Goal: Information Seeking & Learning: Compare options

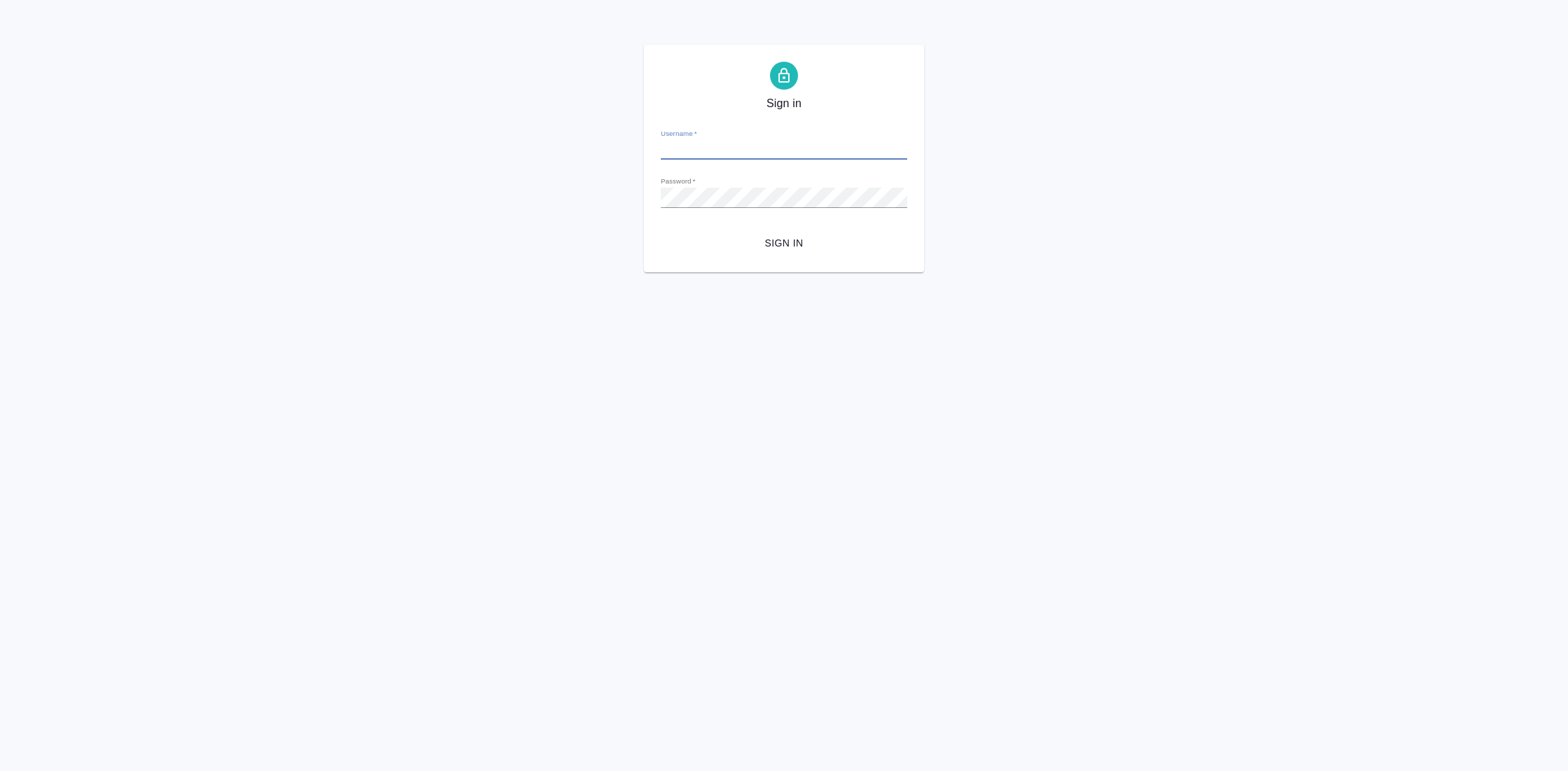
type input "[EMAIL_ADDRESS][DOMAIN_NAME]"
click at [791, 235] on span "Sign in" at bounding box center [784, 244] width 224 height 18
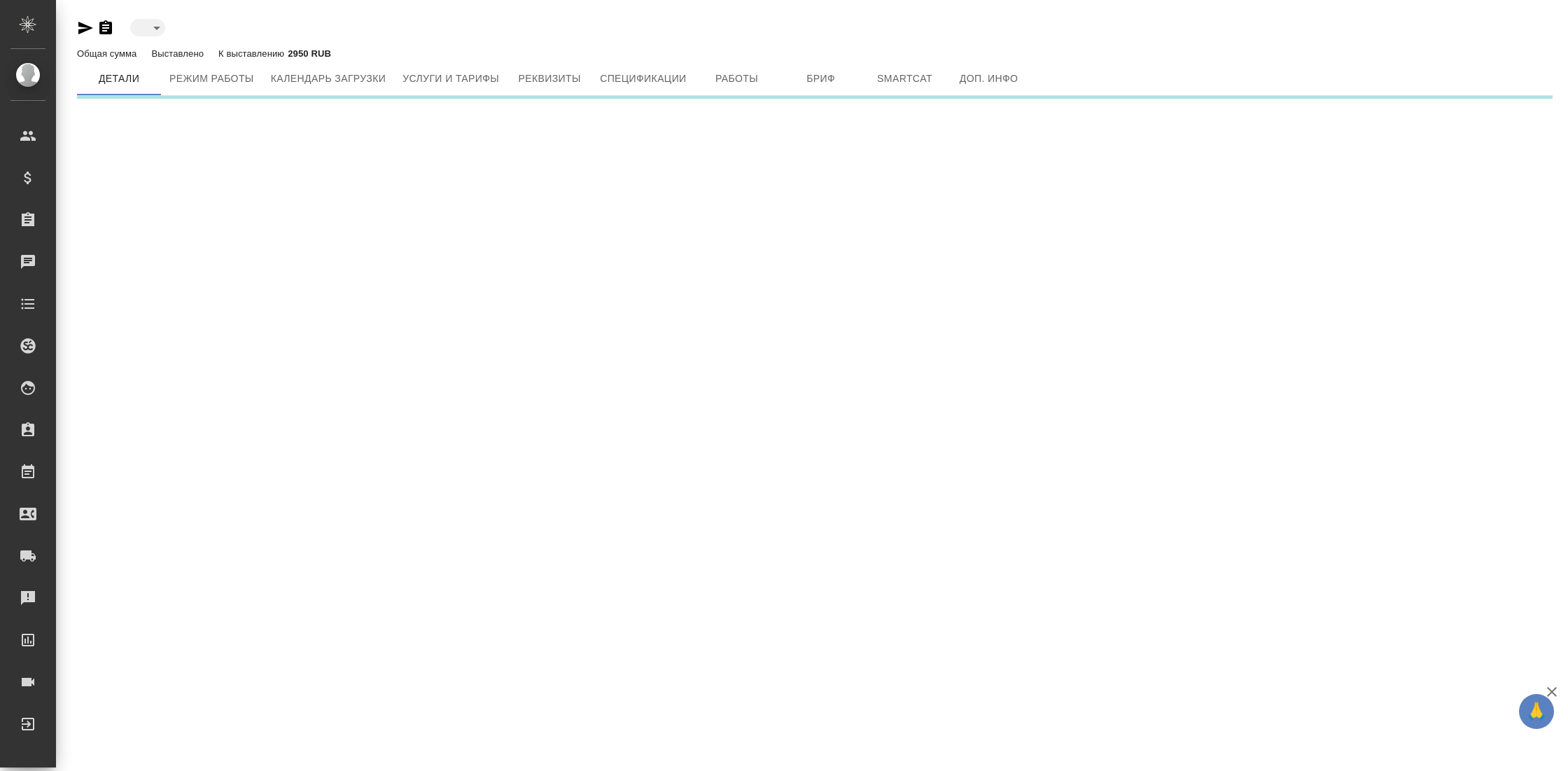
type input "active"
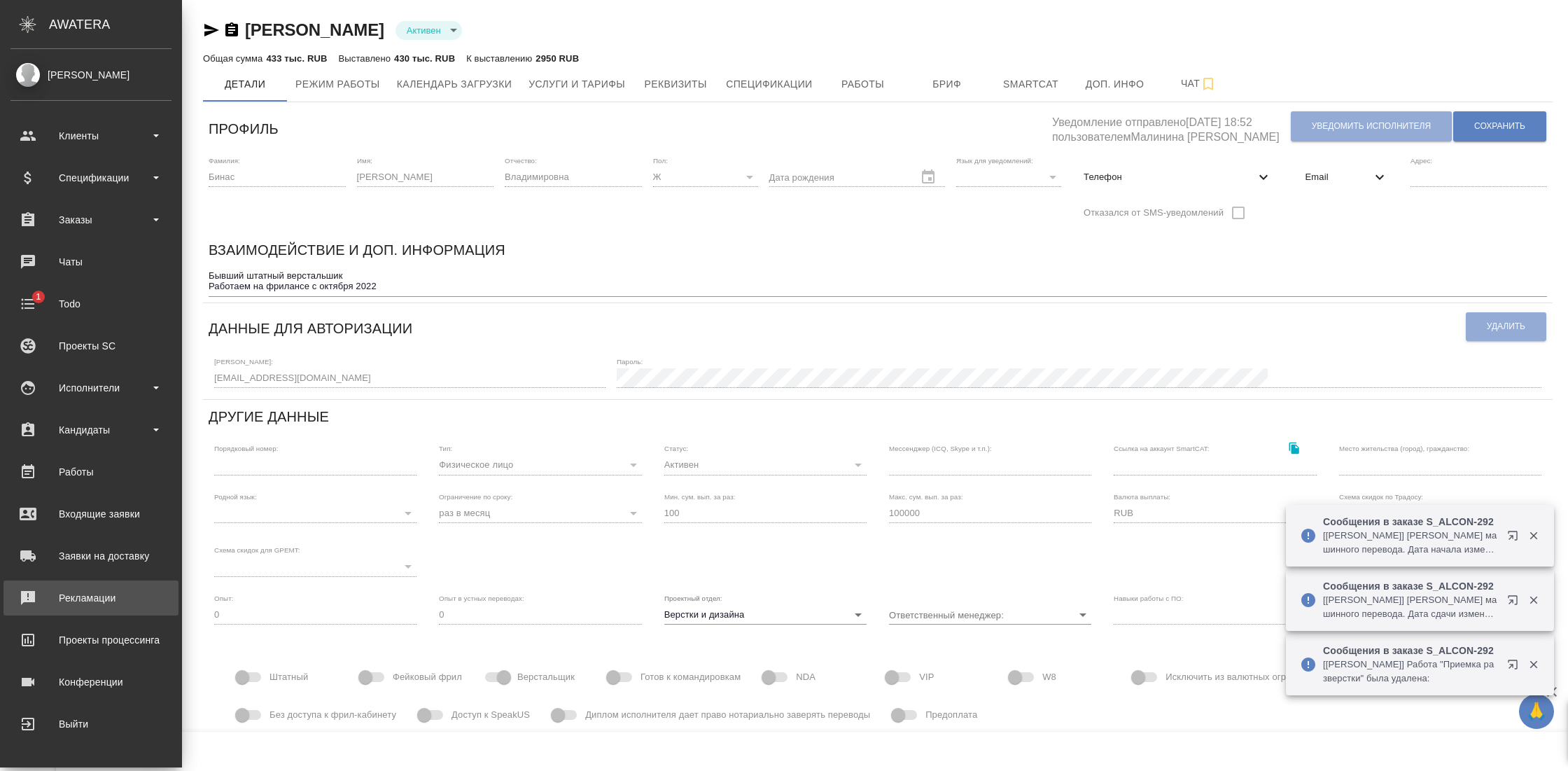
click at [110, 605] on div "Рекламации" at bounding box center [91, 598] width 161 height 21
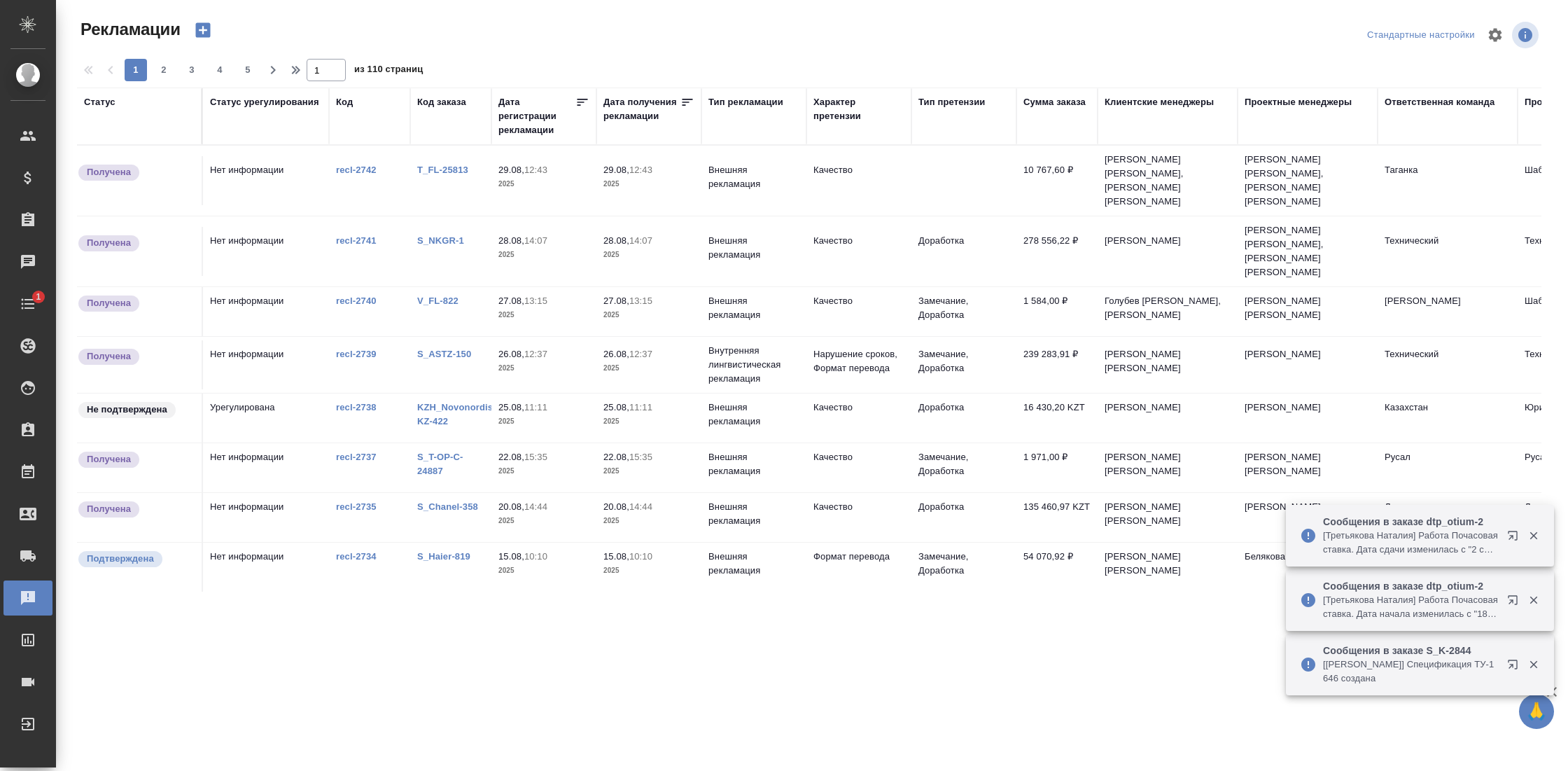
click at [976, 105] on div "Тип претензии" at bounding box center [952, 103] width 67 height 14
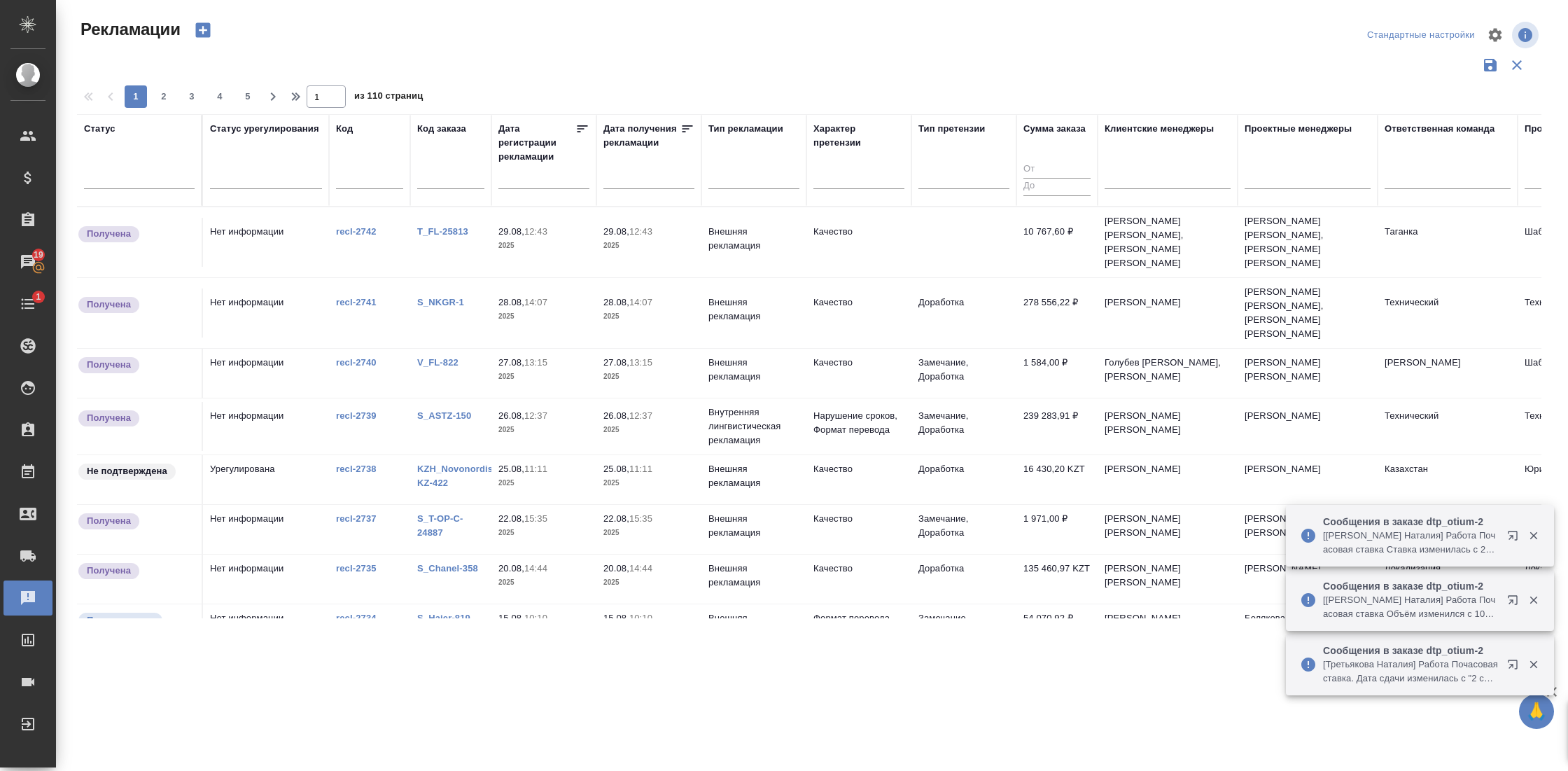
click at [967, 188] on div at bounding box center [964, 180] width 91 height 37
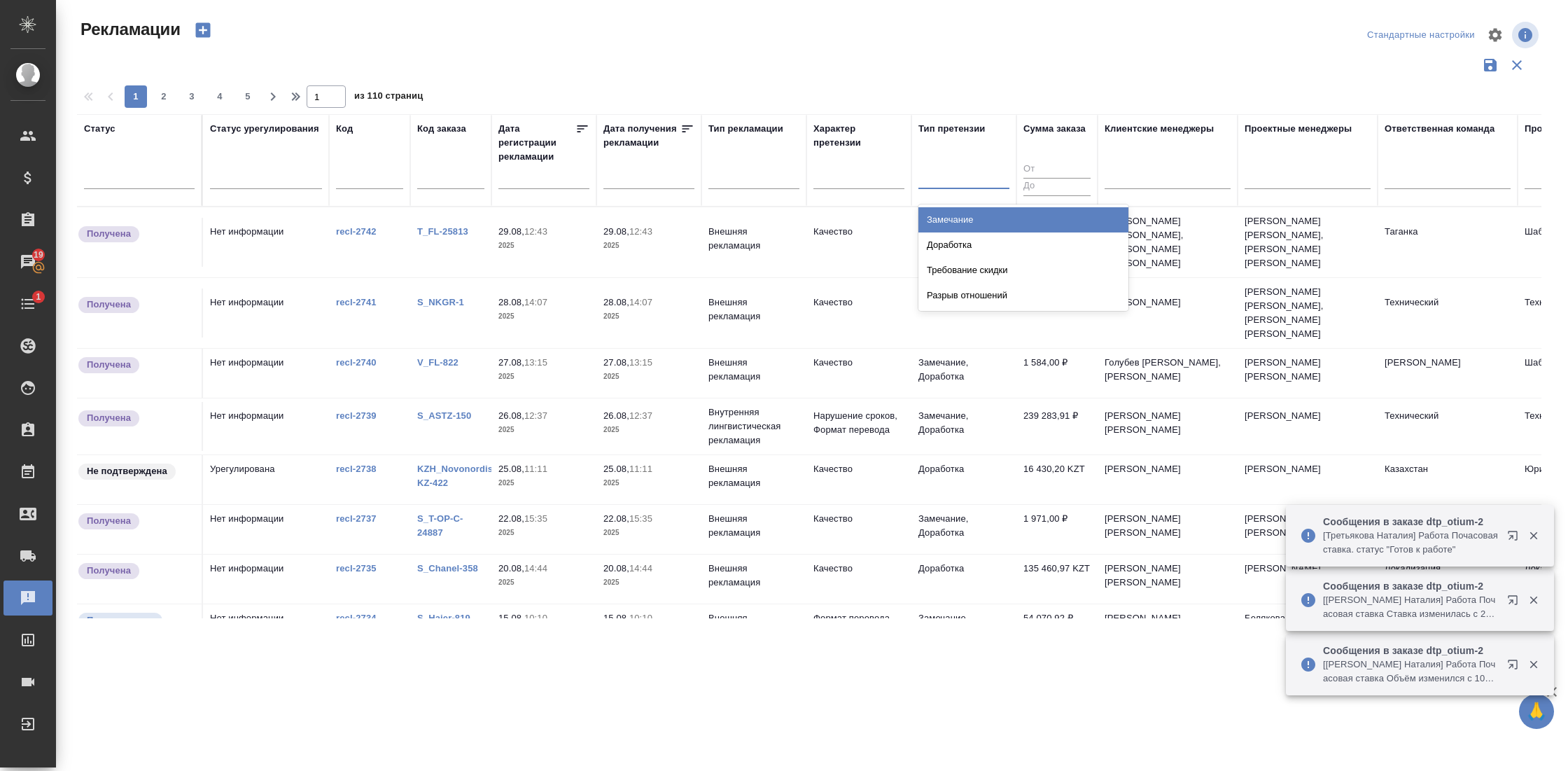
click at [968, 183] on div at bounding box center [964, 174] width 91 height 20
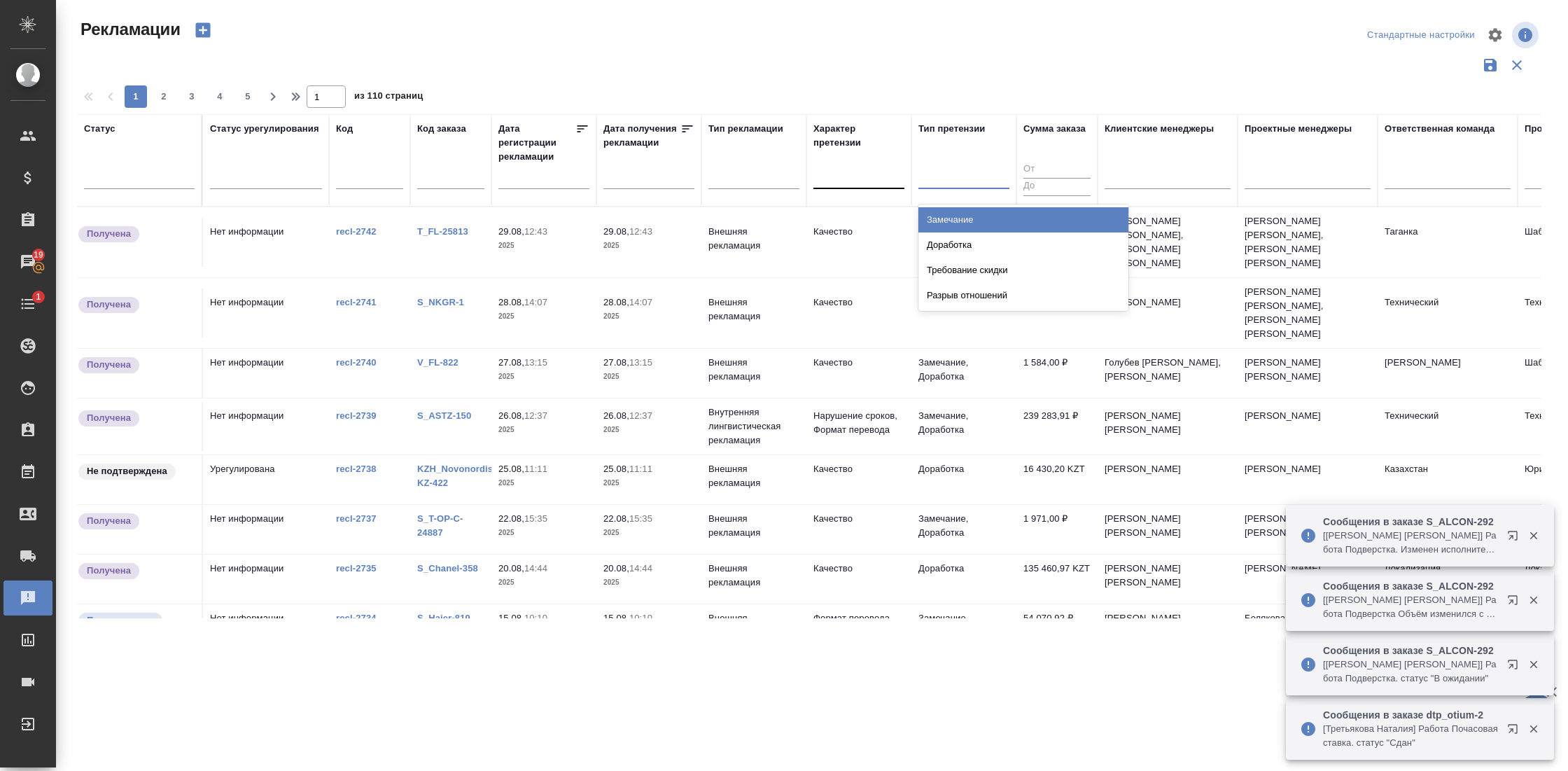
click at [863, 165] on div at bounding box center [859, 174] width 91 height 20
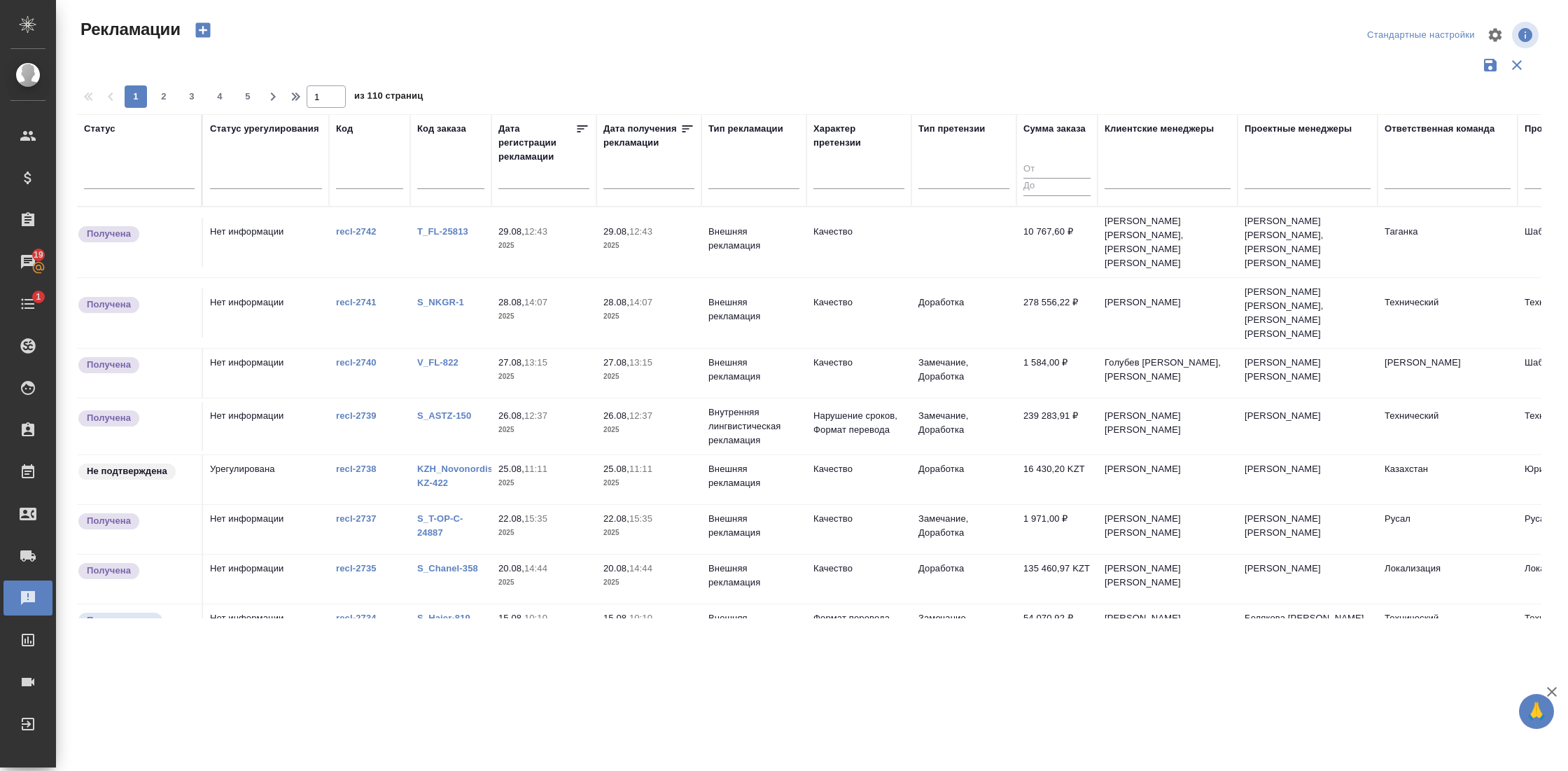
click at [363, 226] on link "recl-2742" at bounding box center [356, 231] width 40 height 11
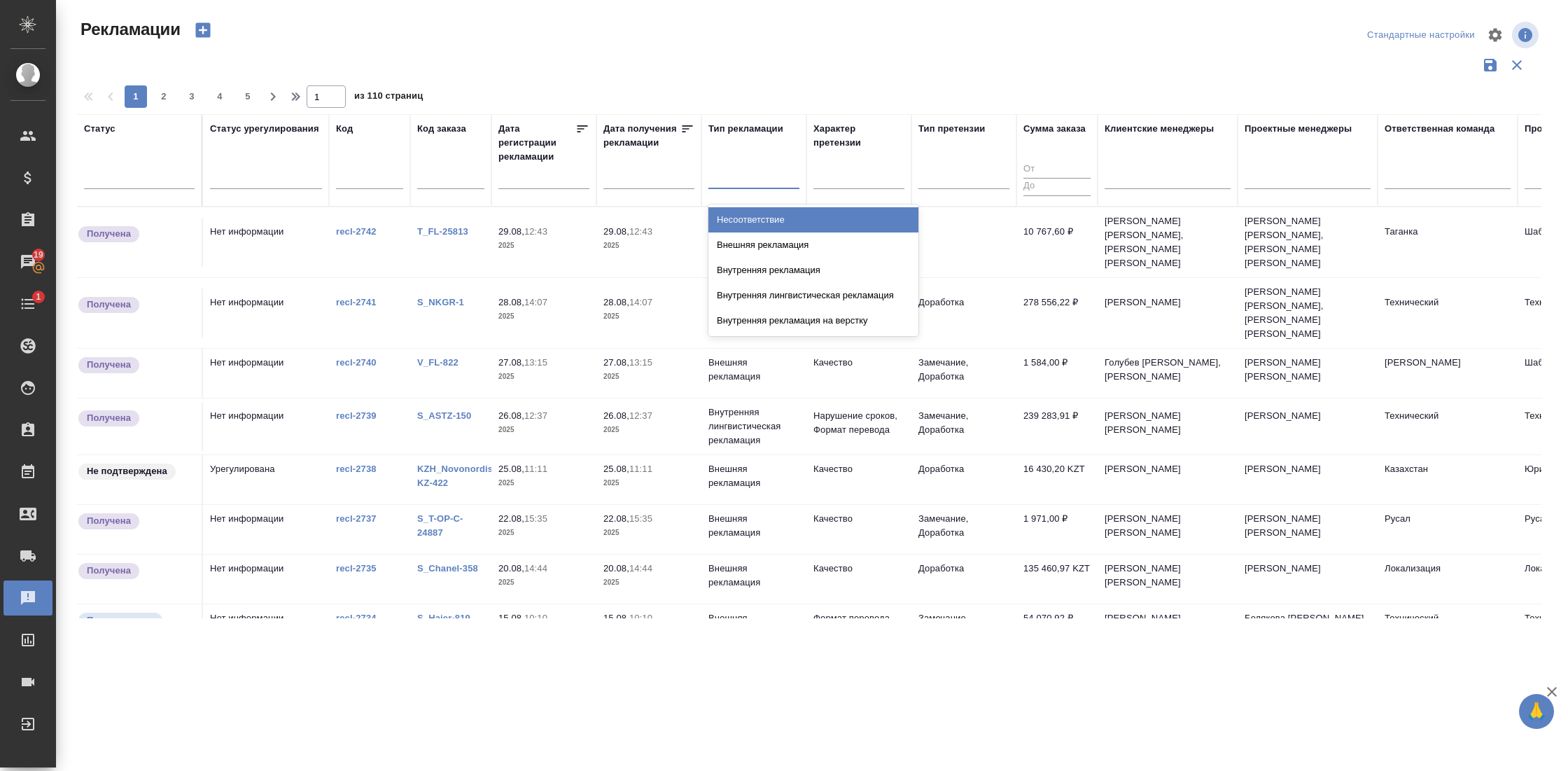
click at [750, 180] on div at bounding box center [754, 174] width 91 height 20
click at [746, 178] on div at bounding box center [754, 174] width 91 height 20
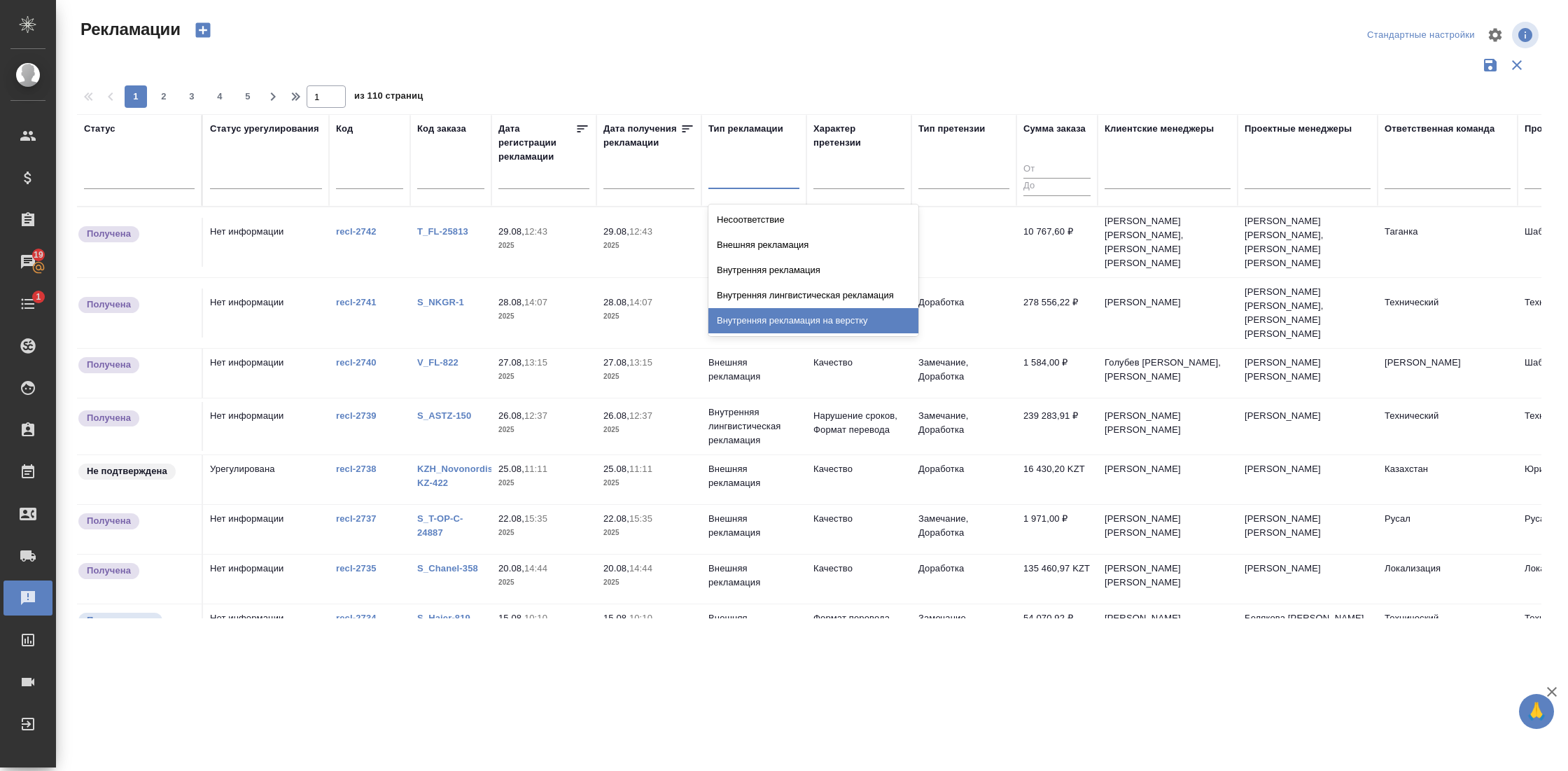
click at [788, 313] on div "Внутренняя рекламация на верстку" at bounding box center [813, 321] width 210 height 25
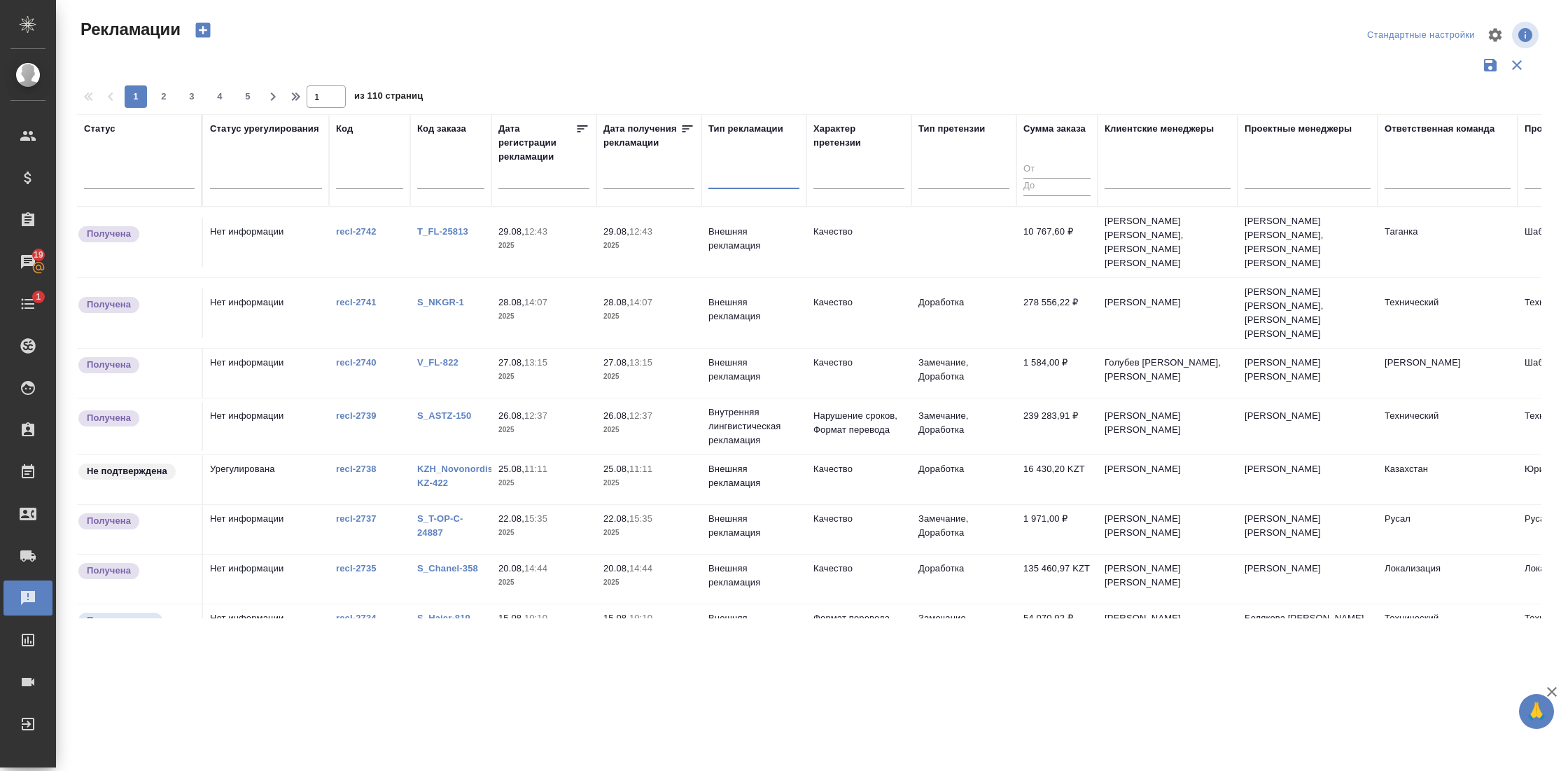
click at [265, 228] on td "Нет информации" at bounding box center [266, 242] width 126 height 49
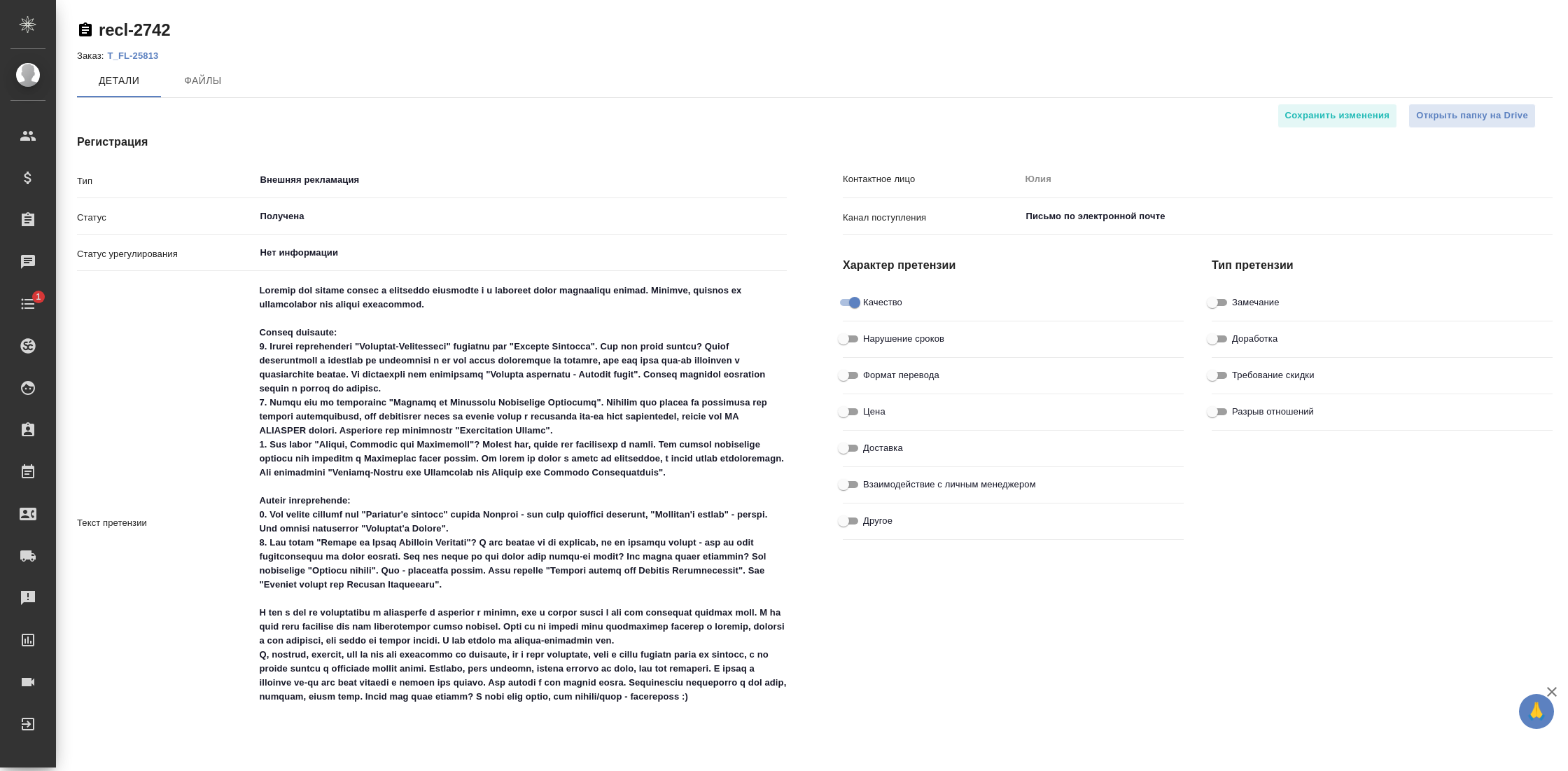
type textarea "x"
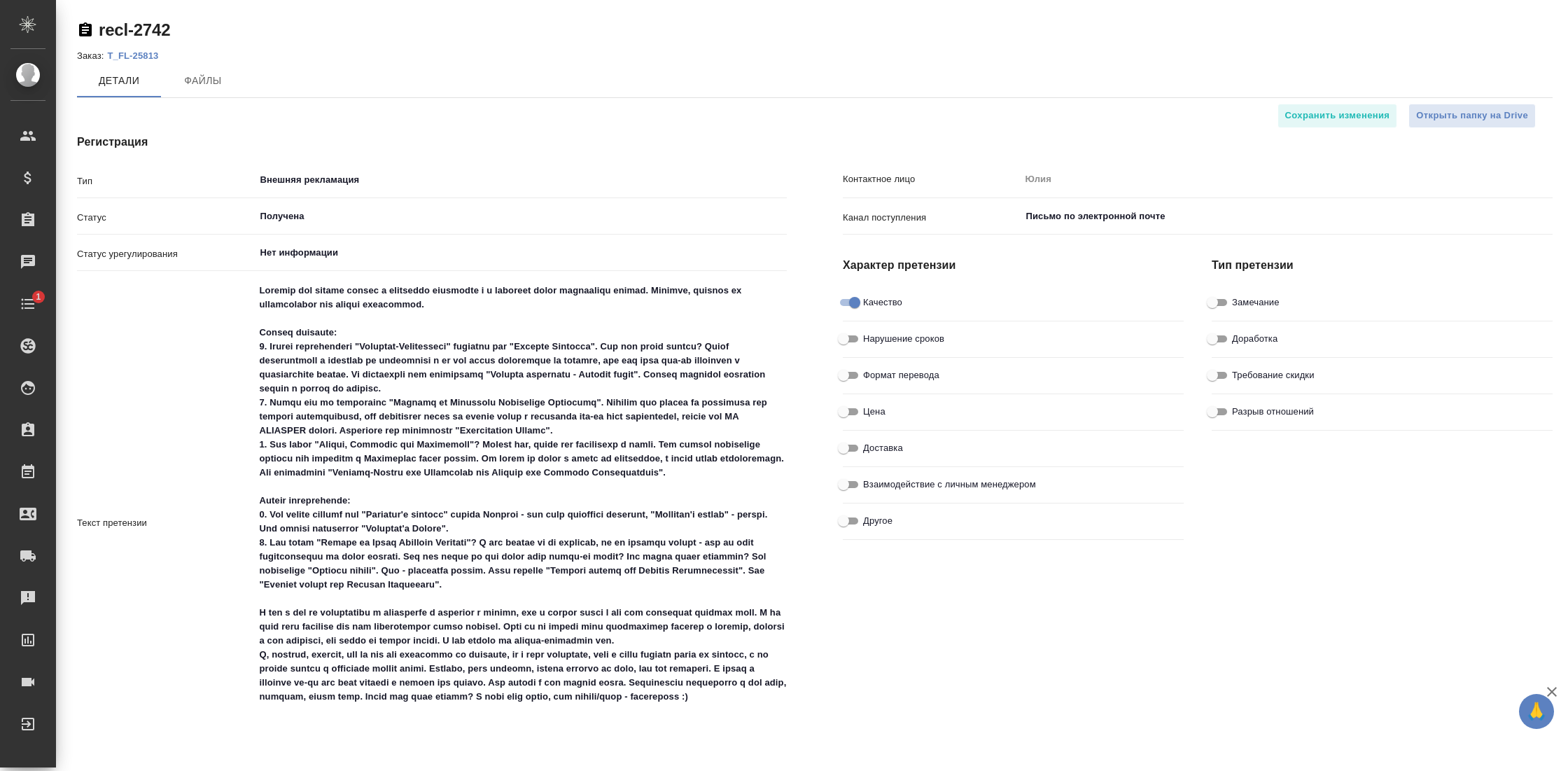
type textarea "x"
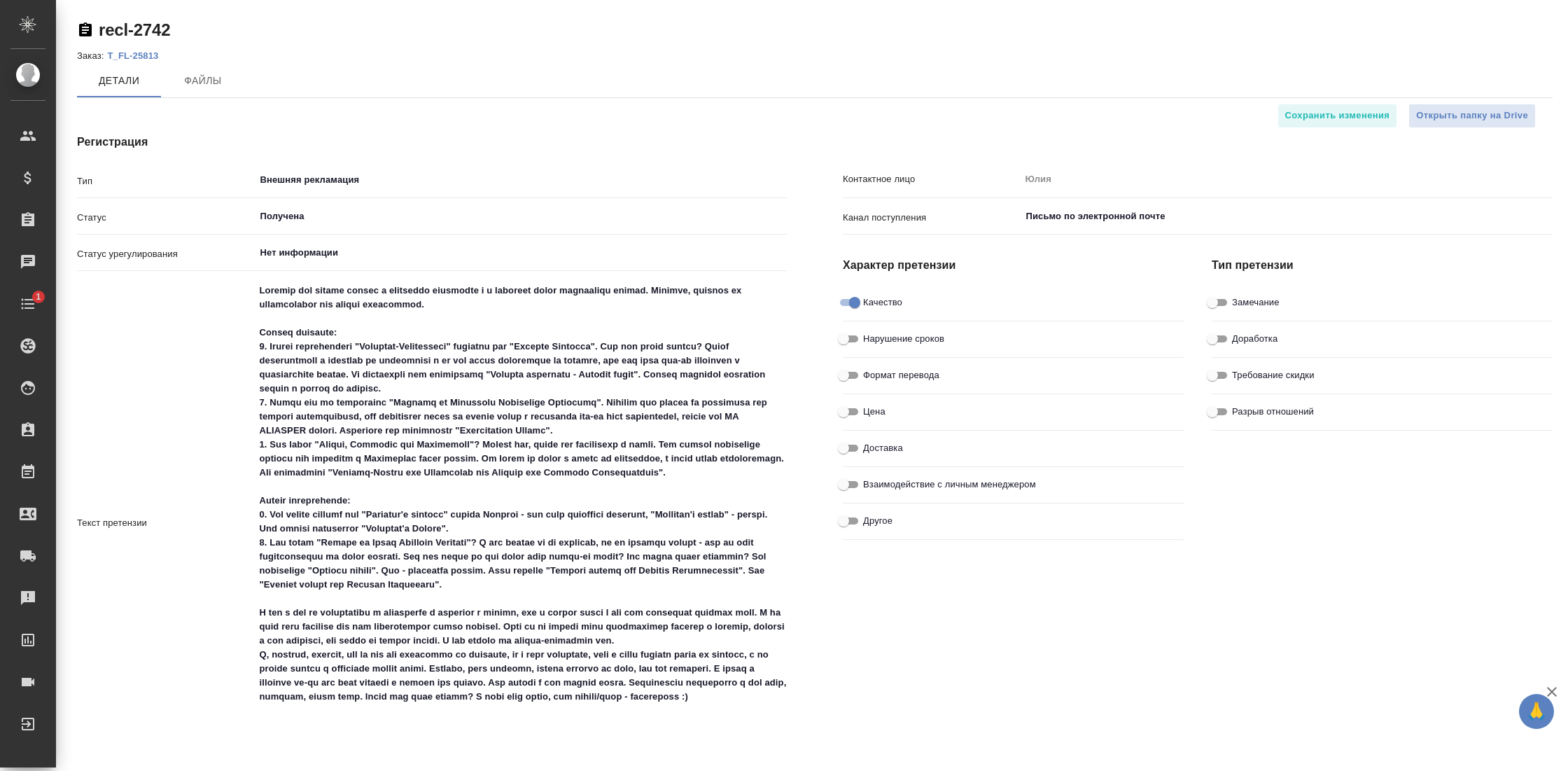
type textarea "x"
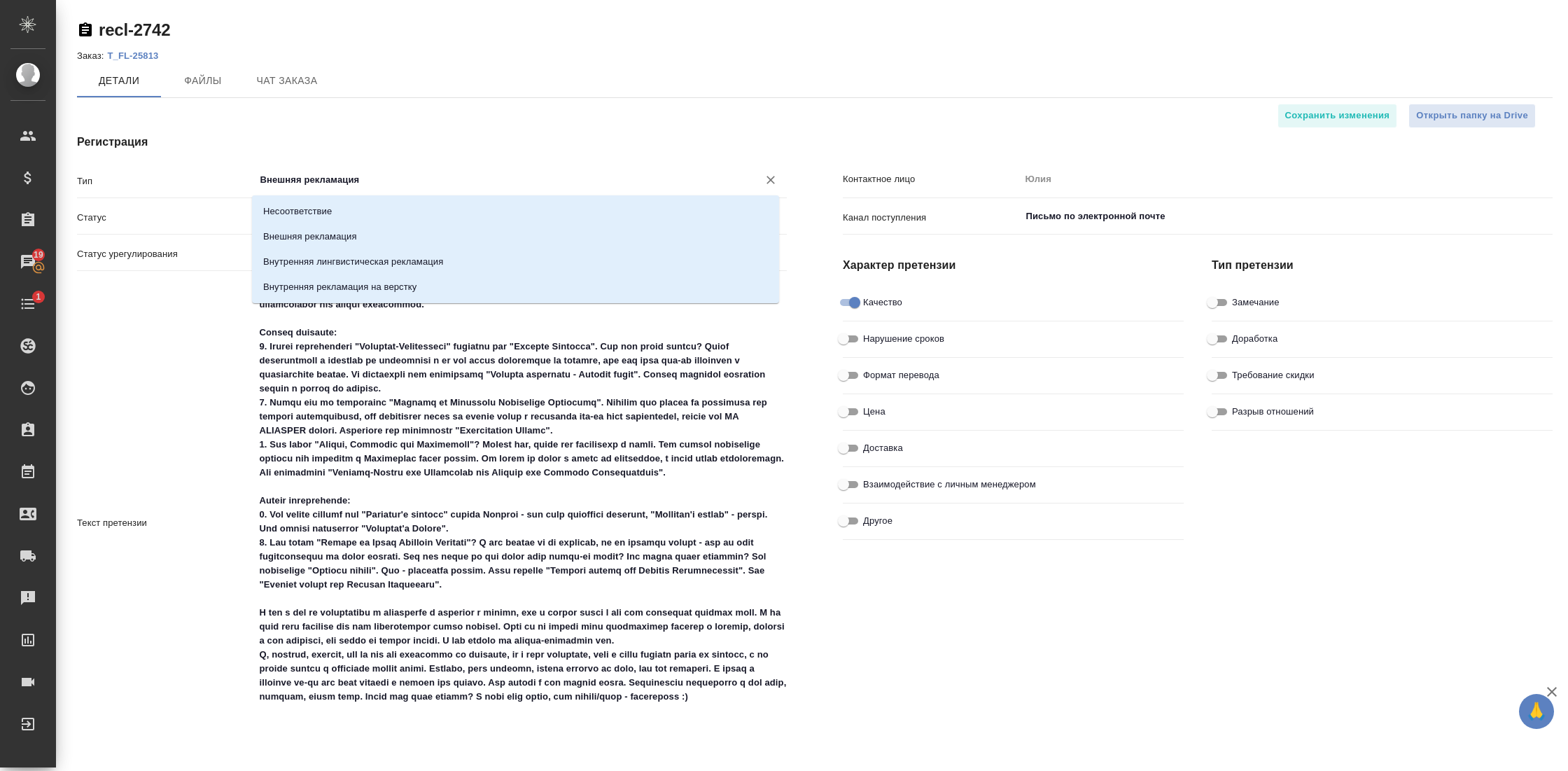
click at [387, 179] on input "Внешняя рекламация" at bounding box center [498, 180] width 478 height 17
click at [664, 178] on input "Внешняя рекламация" at bounding box center [498, 180] width 478 height 17
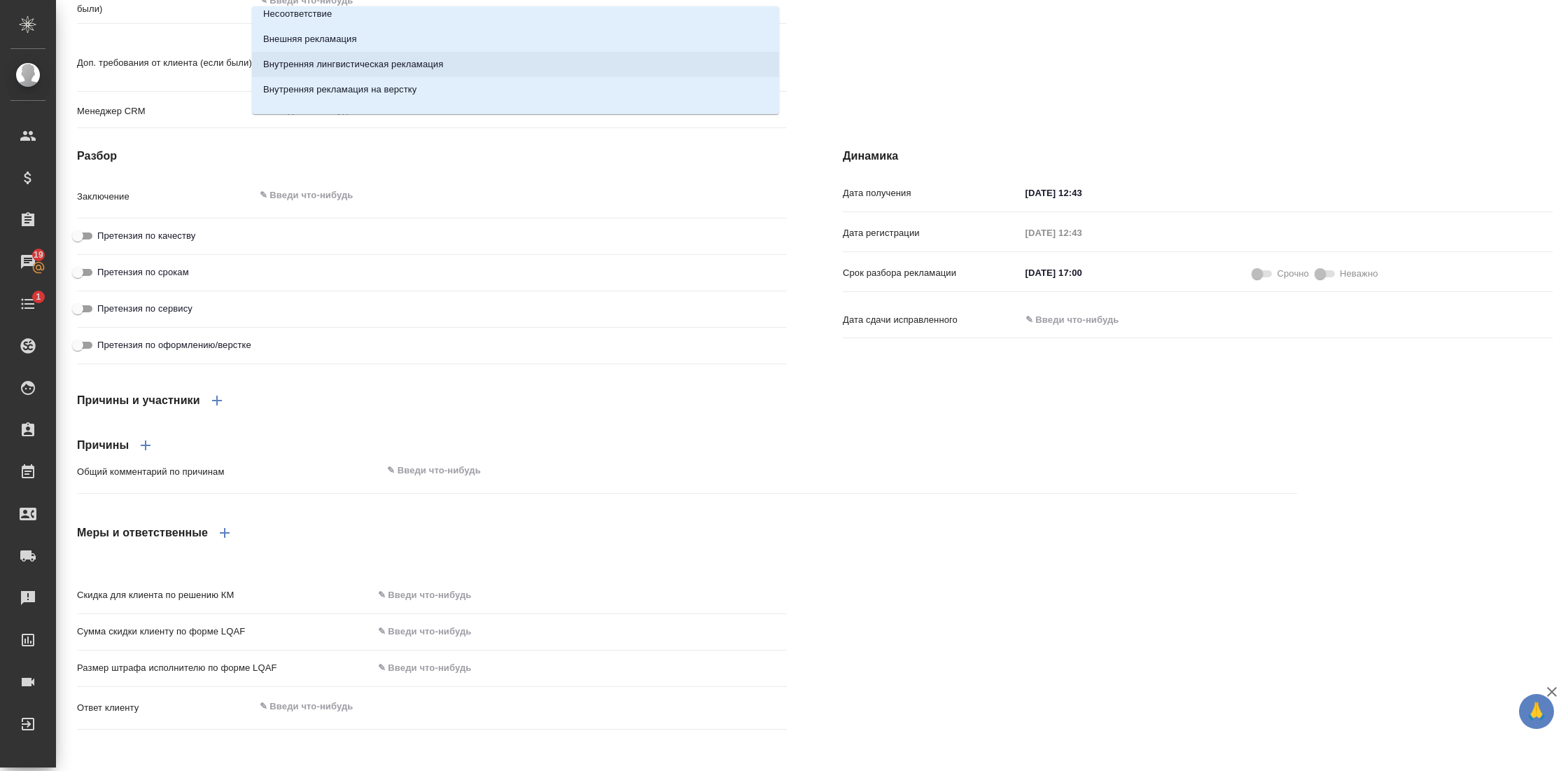
scroll to position [1099, 0]
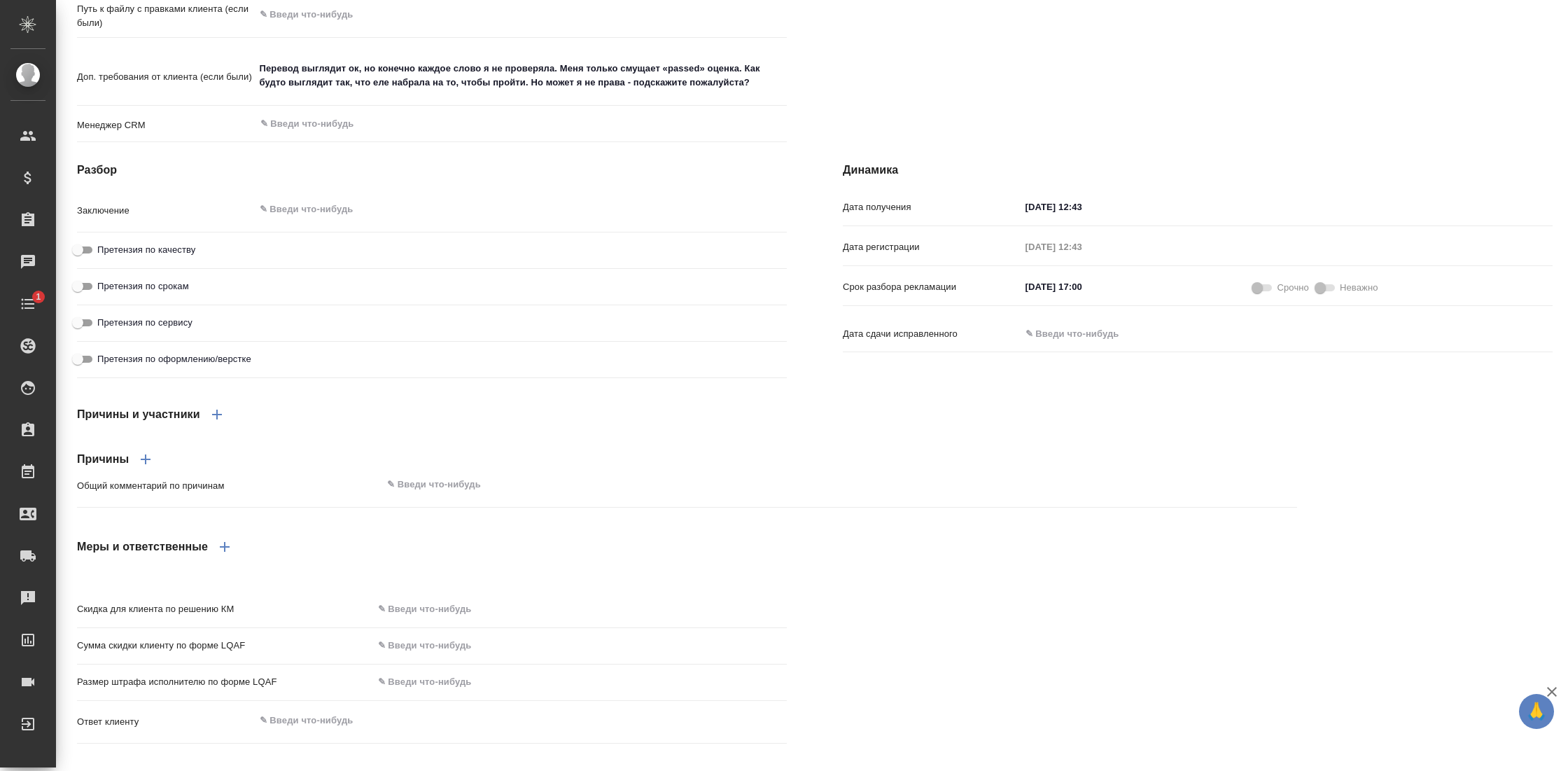
scroll to position [1050, 0]
drag, startPoint x: 686, startPoint y: 506, endPoint x: 645, endPoint y: 128, distance: 380.2
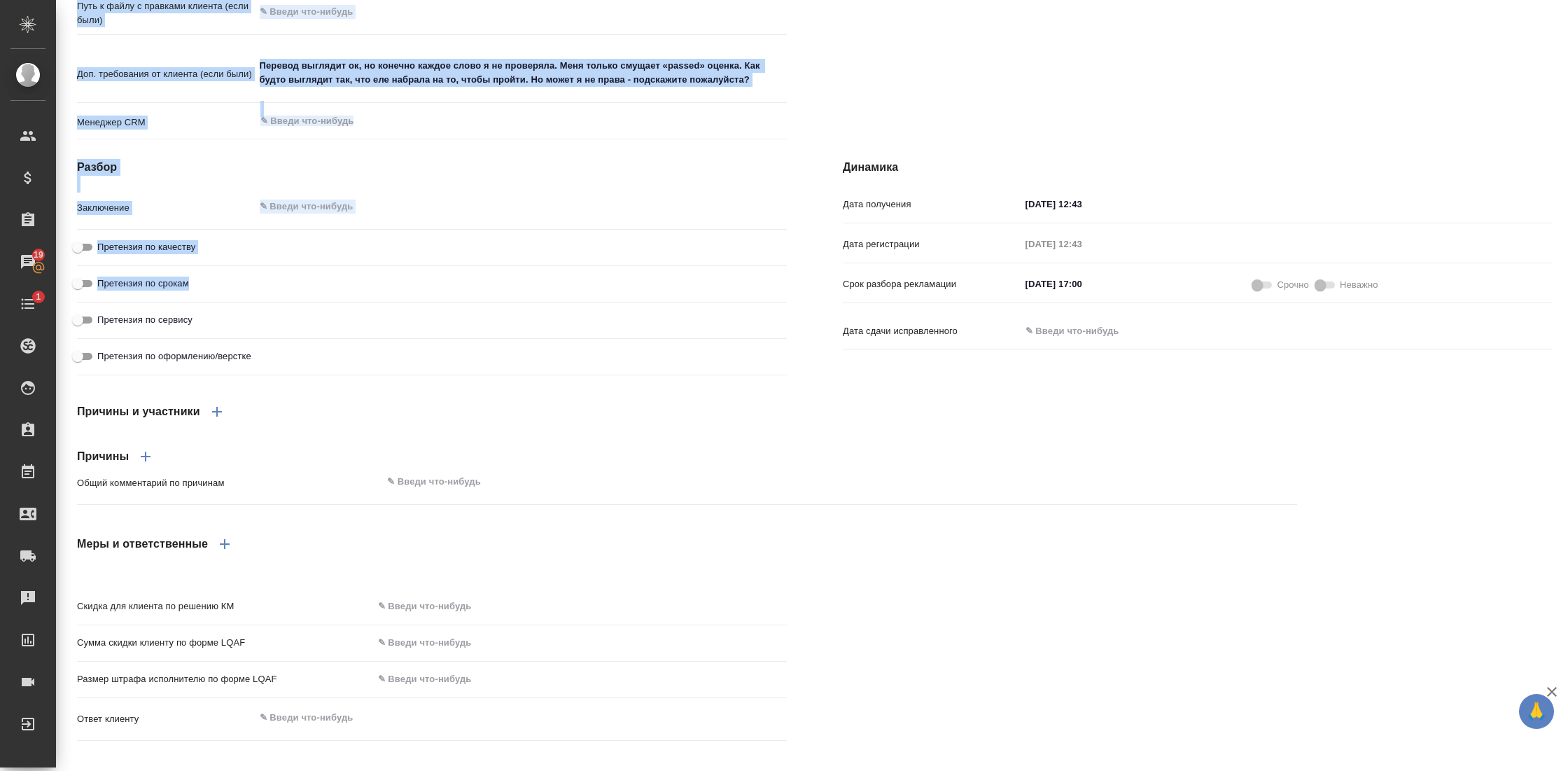
scroll to position [0, 0]
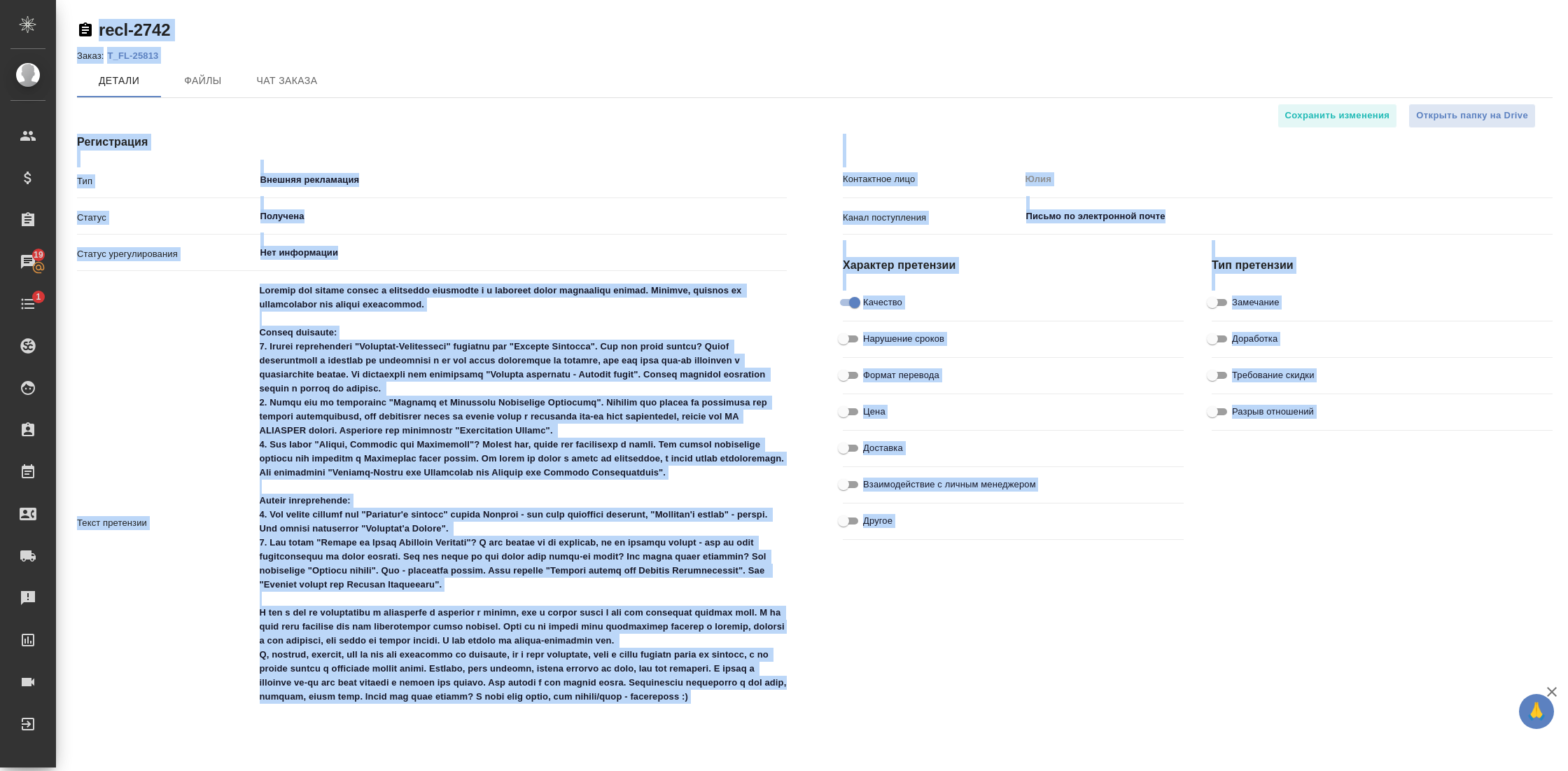
drag, startPoint x: 741, startPoint y: 325, endPoint x: 727, endPoint y: -115, distance: 440.2
click at [727, 0] on html "🙏 .cls-1 fill:#fff; AWATERA Gostev Yury Клиенты Спецификации Заказы 19 Чаты 1 T…" at bounding box center [784, 386] width 1568 height 771
click at [556, 118] on div "Регистрация Тип Внешняя рекламация ​ Статус Получена ​ Статус урегулирования Не…" at bounding box center [432, 664] width 766 height 1117
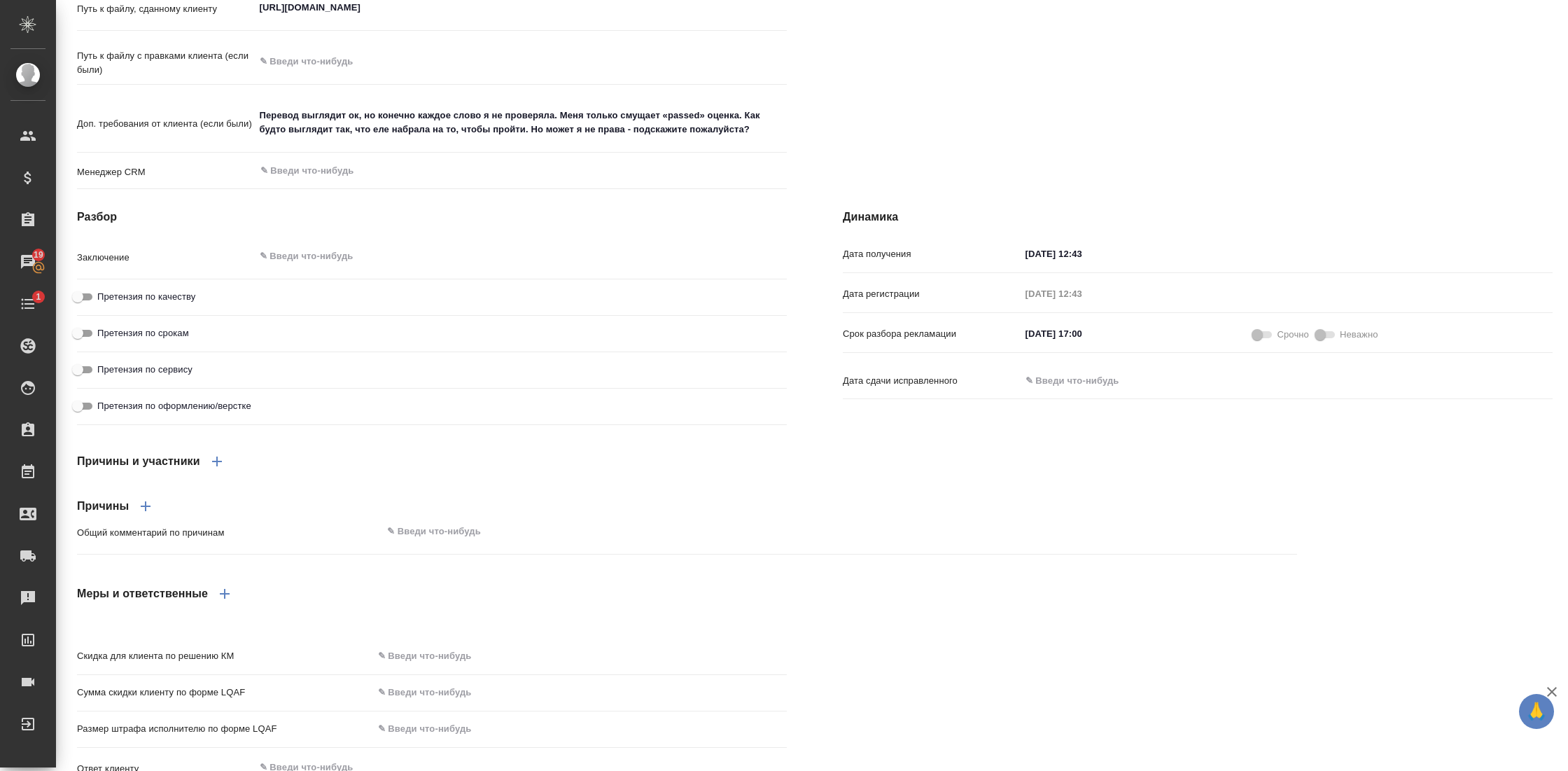
scroll to position [1099, 0]
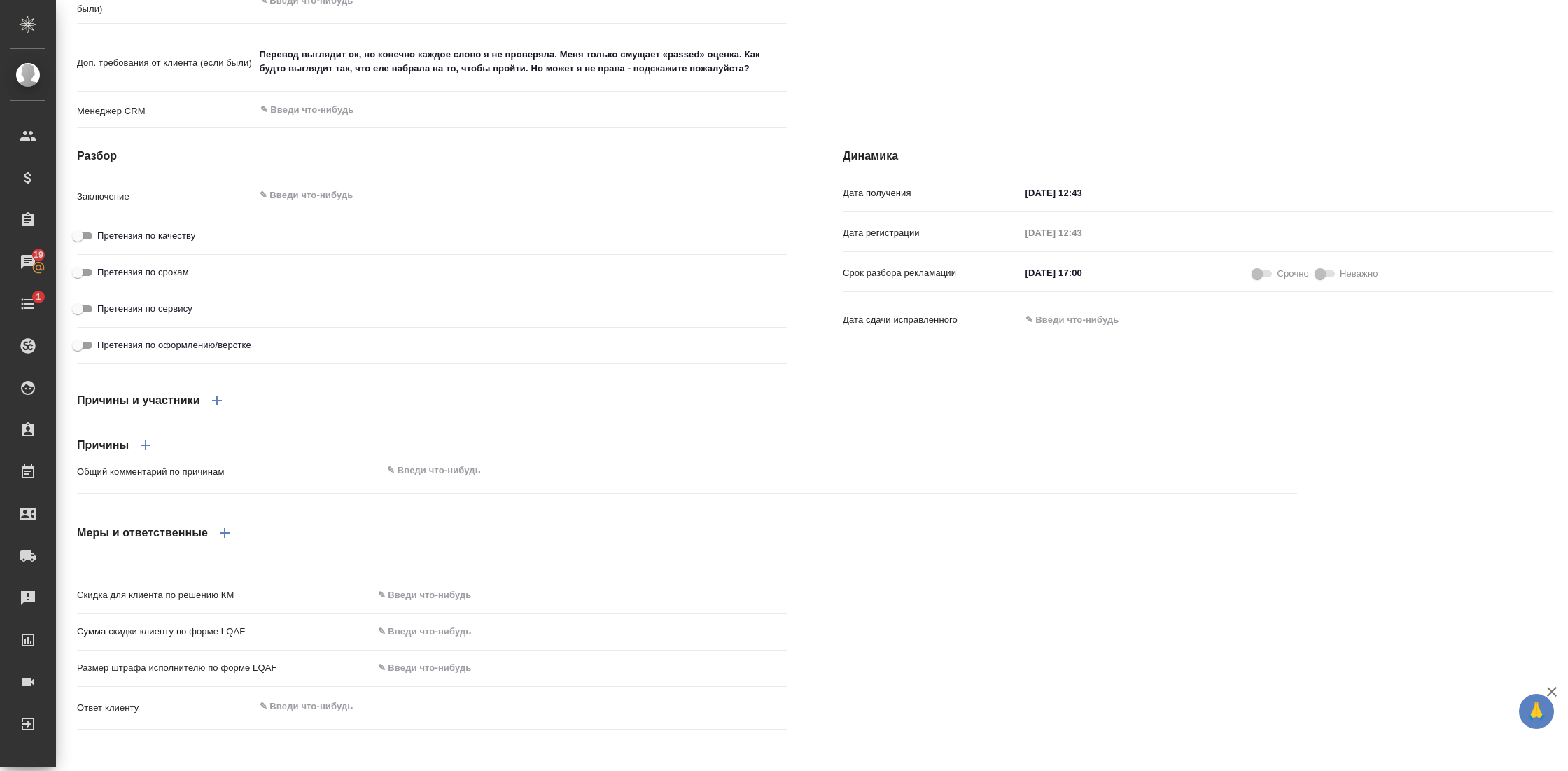
click at [303, 464] on p "Общий комментарий по причинам" at bounding box center [230, 471] width 305 height 14
click at [384, 517] on div "Меры и ответственные" at bounding box center [687, 533] width 1220 height 33
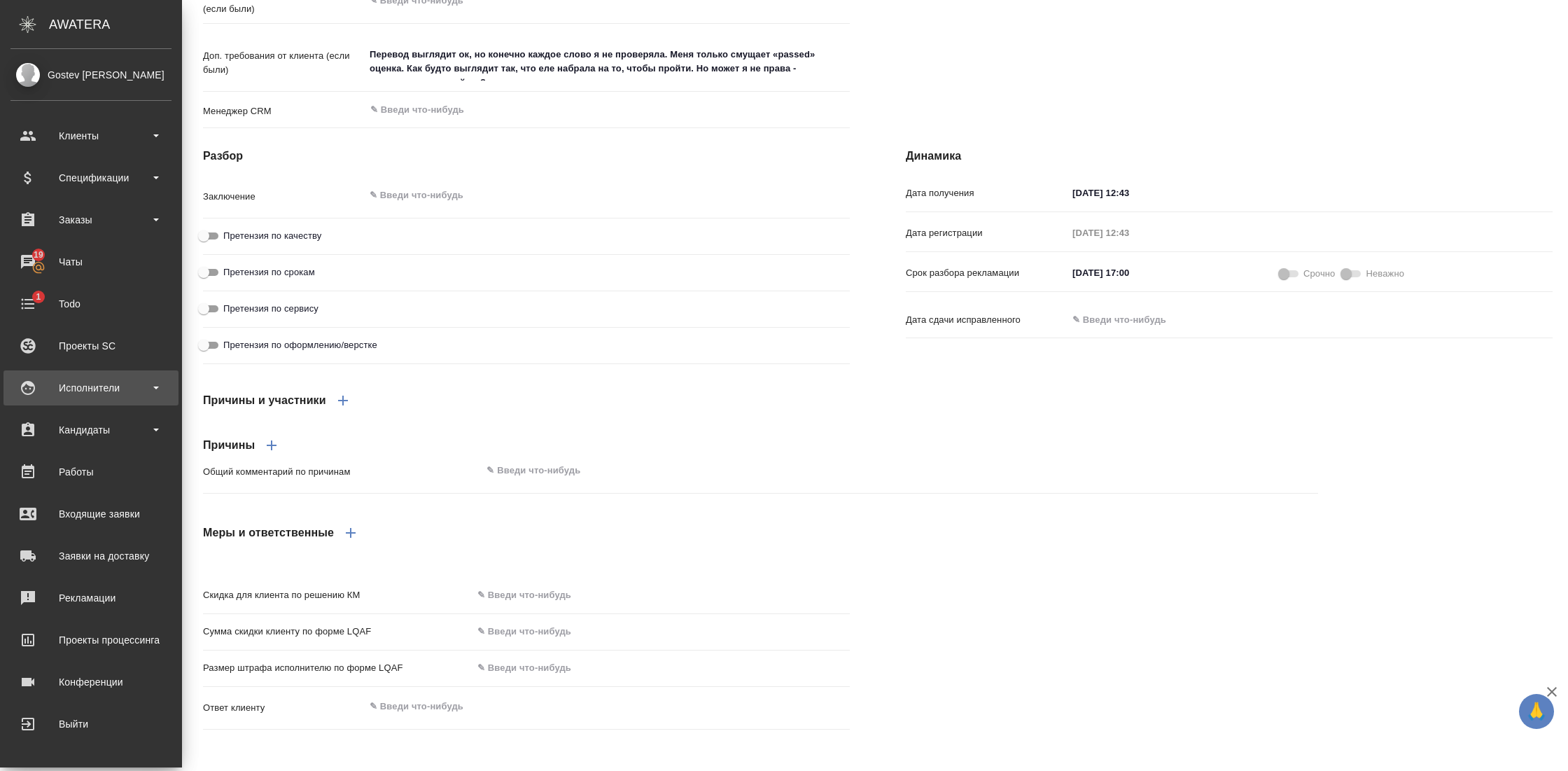
click at [143, 383] on div "Исполнители" at bounding box center [91, 388] width 161 height 21
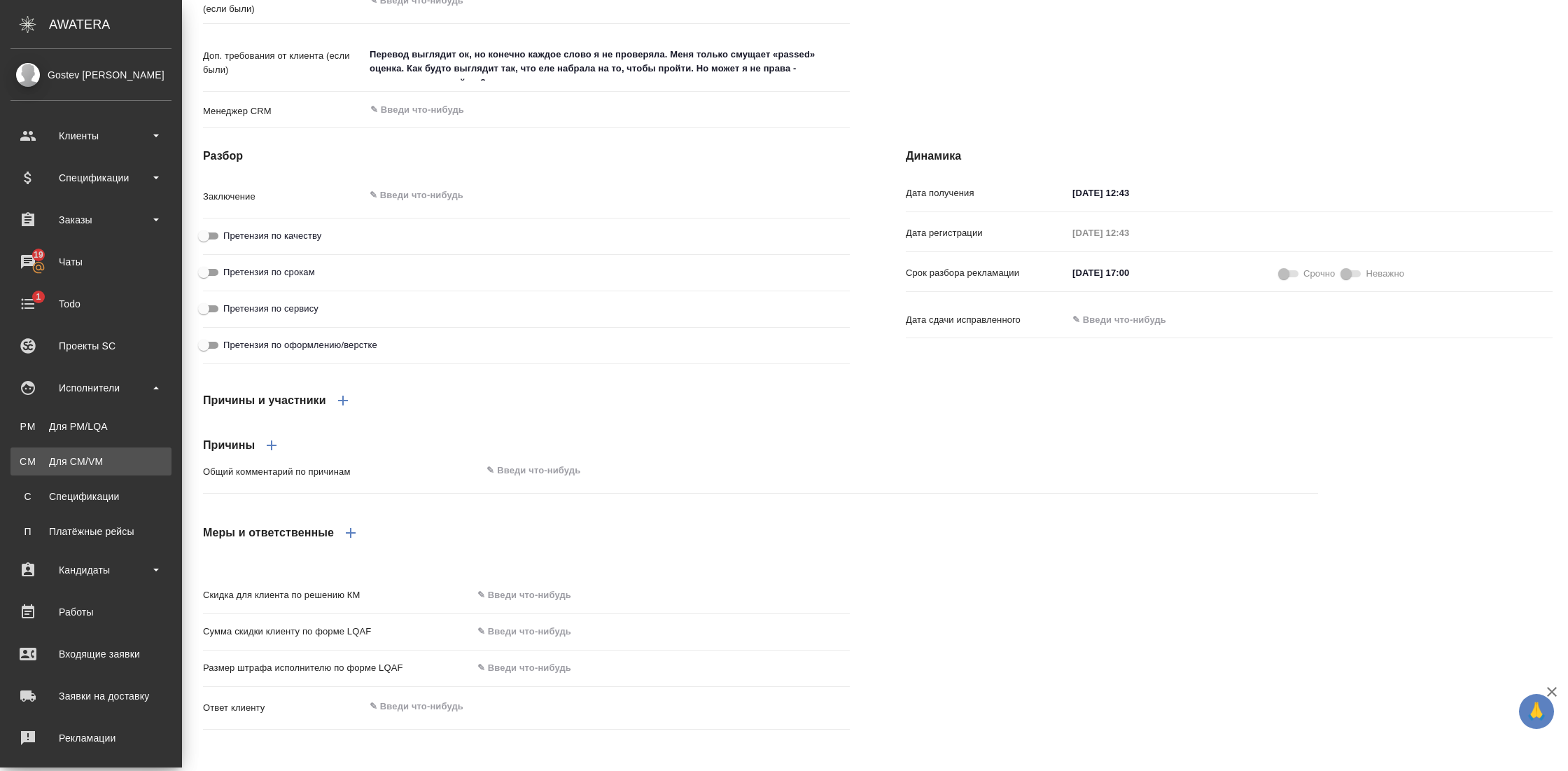
click at [71, 471] on link "CM Для CM/VM" at bounding box center [91, 461] width 161 height 28
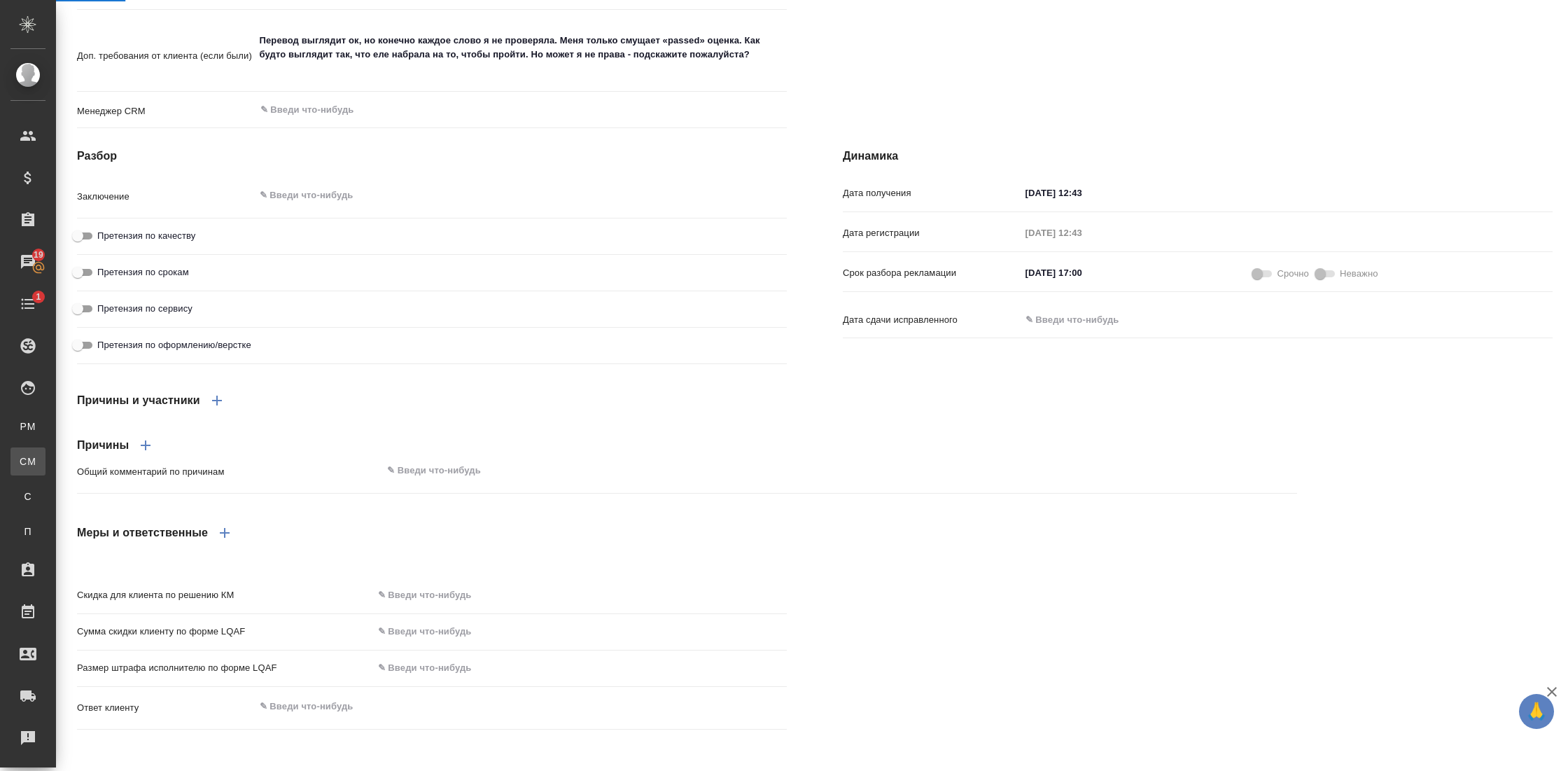
scroll to position [1113, 0]
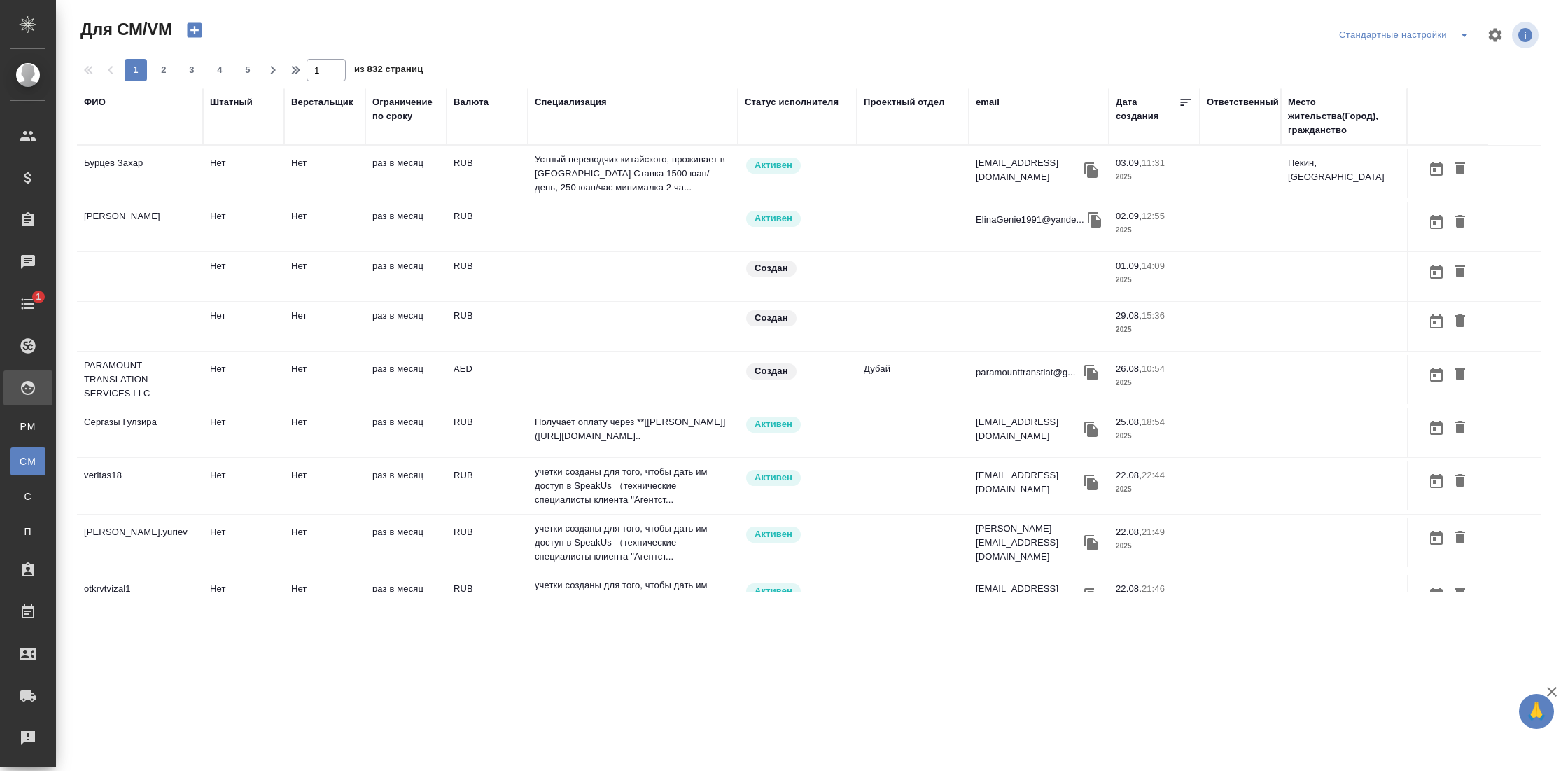
click at [104, 103] on div "ФИО" at bounding box center [95, 103] width 22 height 14
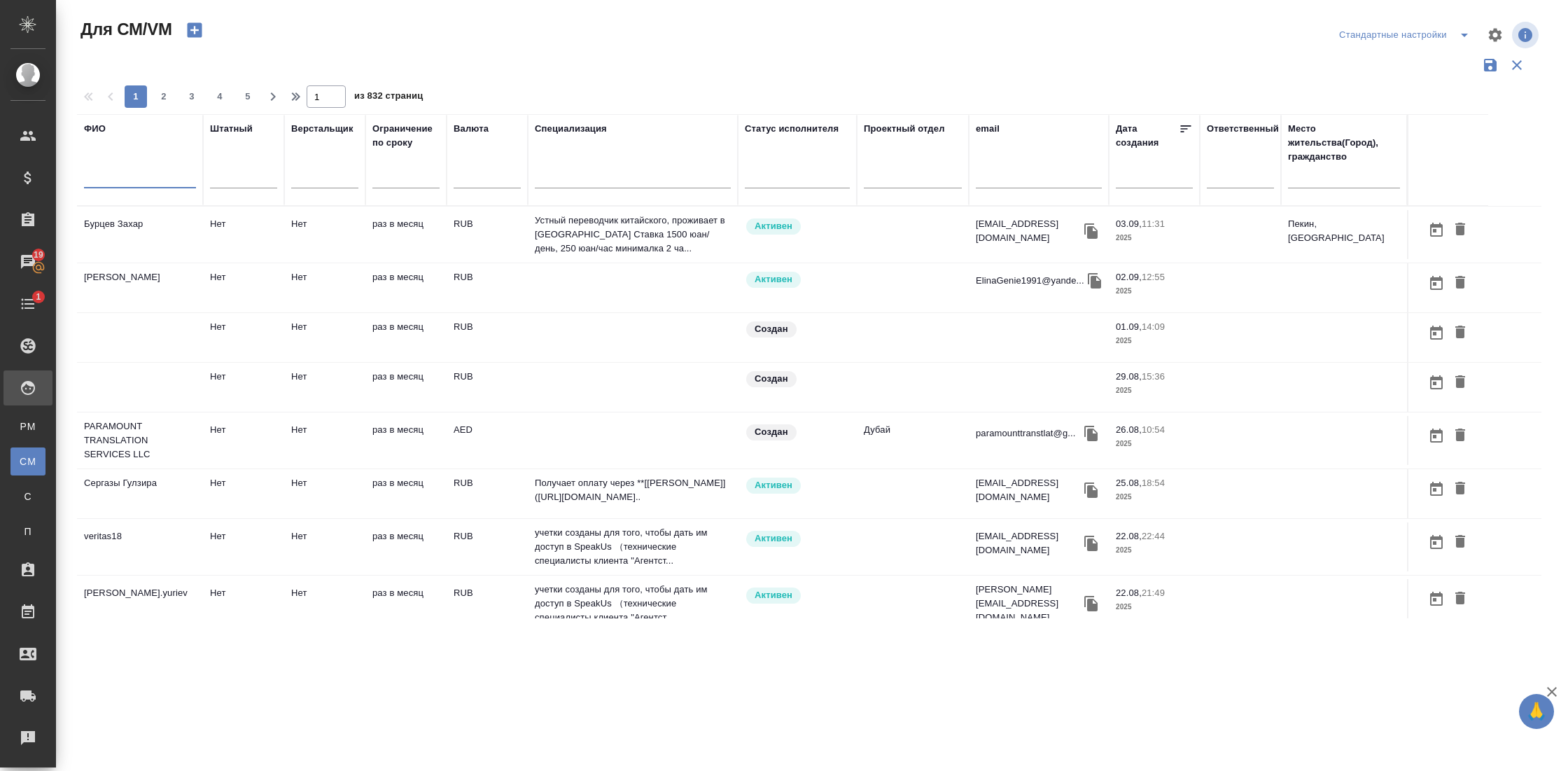
click at [117, 176] on input "text" at bounding box center [140, 180] width 112 height 18
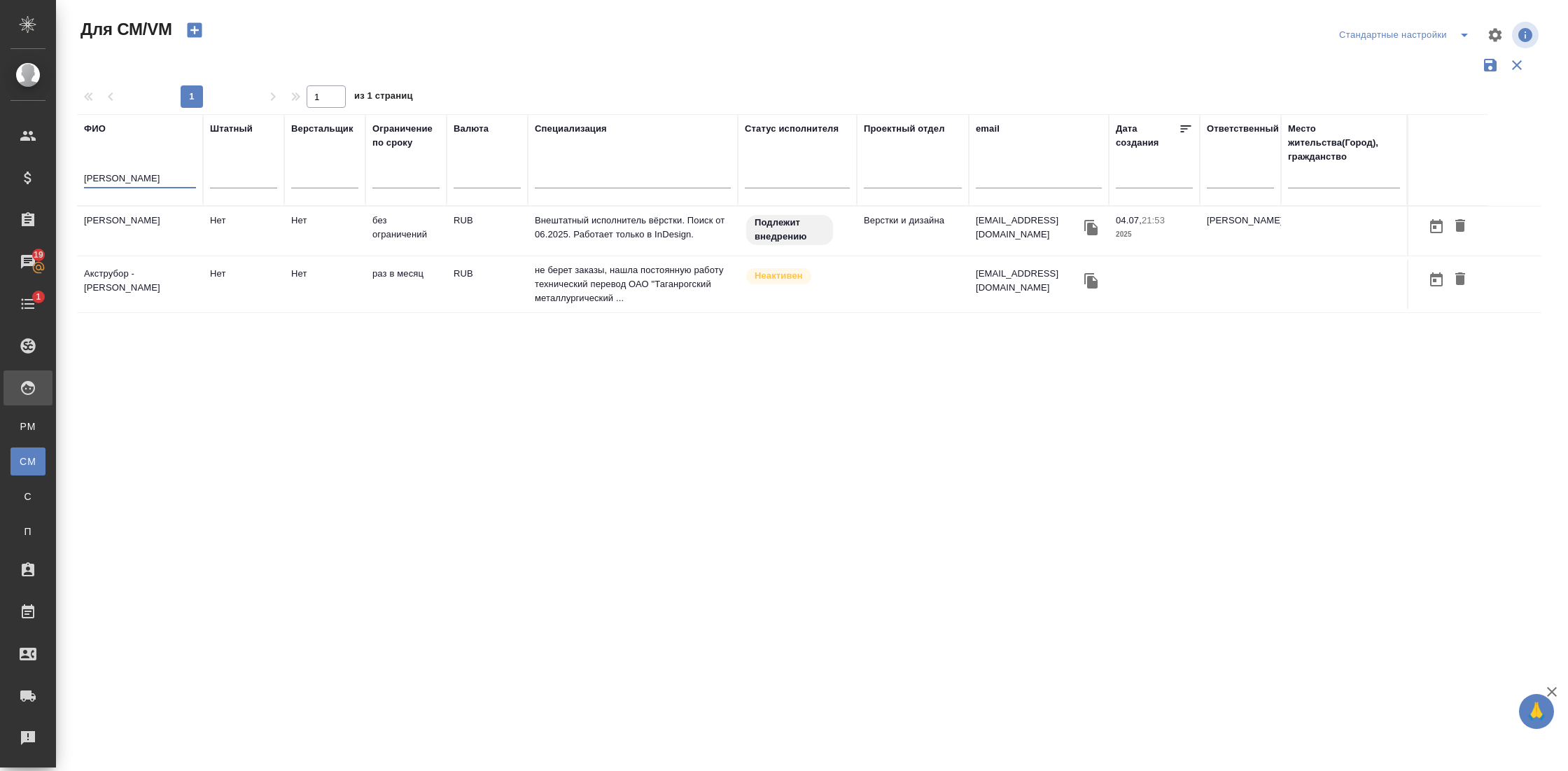
type input "труфанов"
click at [148, 232] on td "[PERSON_NAME]" at bounding box center [140, 231] width 126 height 49
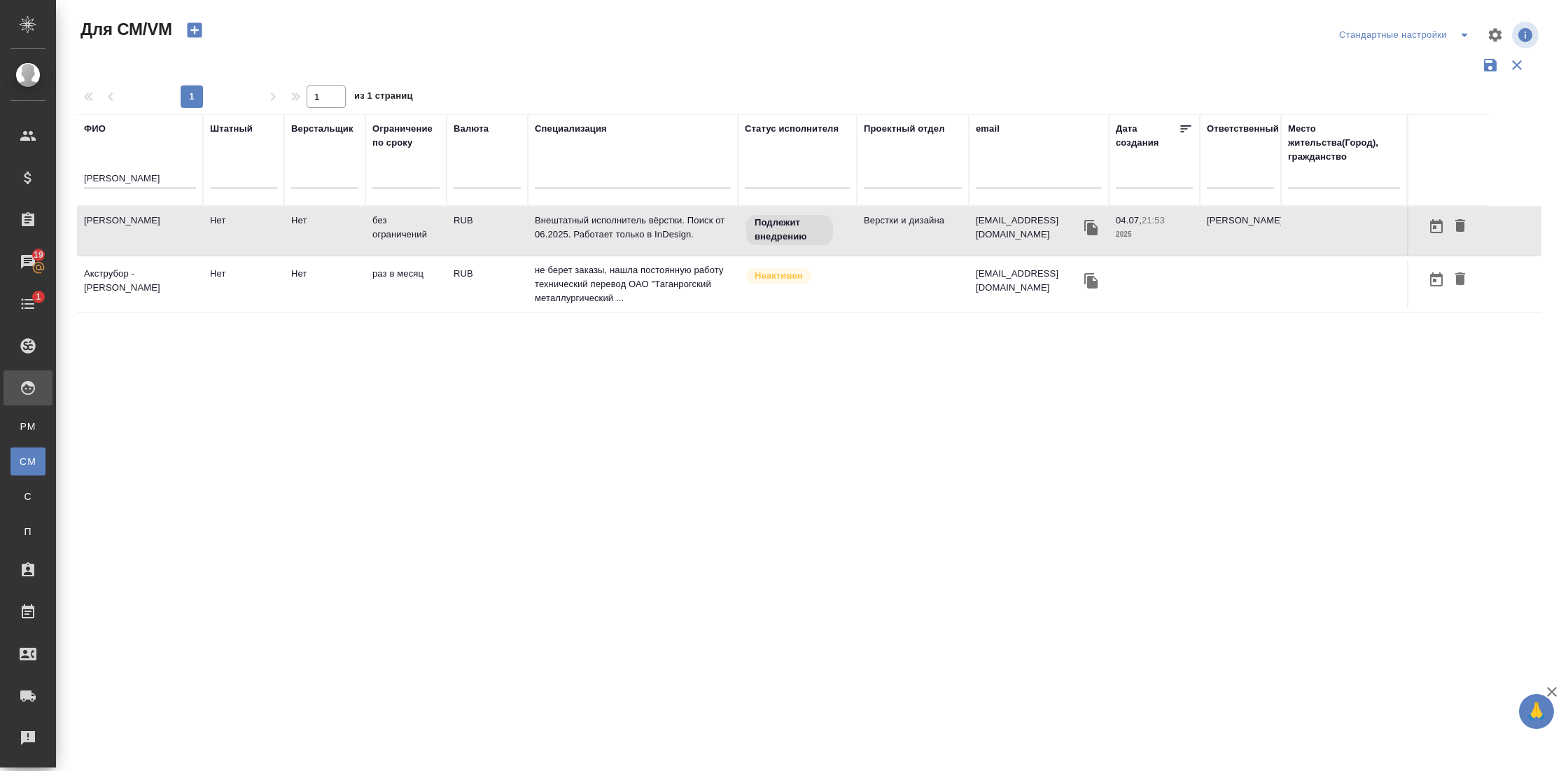
click at [148, 232] on td "[PERSON_NAME]" at bounding box center [140, 231] width 126 height 49
click at [1523, 64] on icon "button" at bounding box center [1517, 65] width 17 height 17
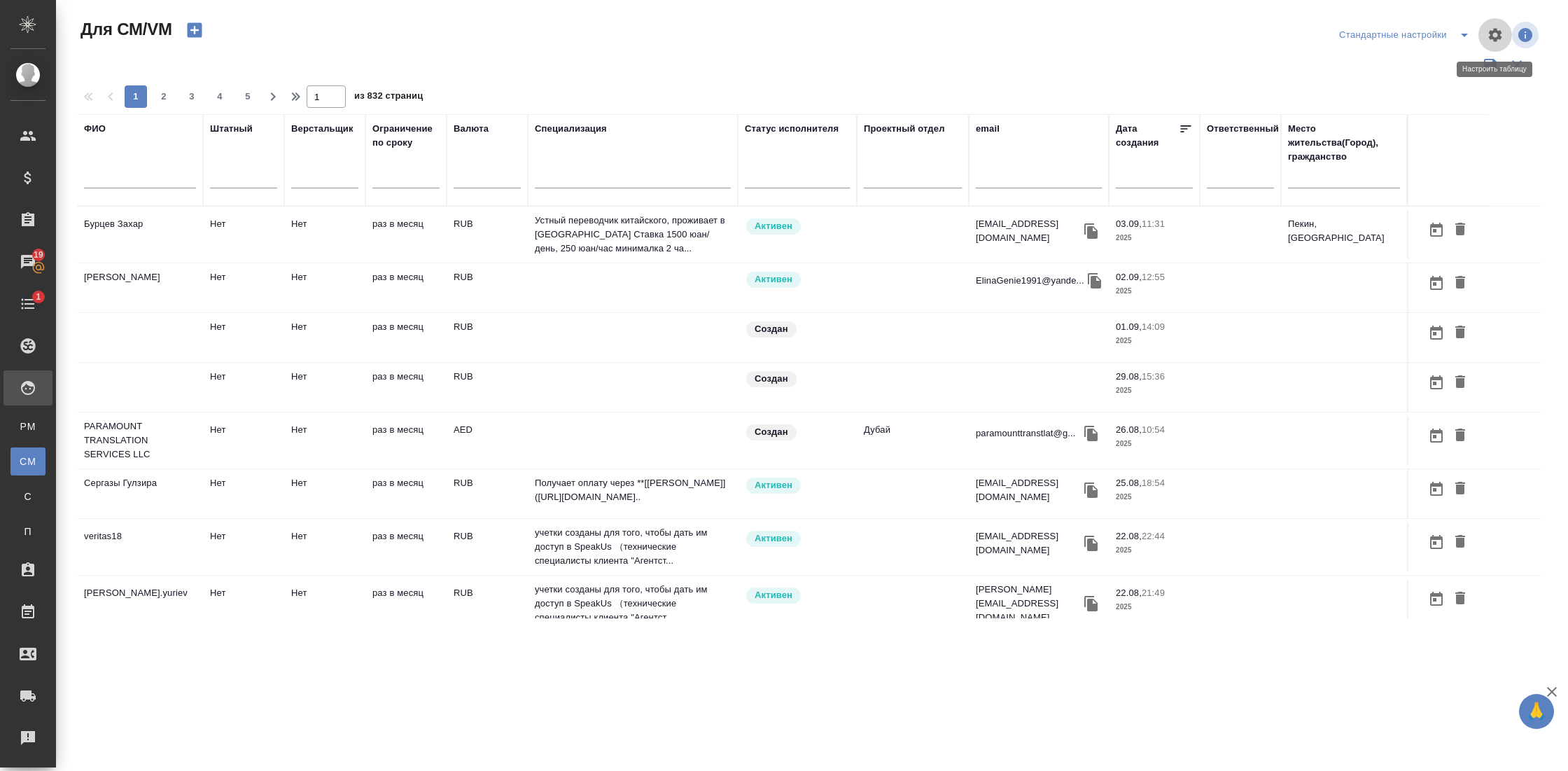
click at [1499, 36] on icon "button" at bounding box center [1495, 34] width 13 height 13
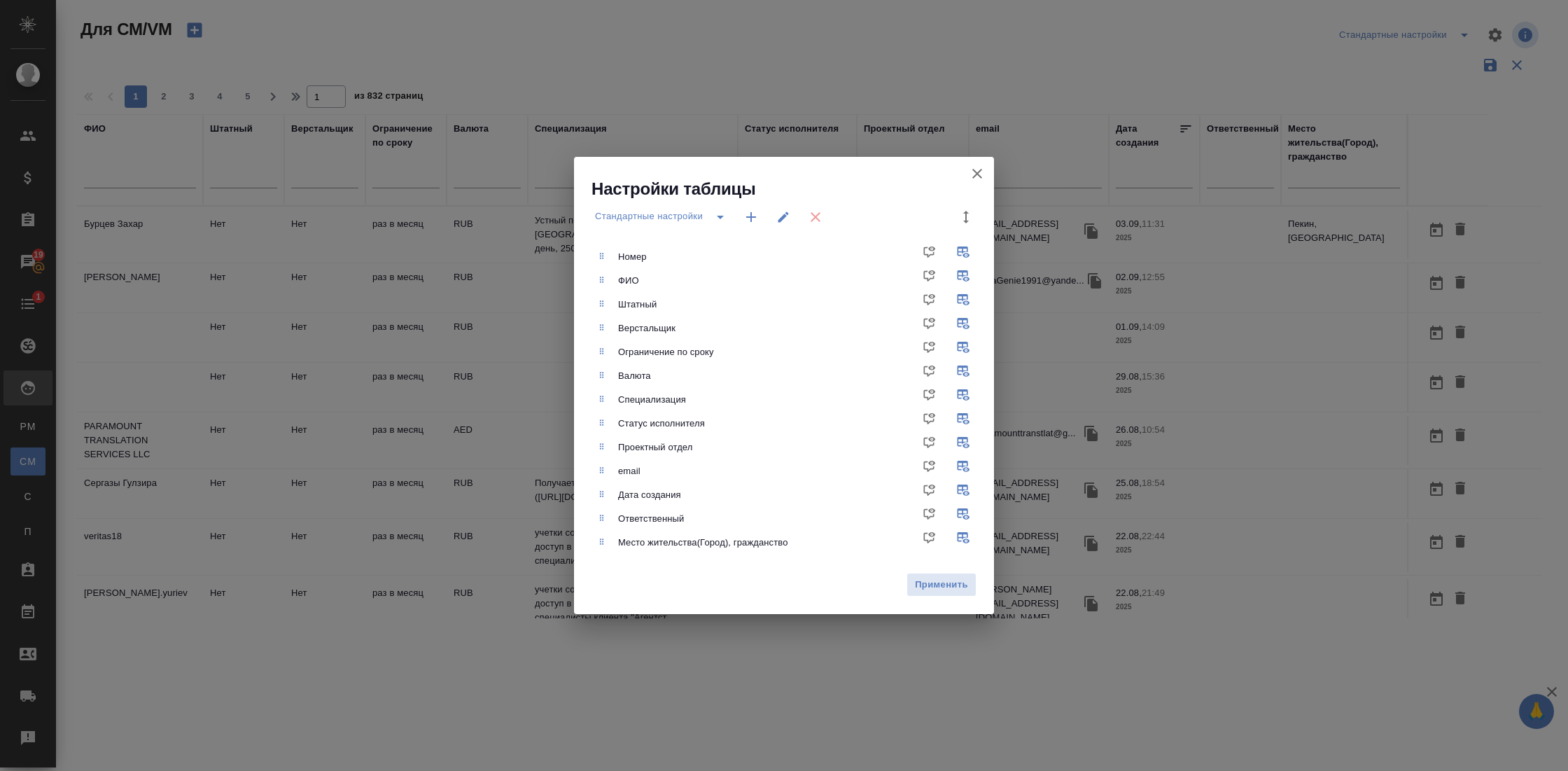
click at [976, 169] on icon "button" at bounding box center [977, 173] width 17 height 17
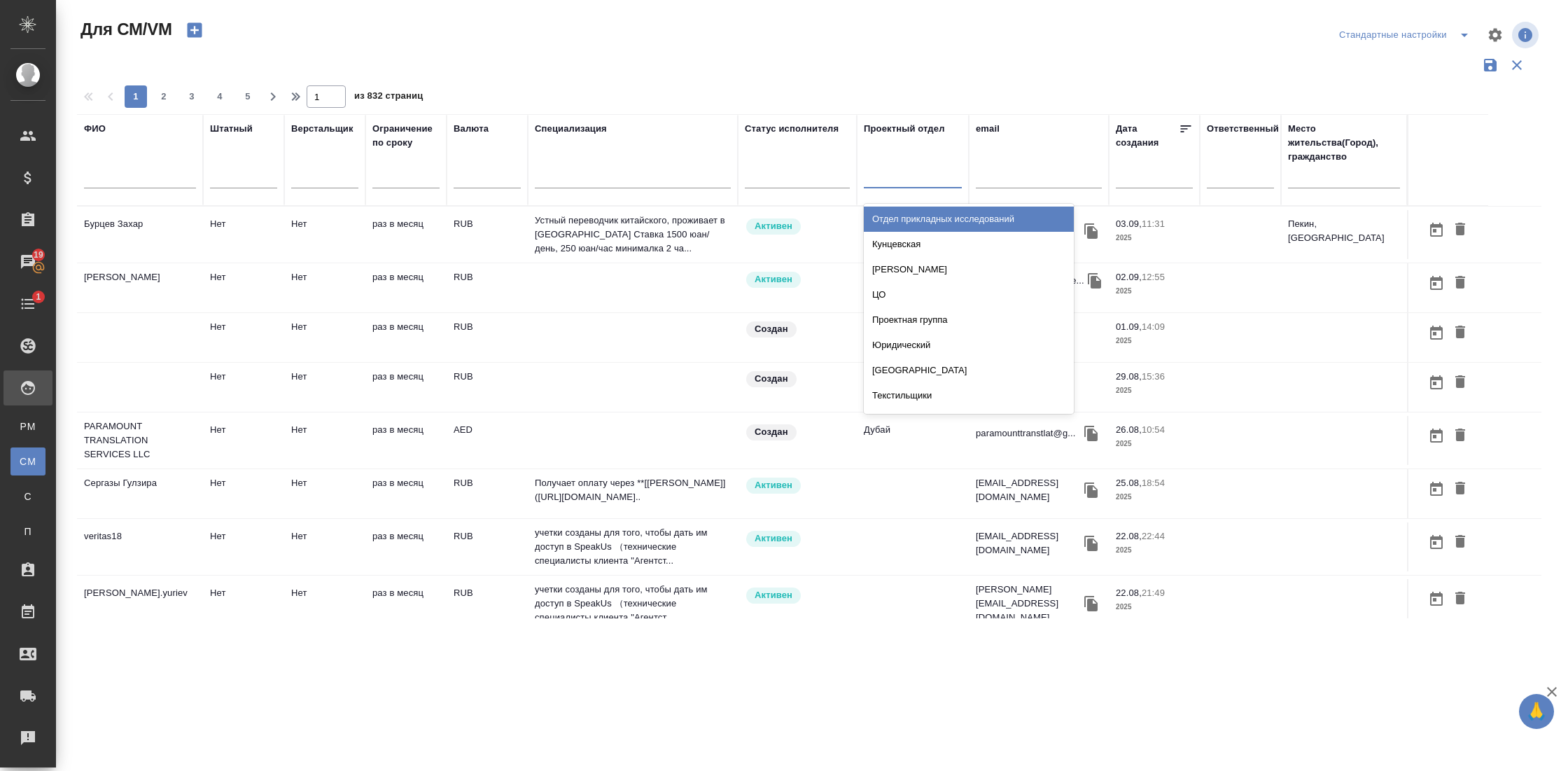
click at [876, 175] on div at bounding box center [913, 174] width 98 height 20
type input "ве"
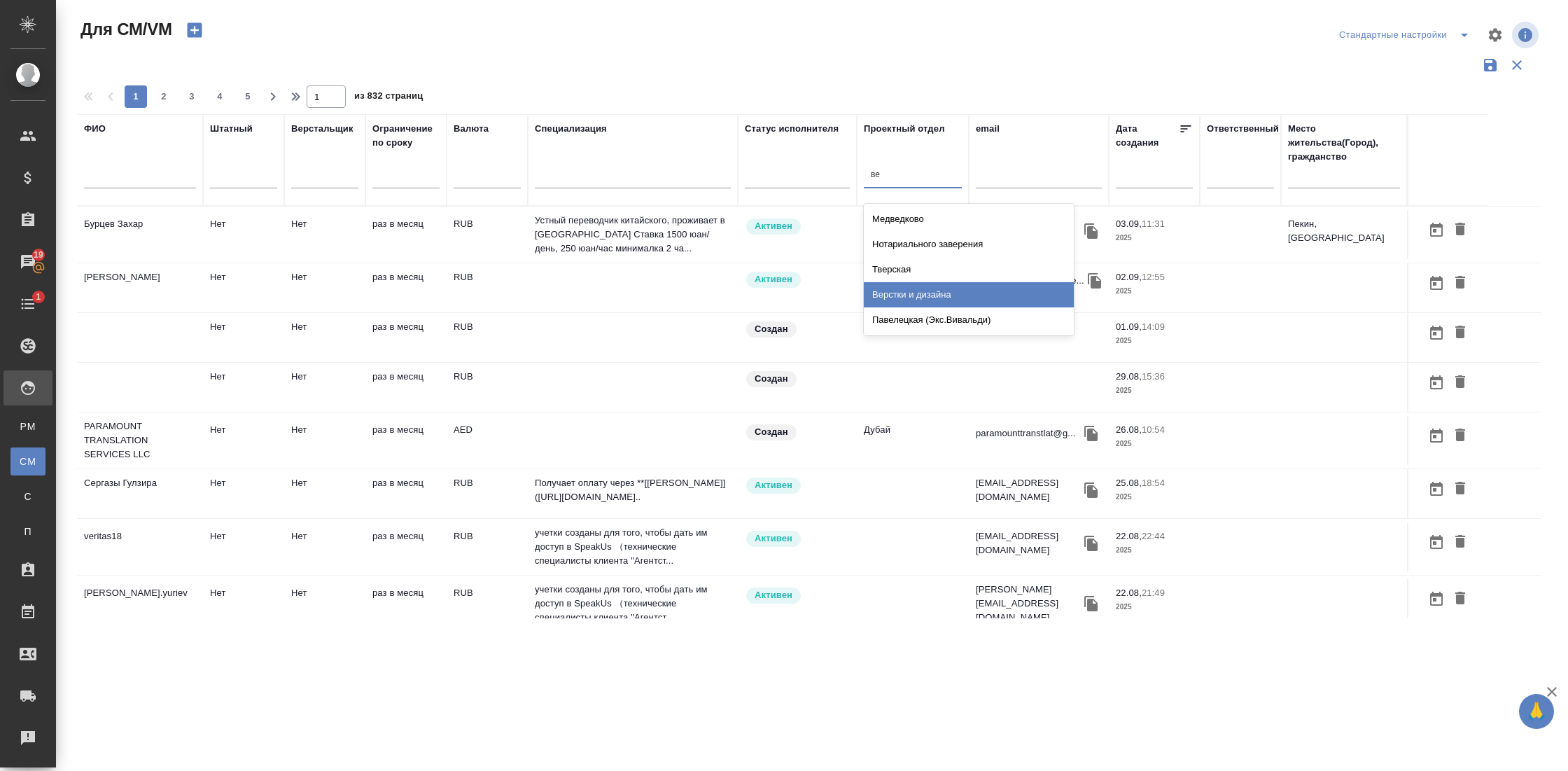
click at [921, 301] on div "Верстки и дизайна" at bounding box center [969, 294] width 210 height 25
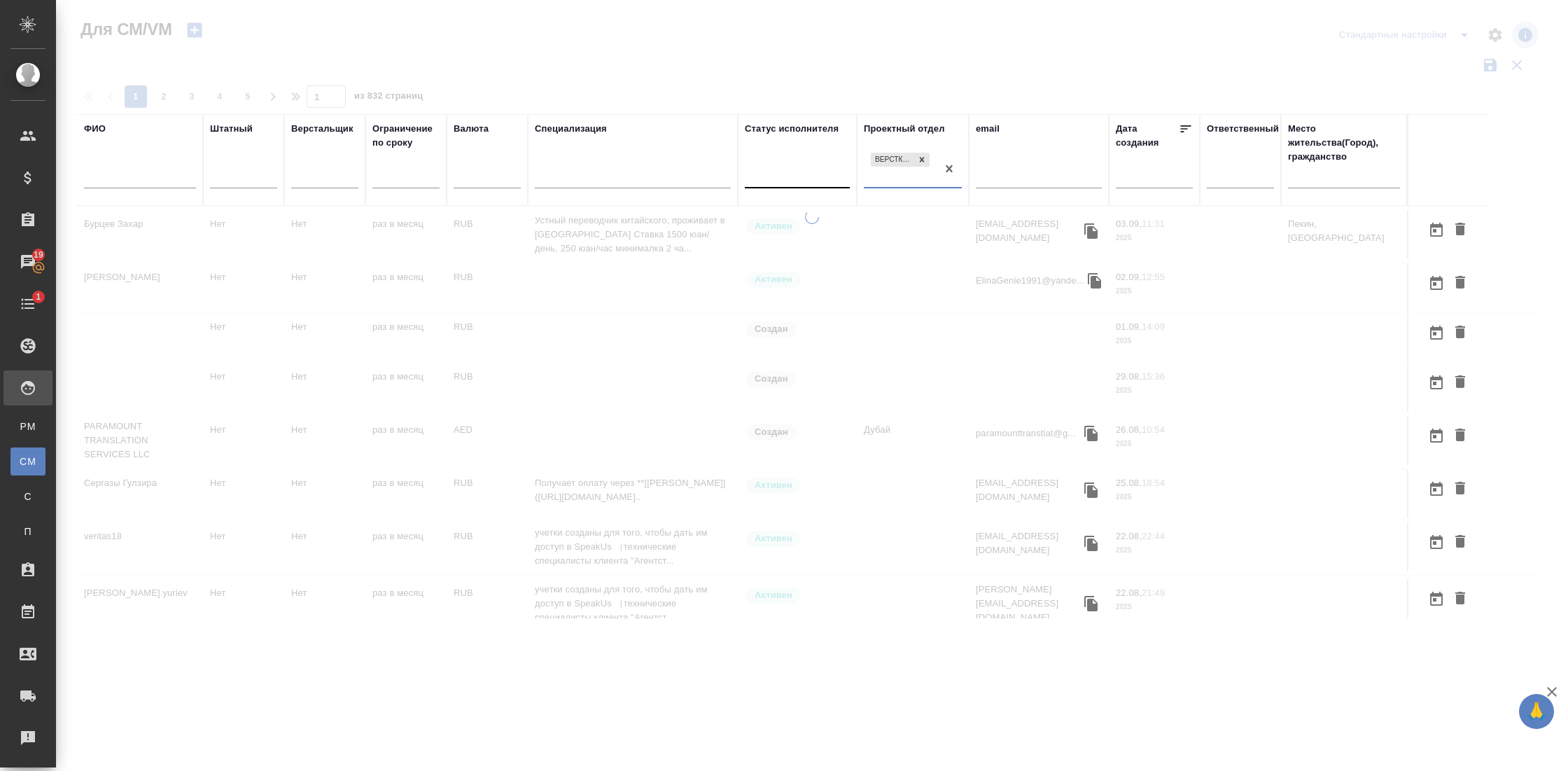
click at [803, 182] on div at bounding box center [798, 174] width 105 height 20
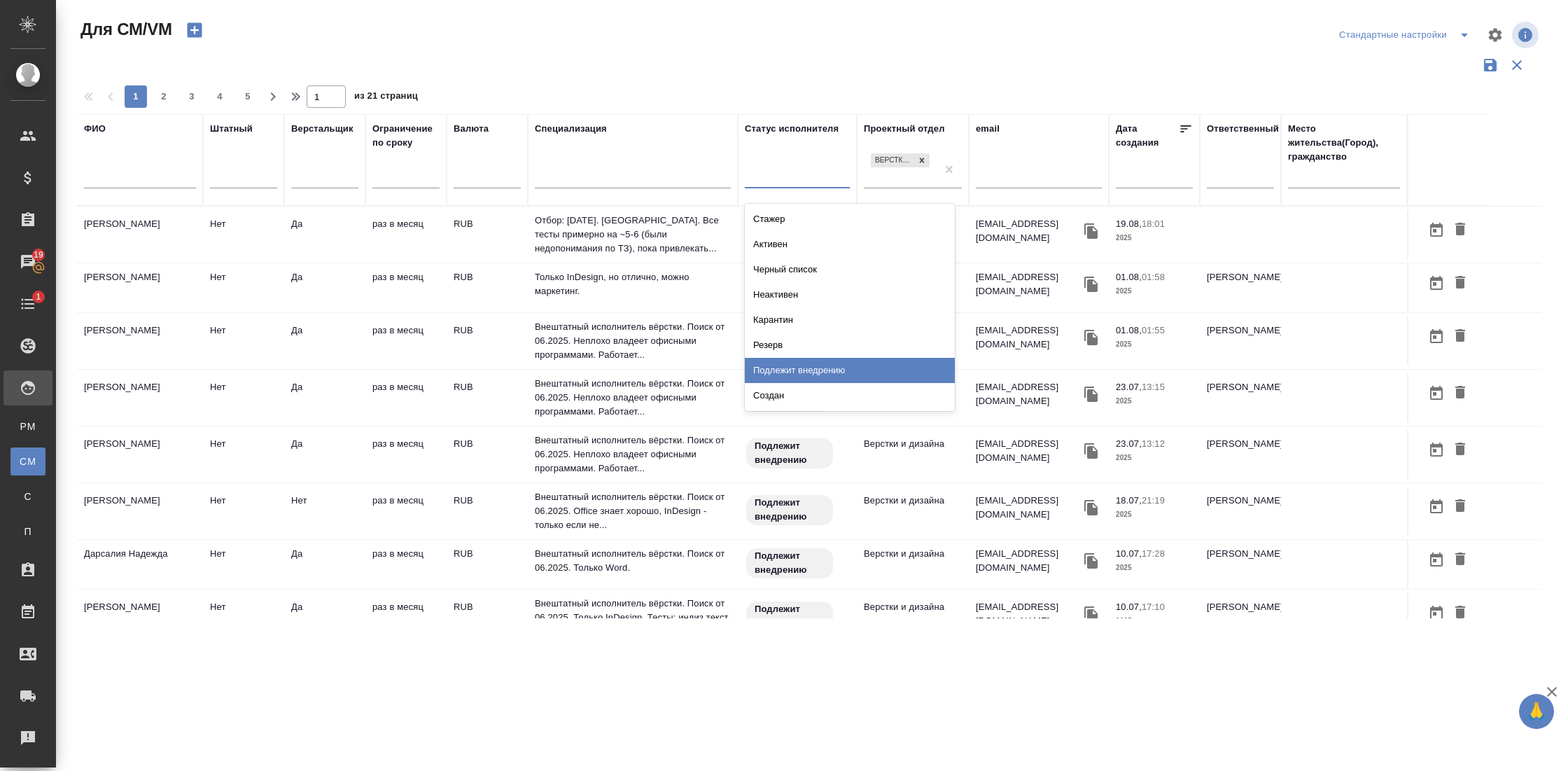
click at [827, 358] on div "Подлежит внедрению" at bounding box center [850, 370] width 210 height 25
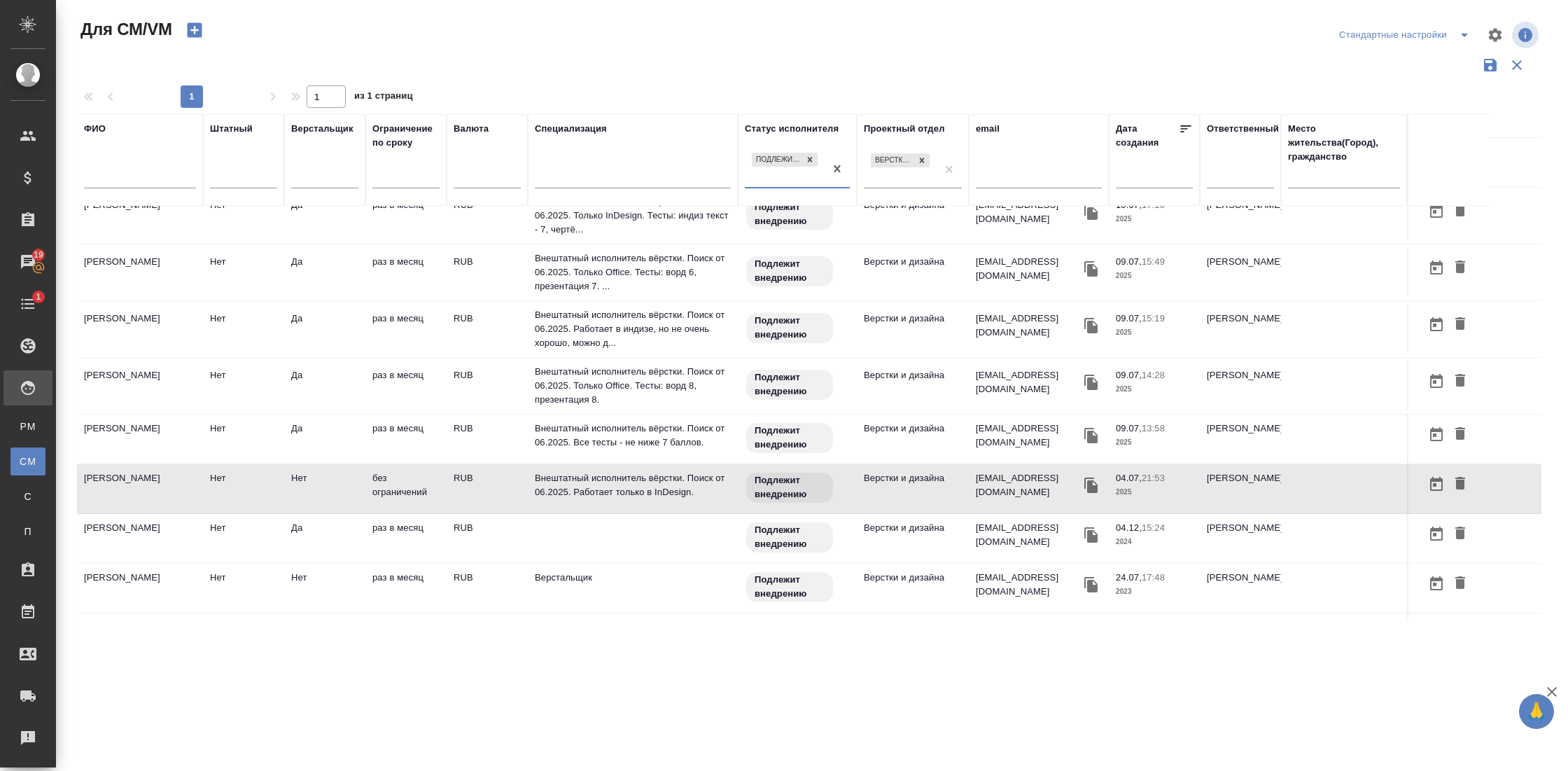
scroll to position [404, 0]
click at [143, 423] on td "Сиднев Руслан" at bounding box center [140, 437] width 126 height 49
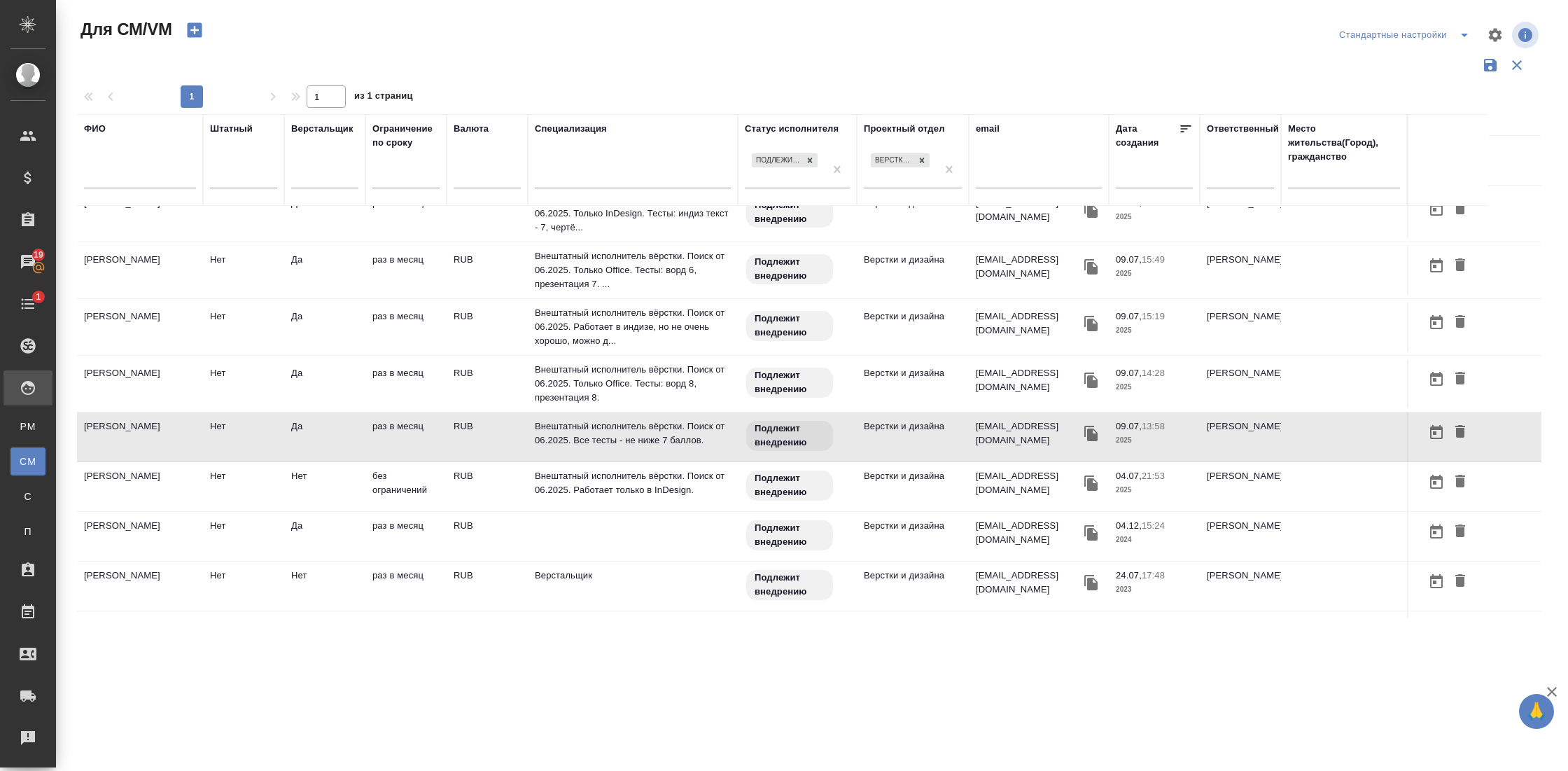
click at [143, 423] on td "Сиднев Руслан" at bounding box center [140, 437] width 126 height 49
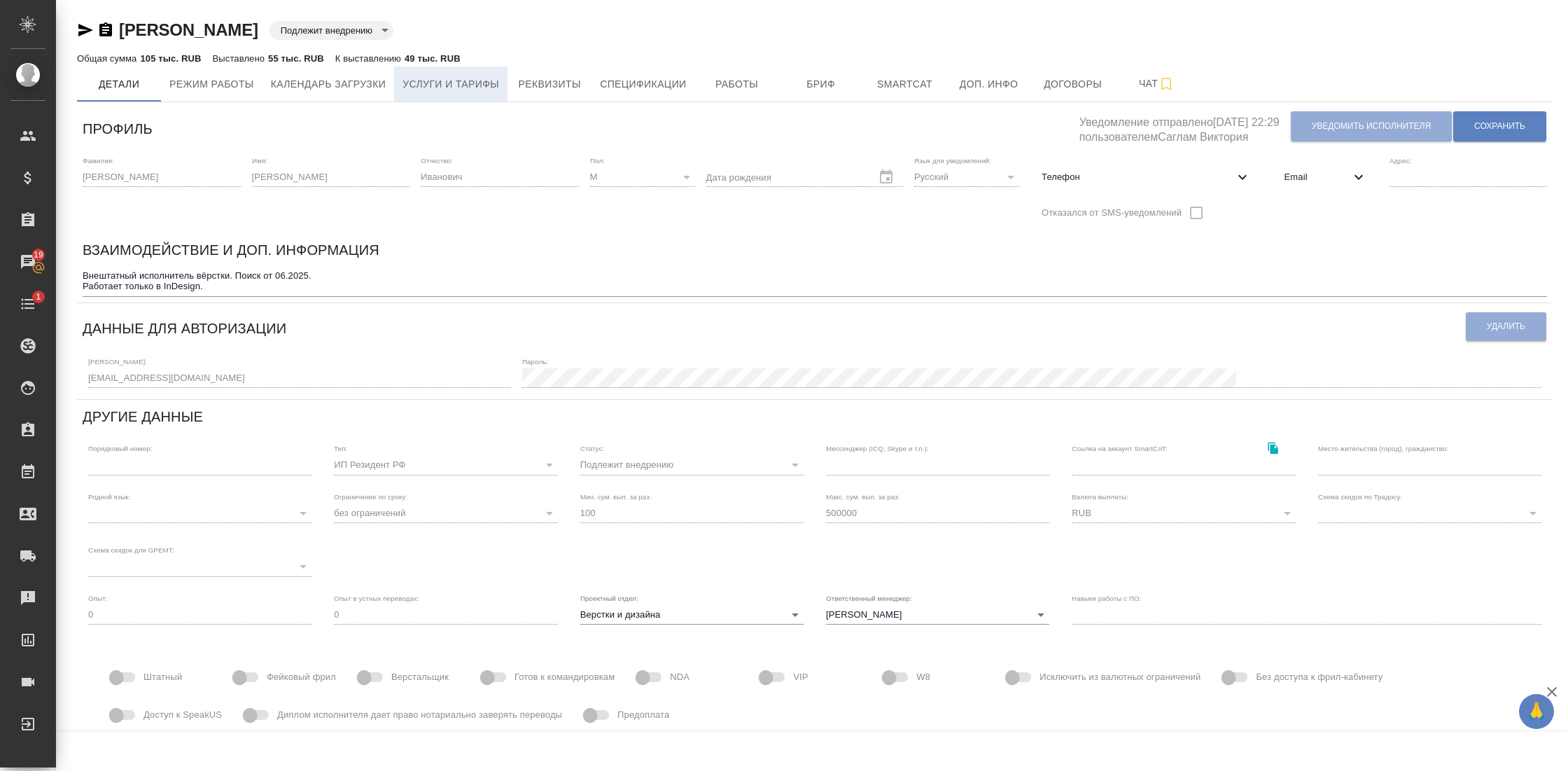
click at [485, 88] on span "Услуги и тарифы" at bounding box center [451, 84] width 96 height 18
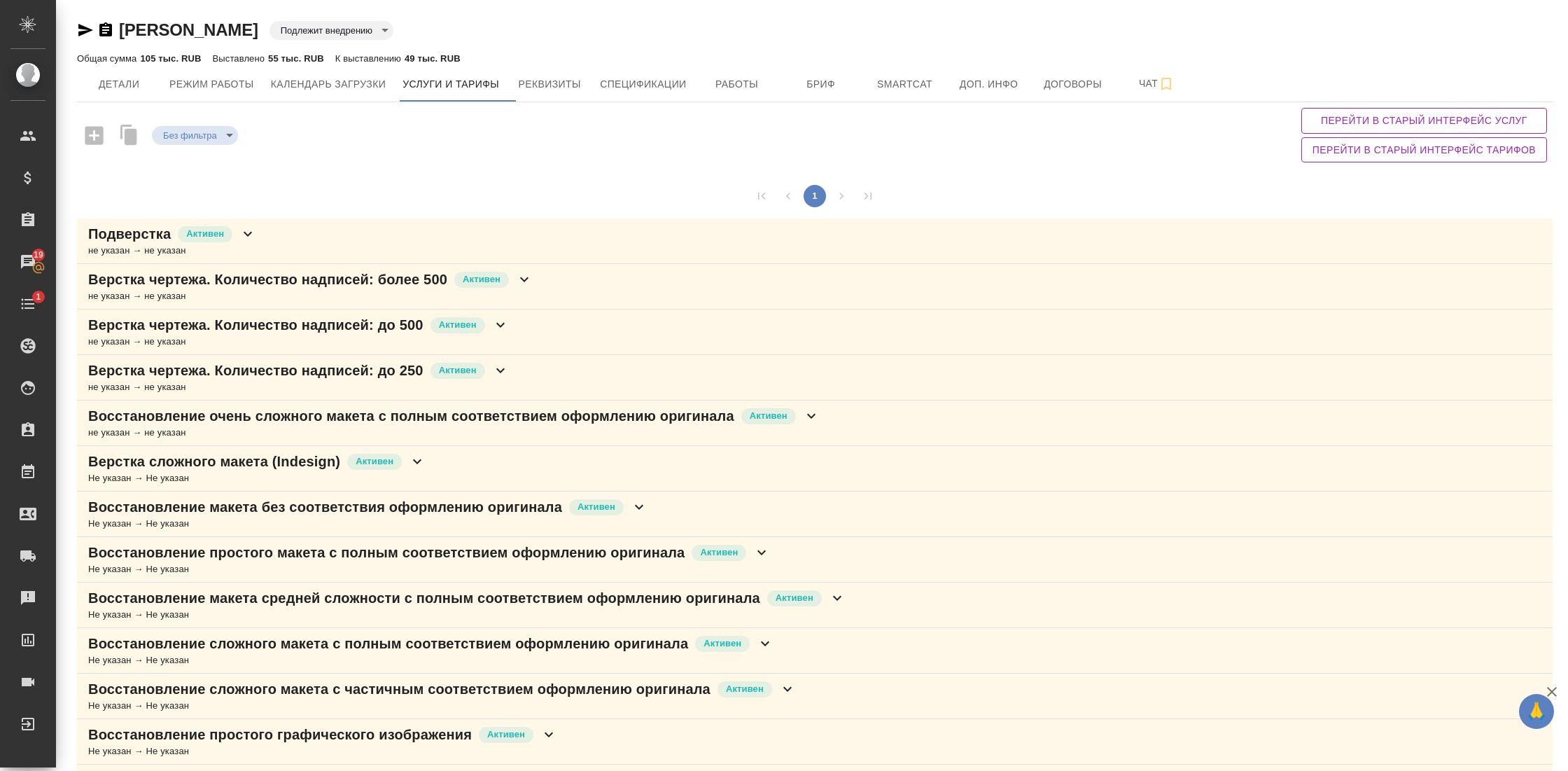
click at [527, 273] on icon at bounding box center [524, 279] width 17 height 17
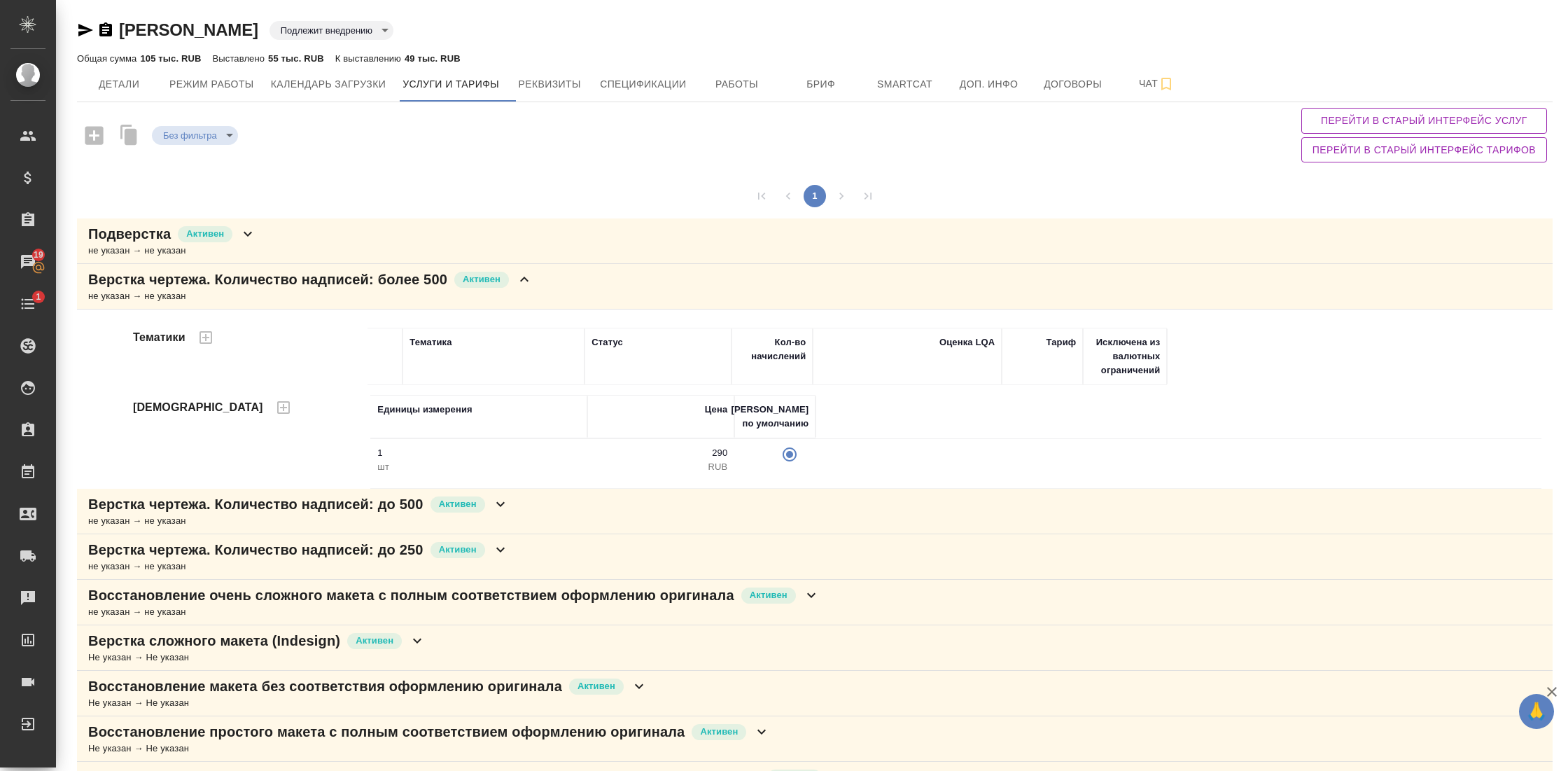
click at [527, 273] on icon at bounding box center [524, 279] width 17 height 17
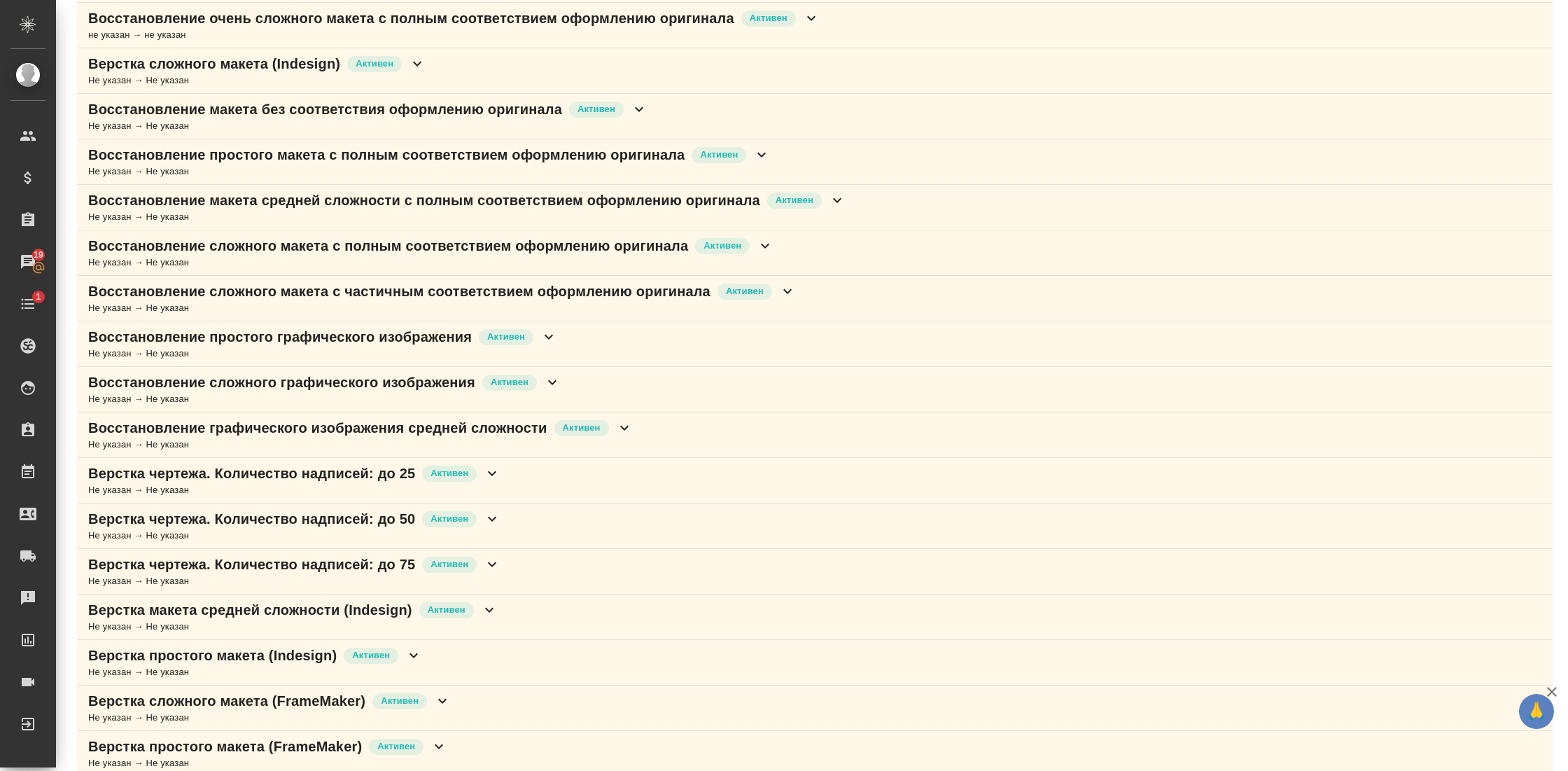
scroll to position [501, 0]
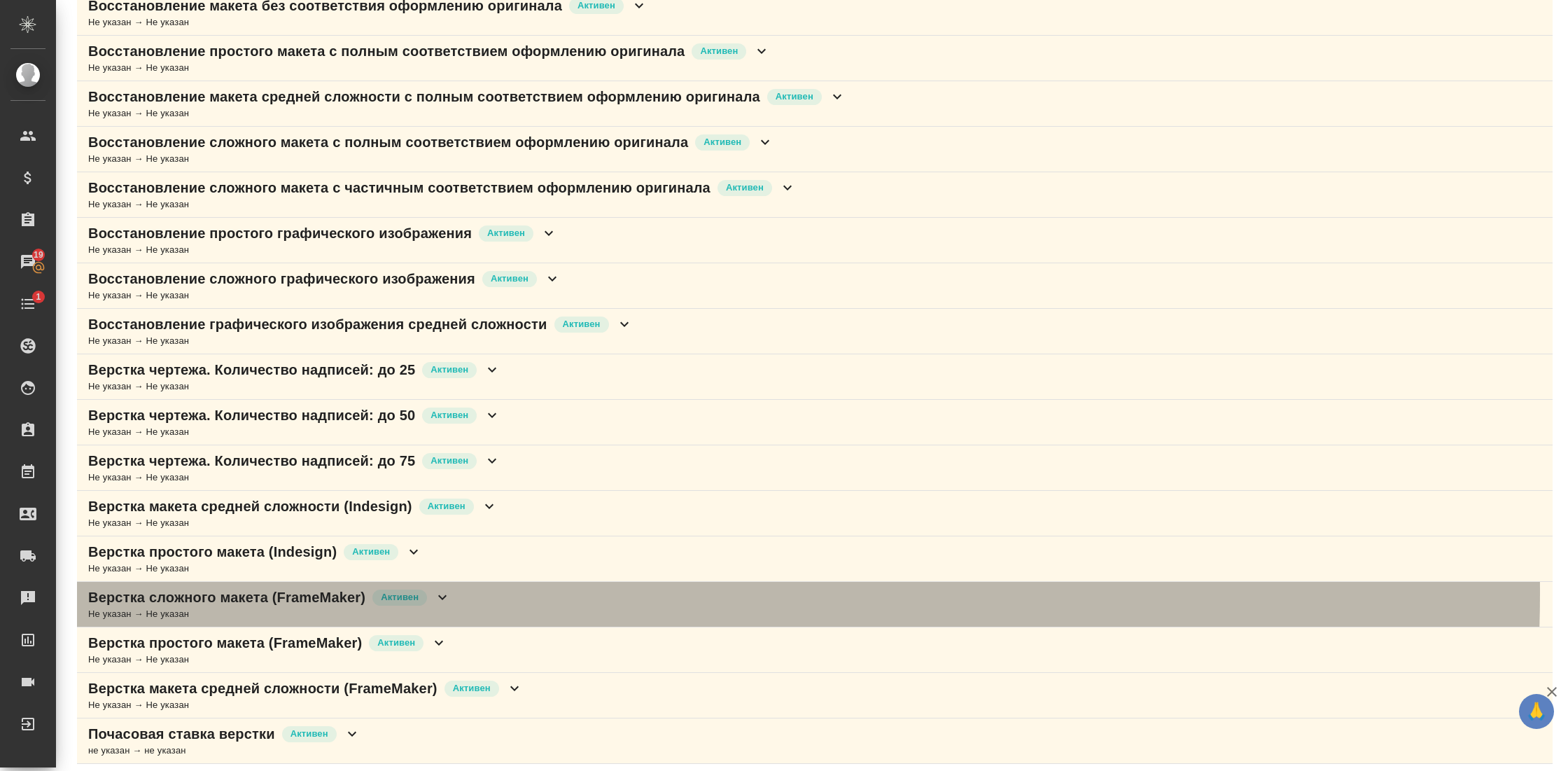
click at [451, 589] on icon at bounding box center [442, 597] width 17 height 17
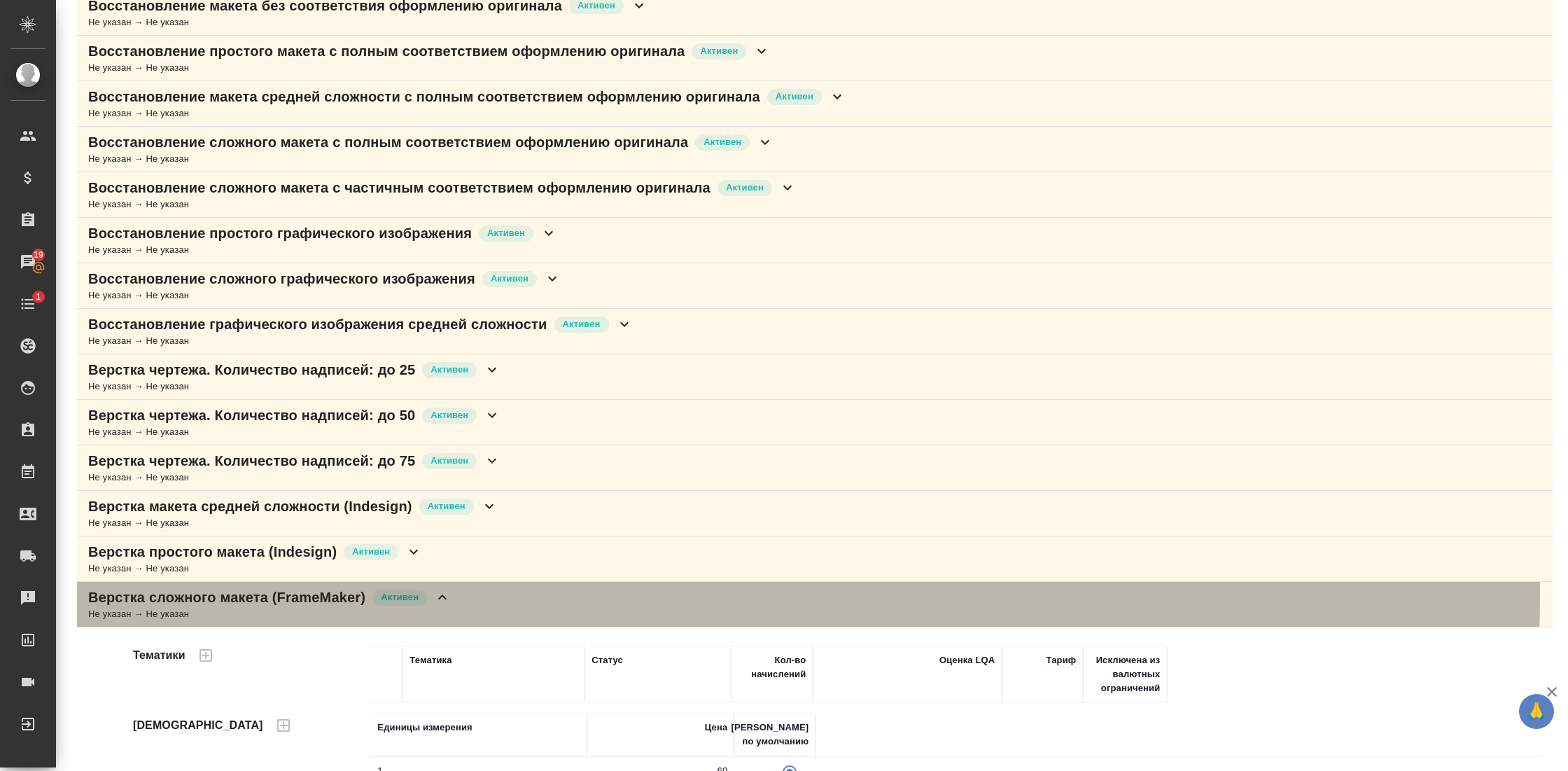
click at [451, 589] on icon at bounding box center [442, 597] width 17 height 17
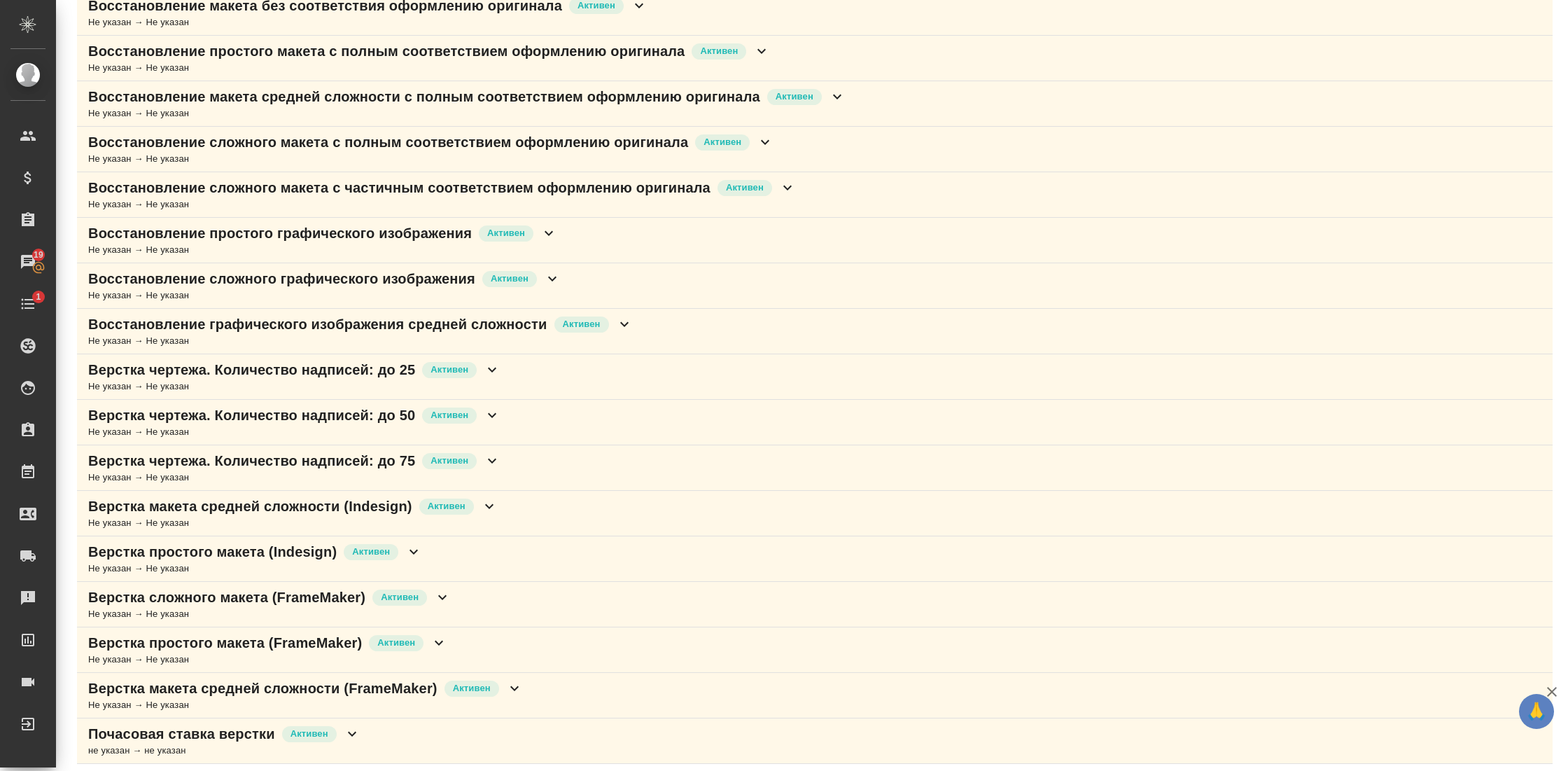
click at [796, 186] on icon at bounding box center [787, 187] width 17 height 17
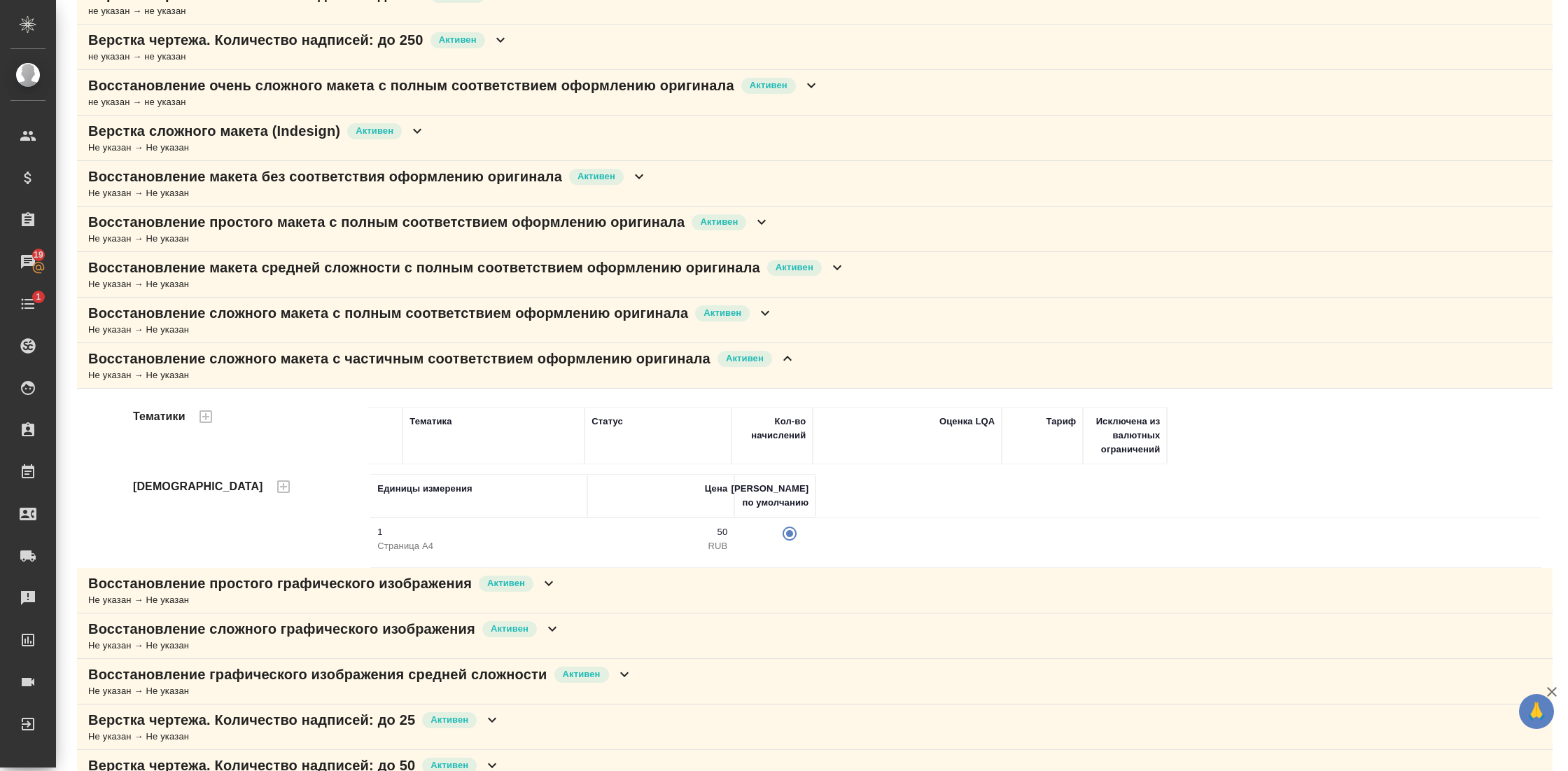
scroll to position [256, 0]
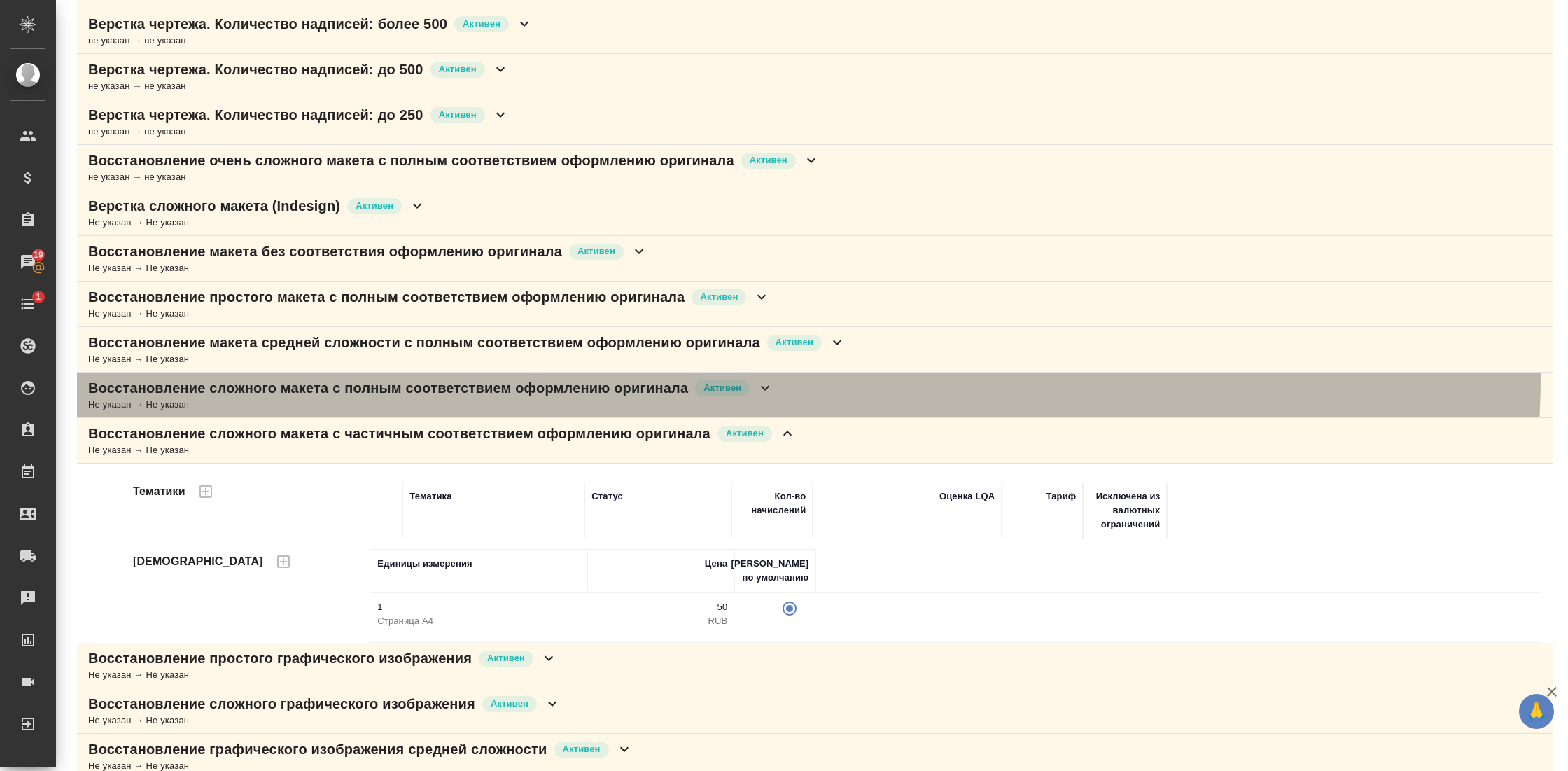
click at [767, 372] on div "Восстановление сложного макета с полным соответствием оформлению оригинала Акти…" at bounding box center [815, 395] width 1476 height 46
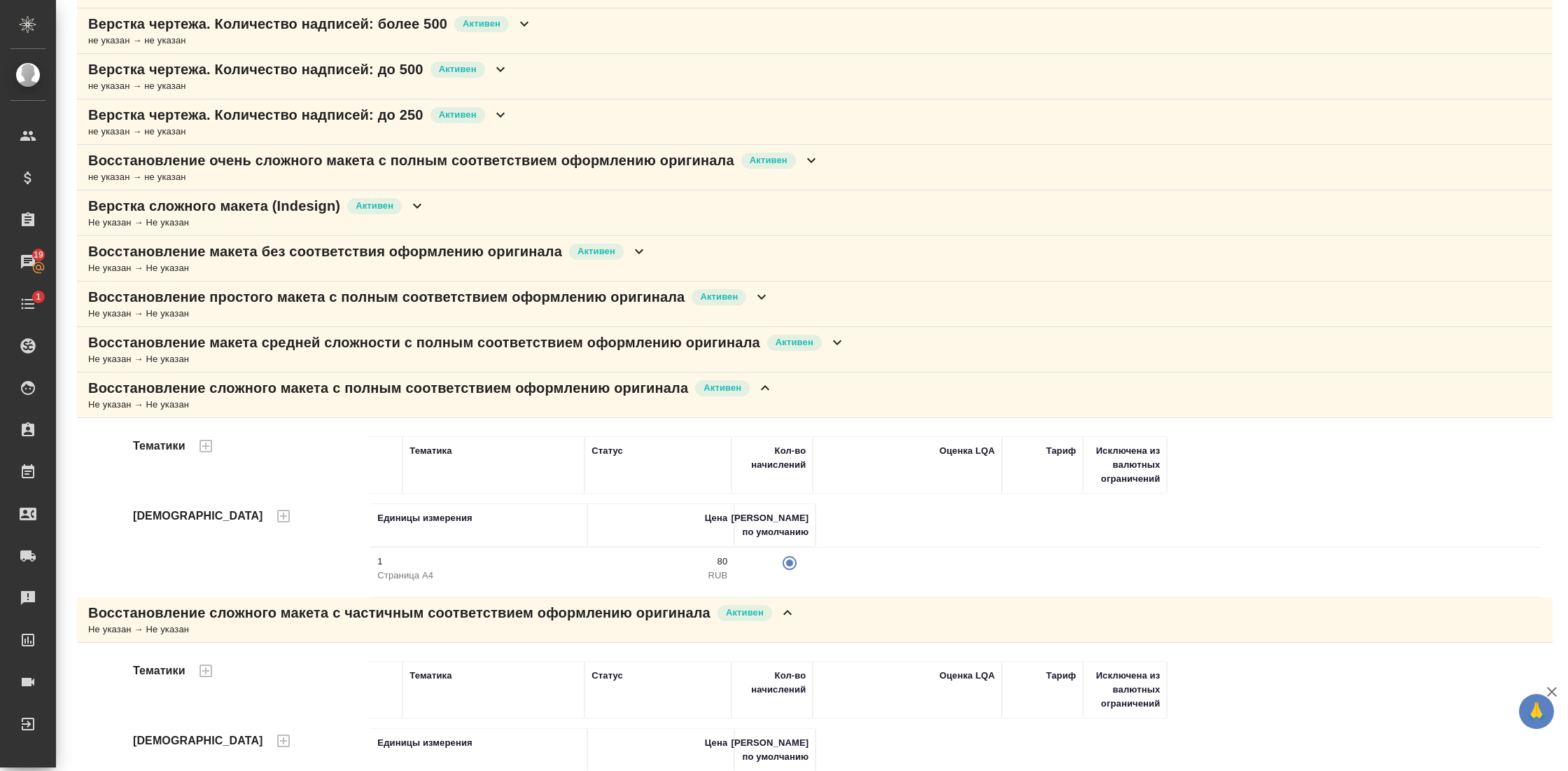
scroll to position [0, 0]
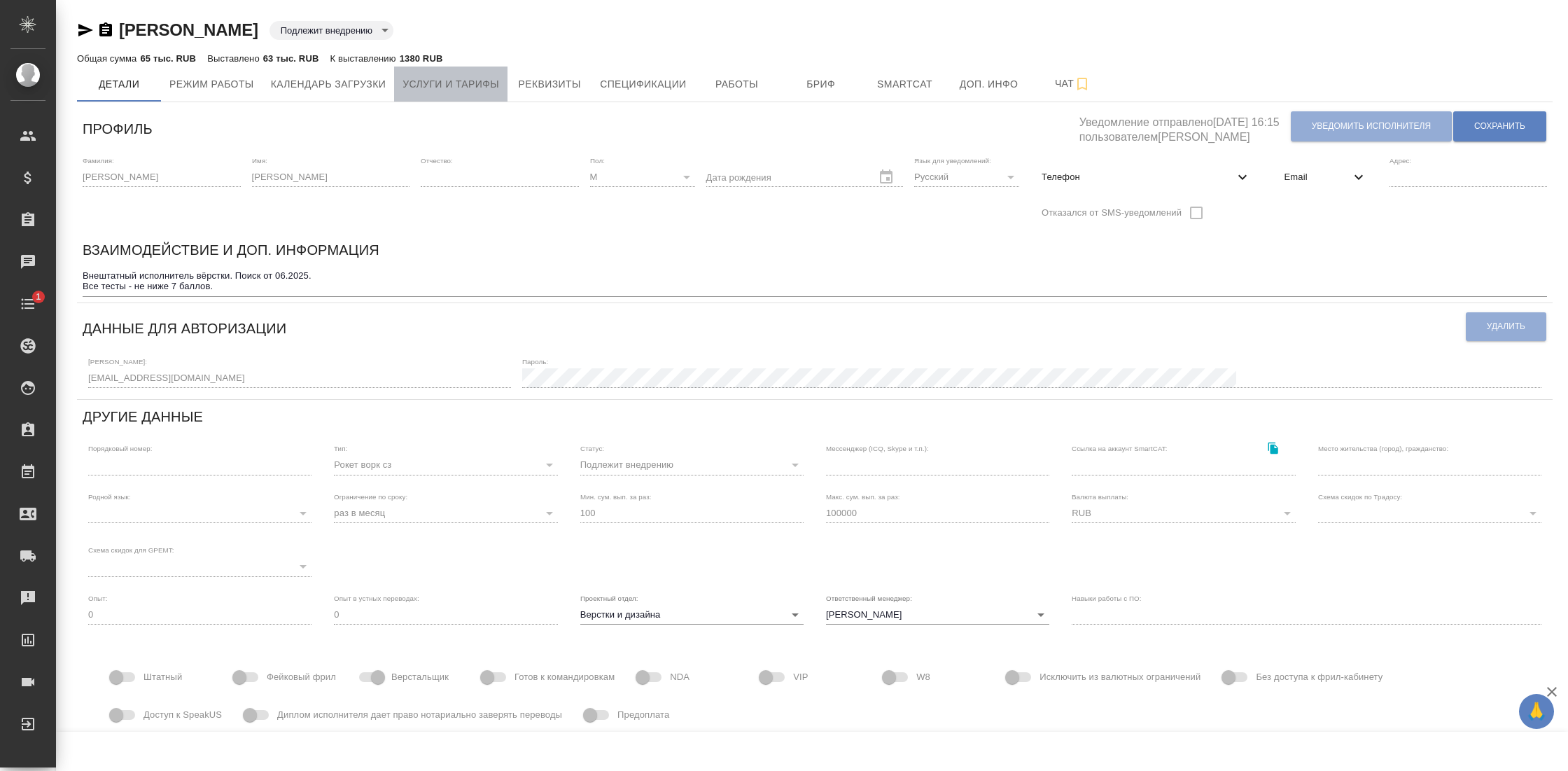
click at [483, 88] on span "Услуги и тарифы" at bounding box center [451, 84] width 96 height 18
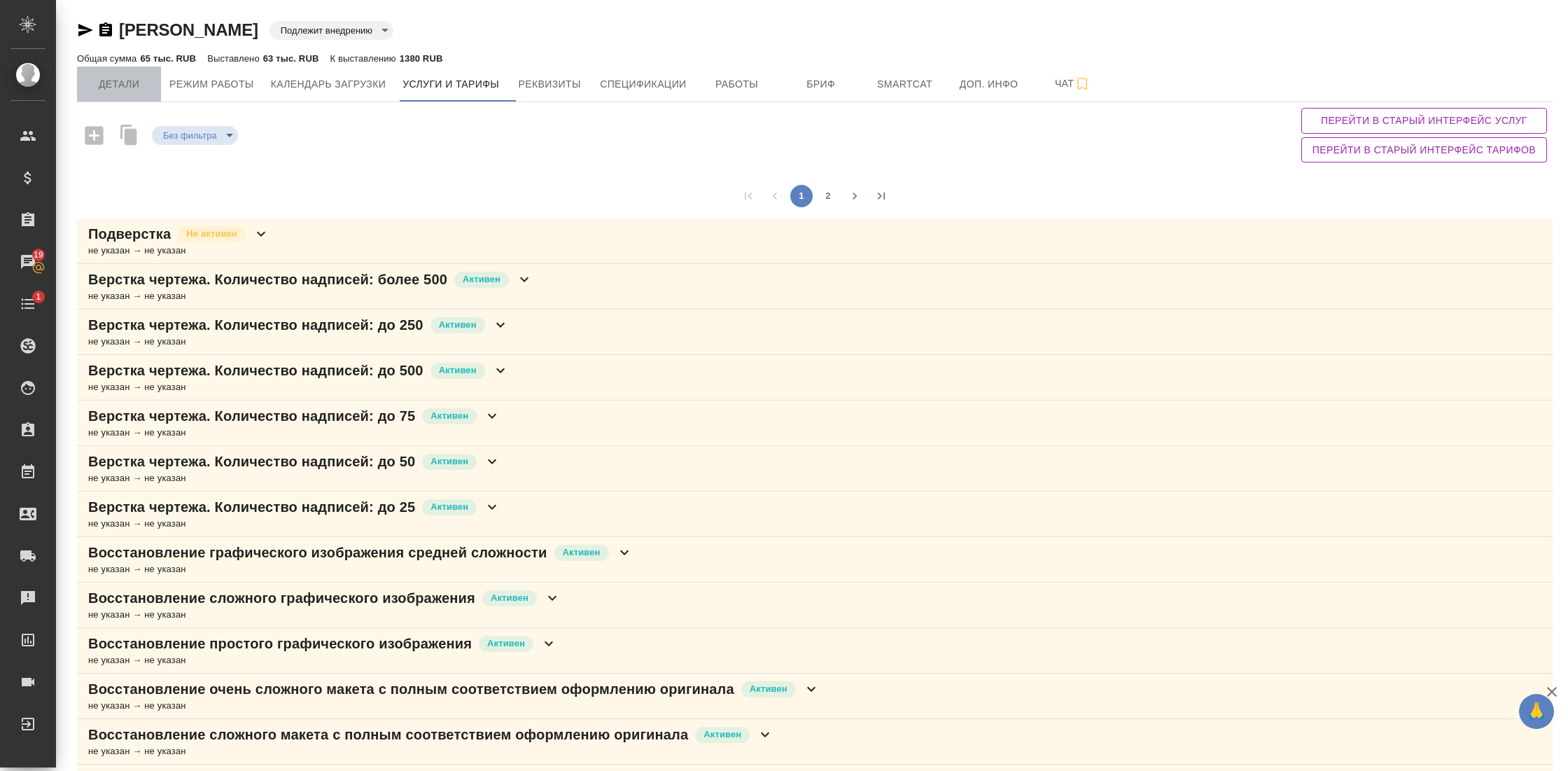
click at [110, 93] on button "Детали" at bounding box center [119, 84] width 84 height 35
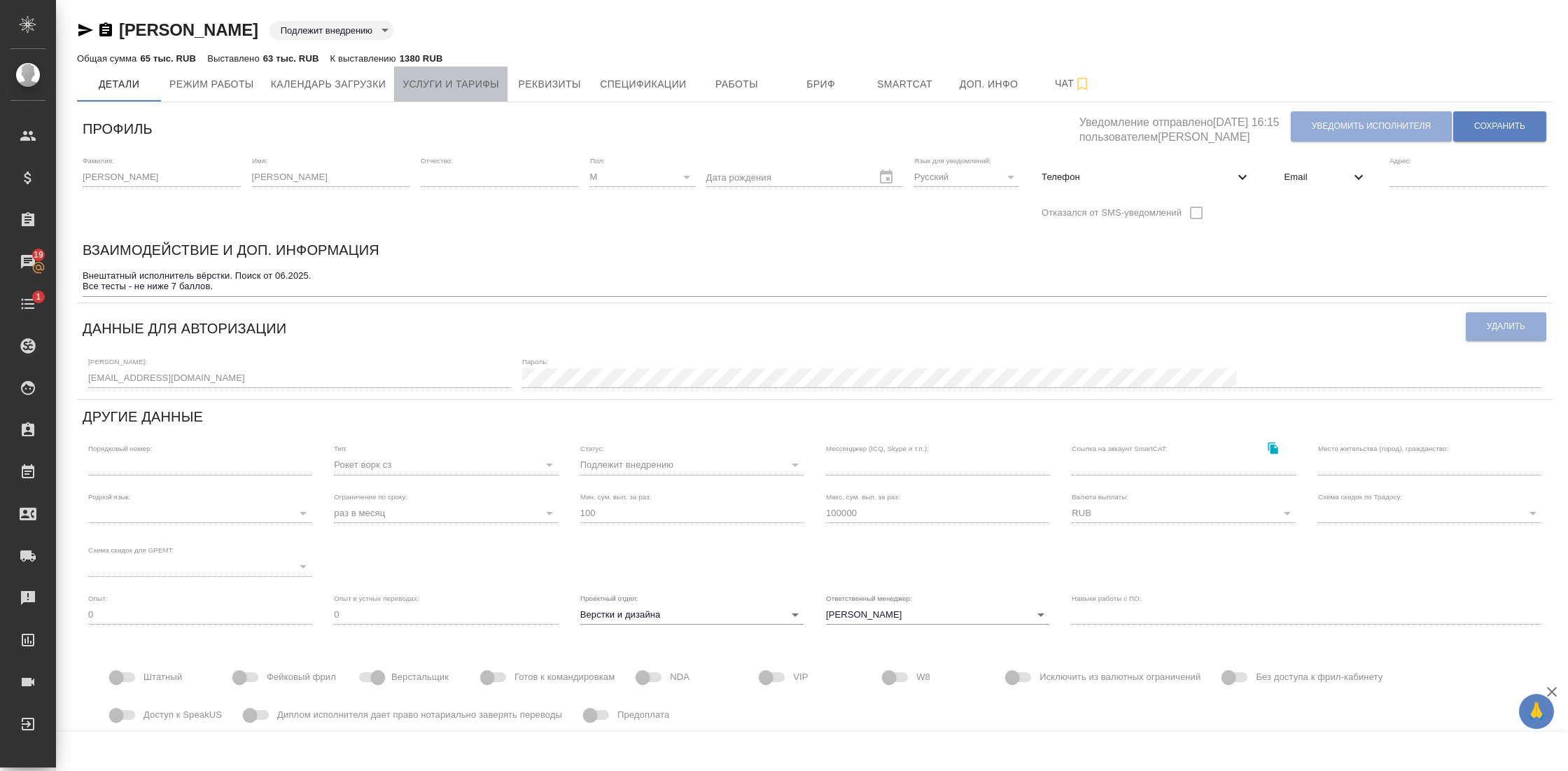
click at [476, 85] on span "Услуги и тарифы" at bounding box center [451, 84] width 96 height 18
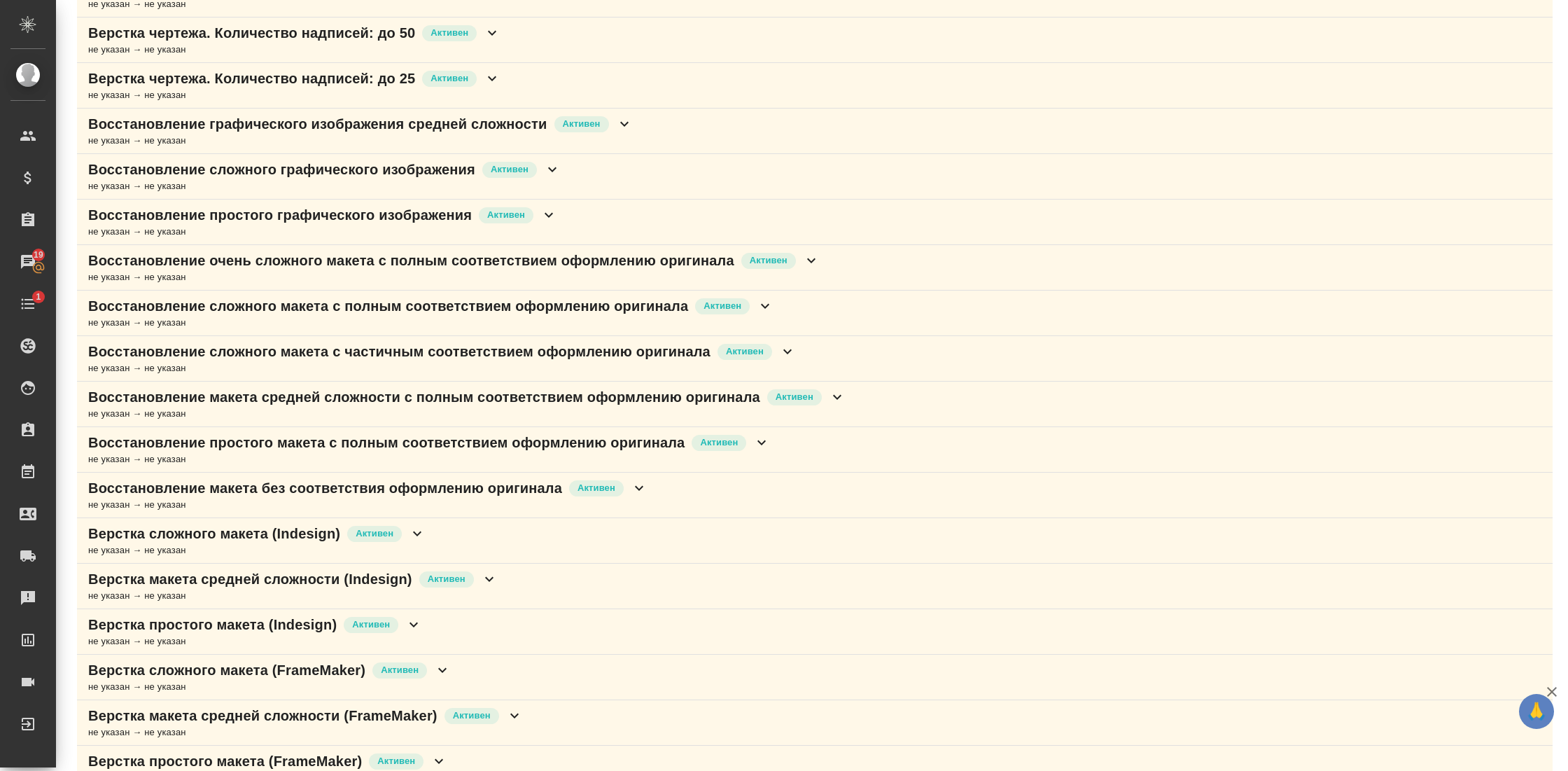
scroll to position [429, 0]
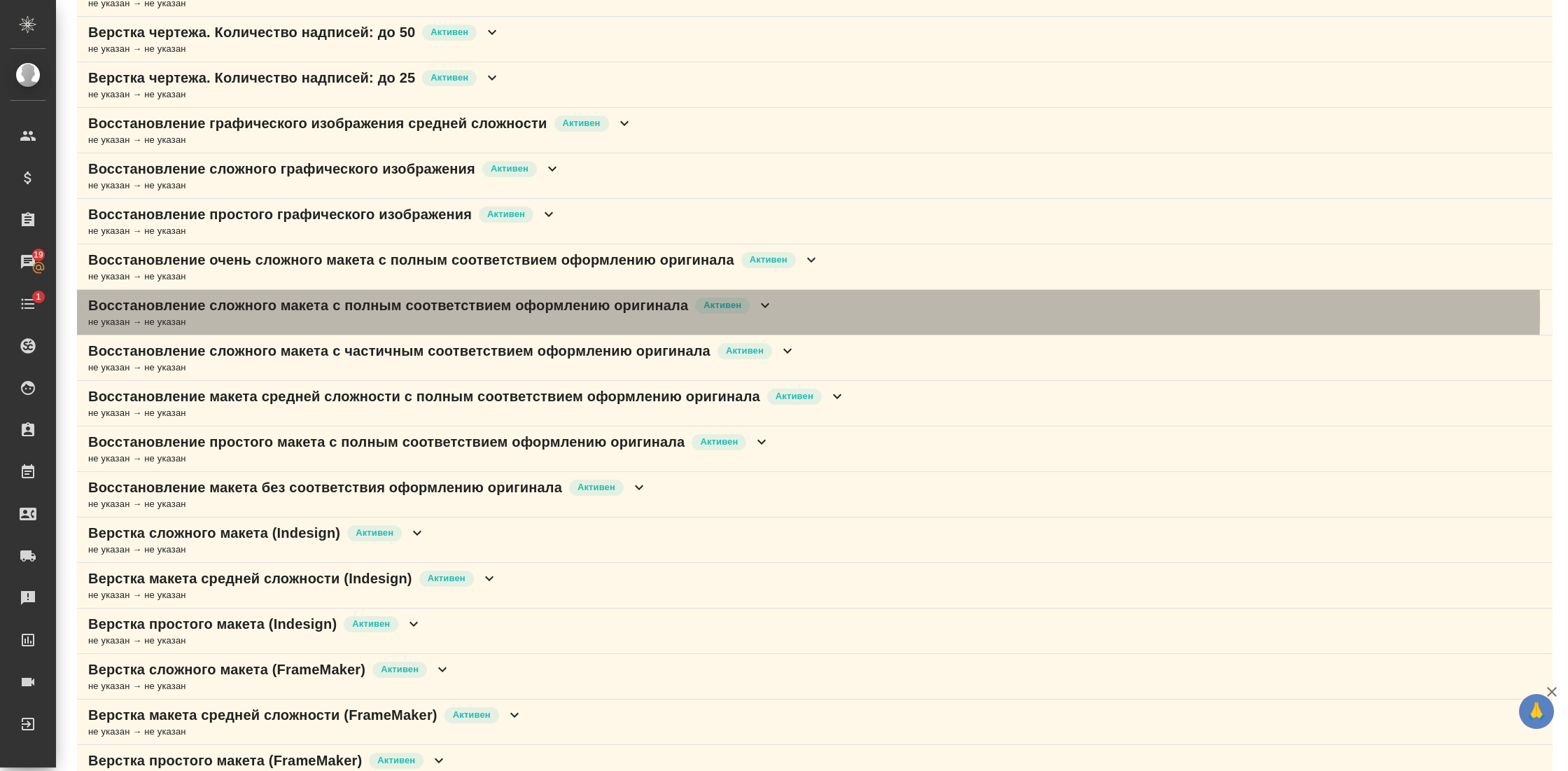
click at [774, 308] on icon at bounding box center [765, 305] width 17 height 17
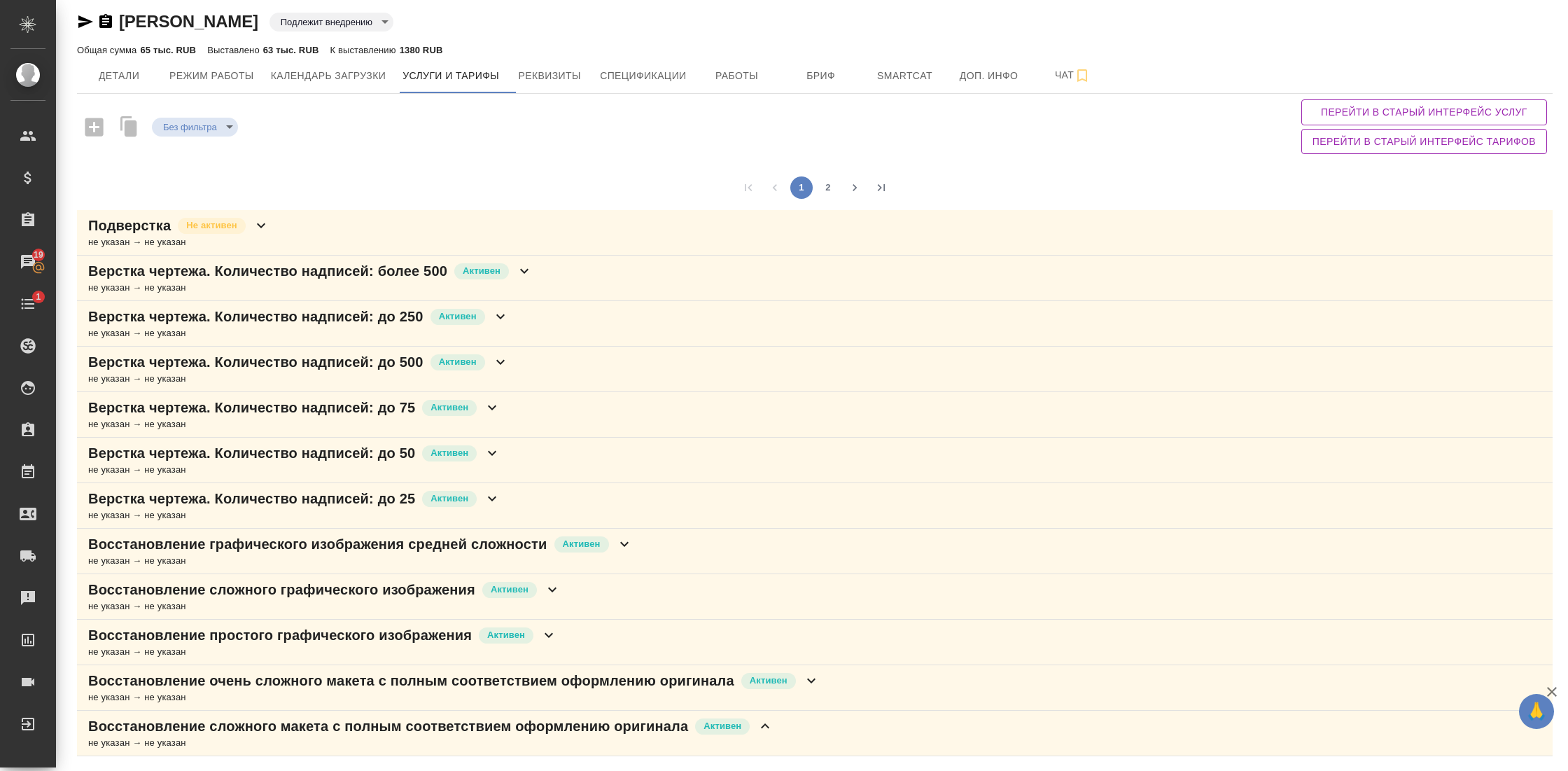
scroll to position [0, 0]
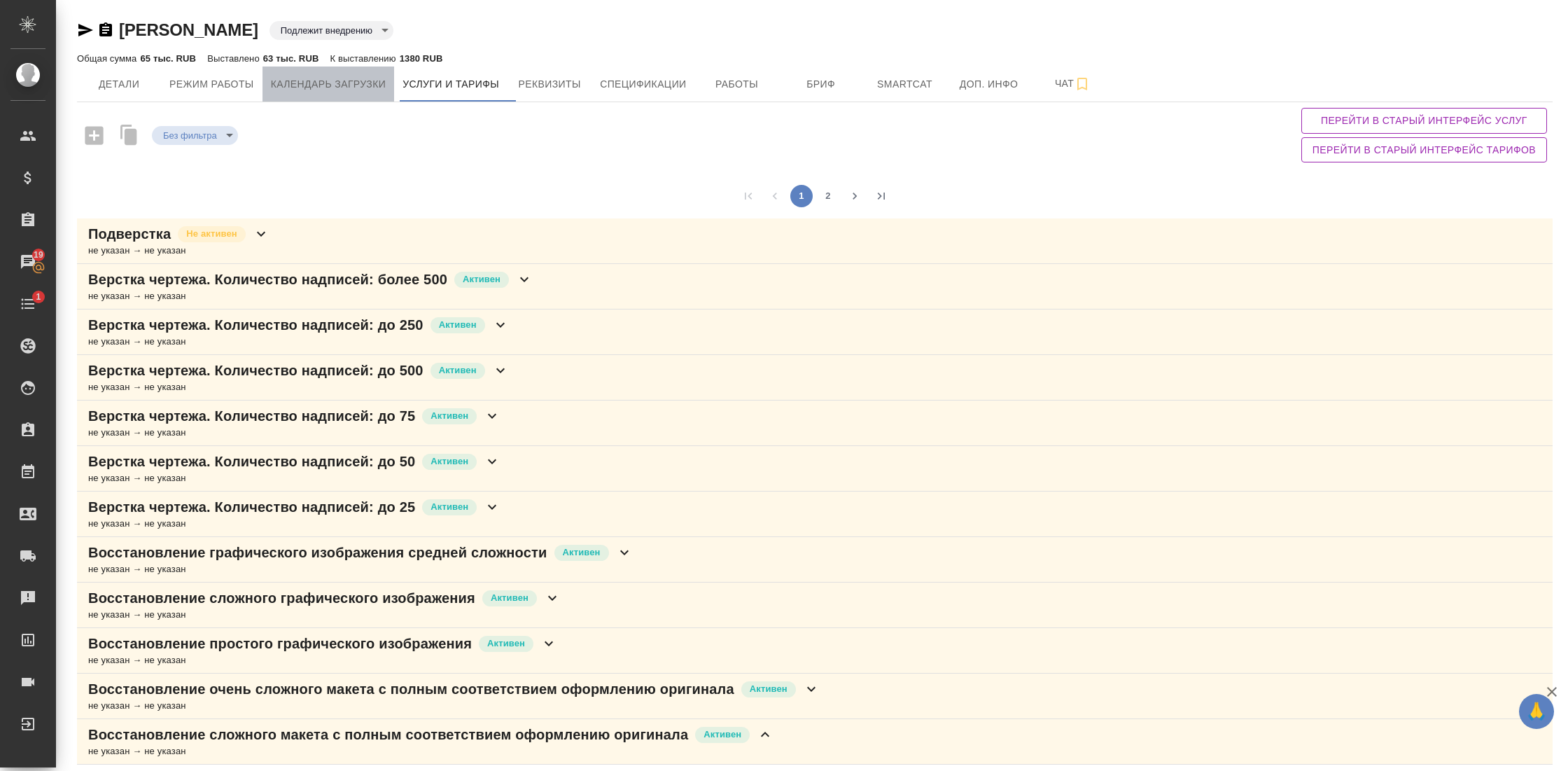
click at [349, 90] on span "Календарь загрузки" at bounding box center [329, 84] width 116 height 18
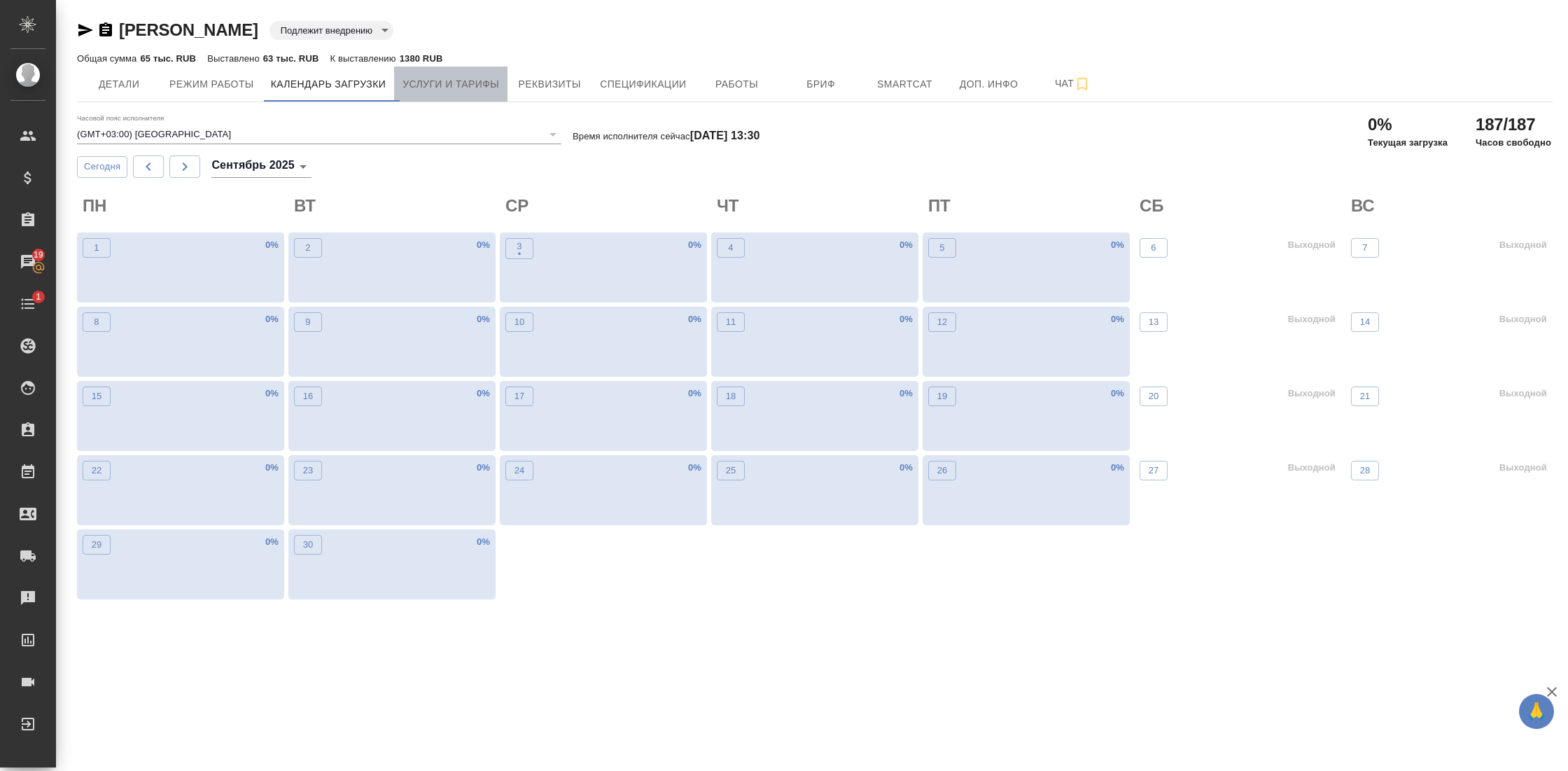
click at [472, 82] on span "Услуги и тарифы" at bounding box center [451, 84] width 96 height 18
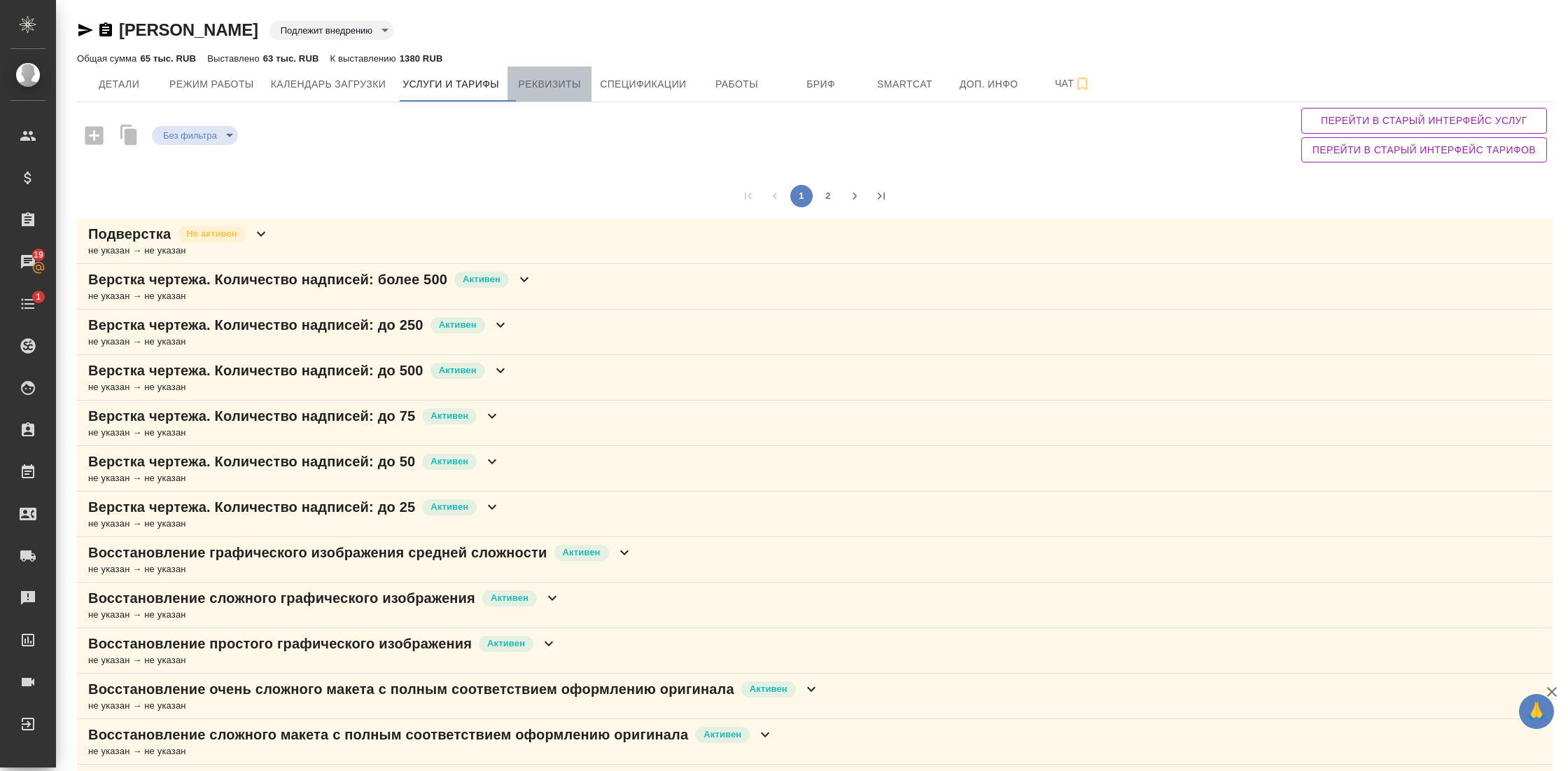
click at [571, 82] on span "Реквизиты" at bounding box center [550, 84] width 67 height 18
select select "10"
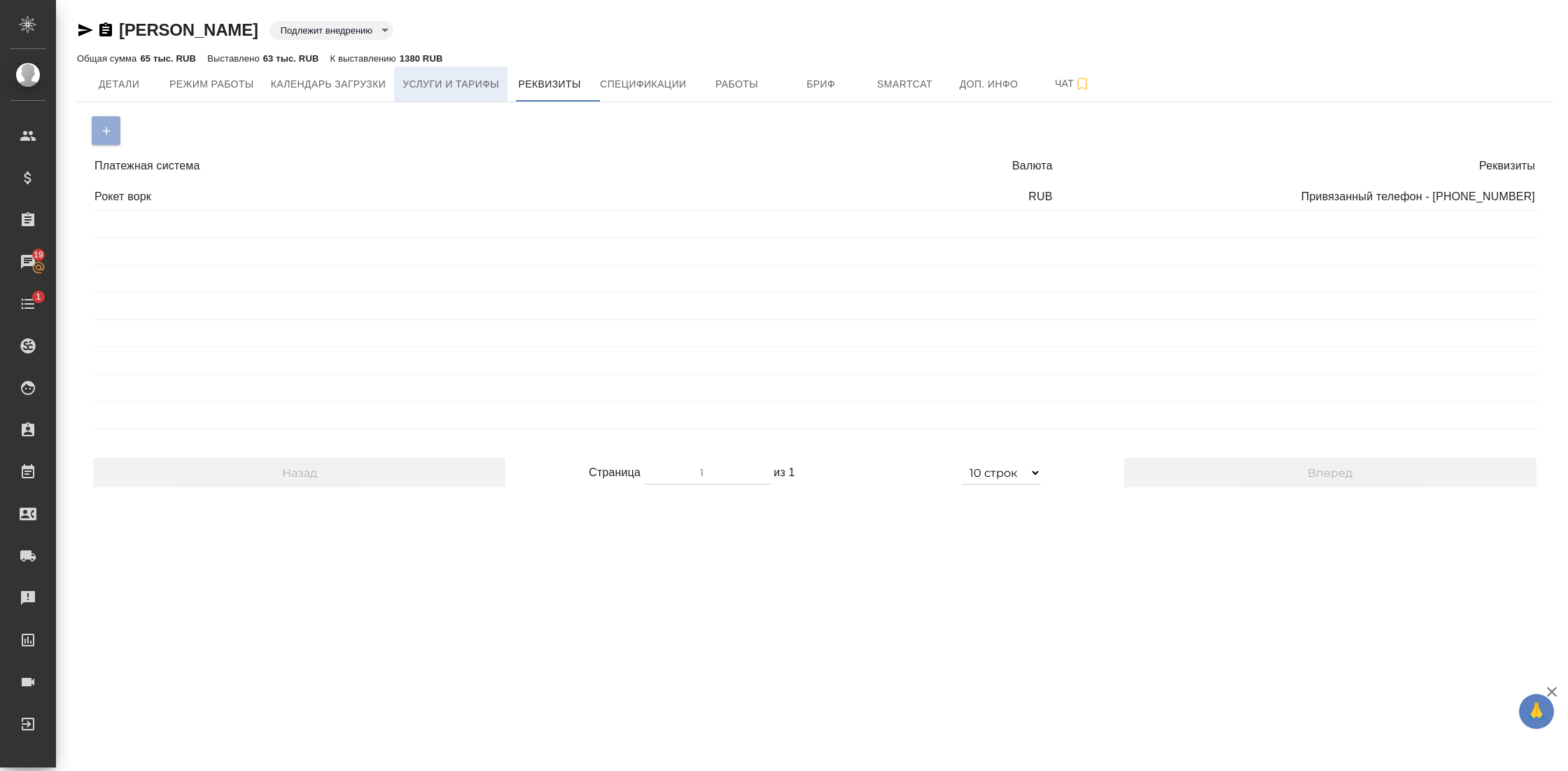
click at [475, 82] on span "Услуги и тарифы" at bounding box center [451, 84] width 96 height 18
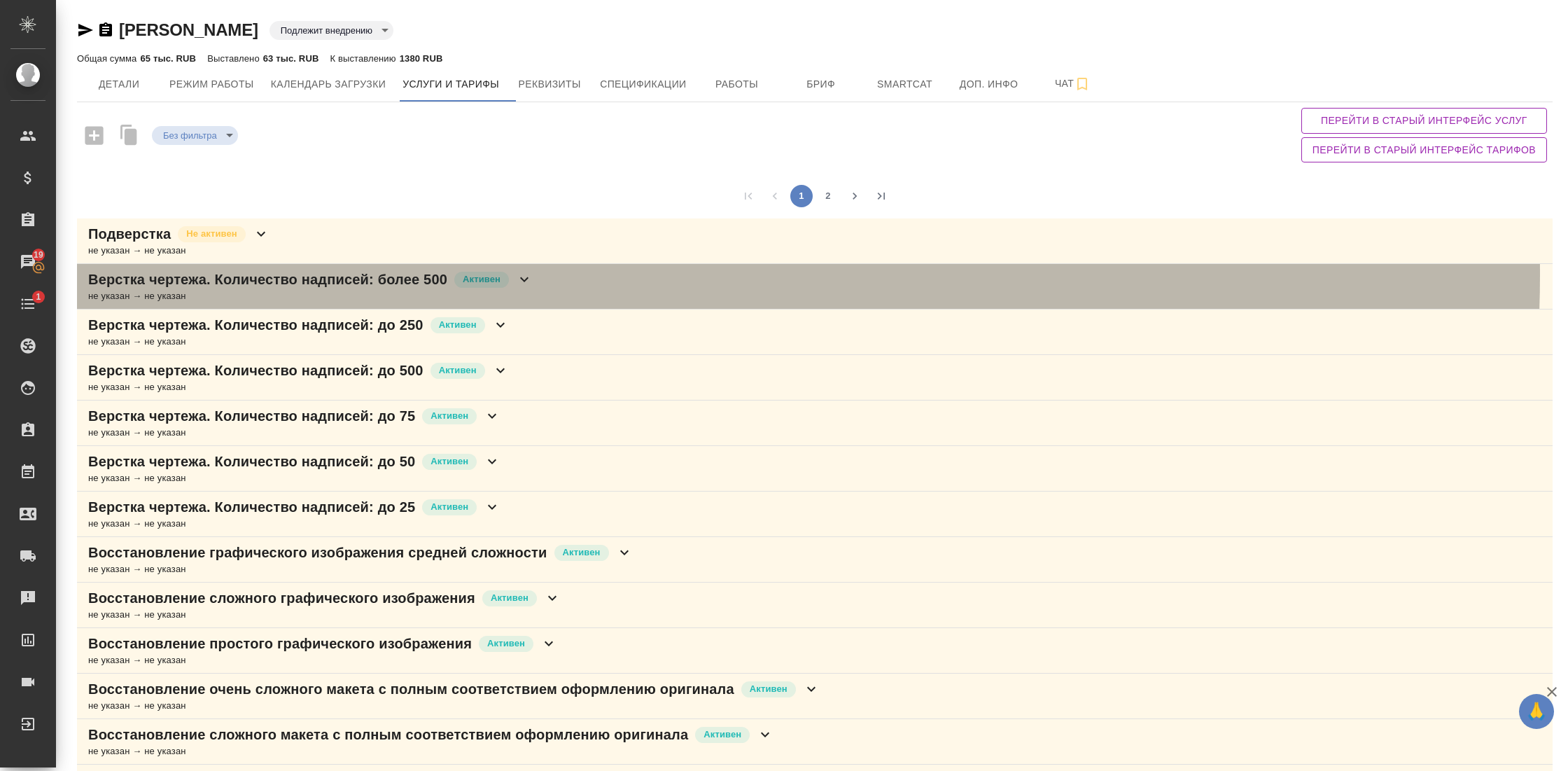
click at [542, 273] on div "Верстка чертежа. Количество надписей: более 500 Активен не указан → не указан" at bounding box center [815, 286] width 1476 height 46
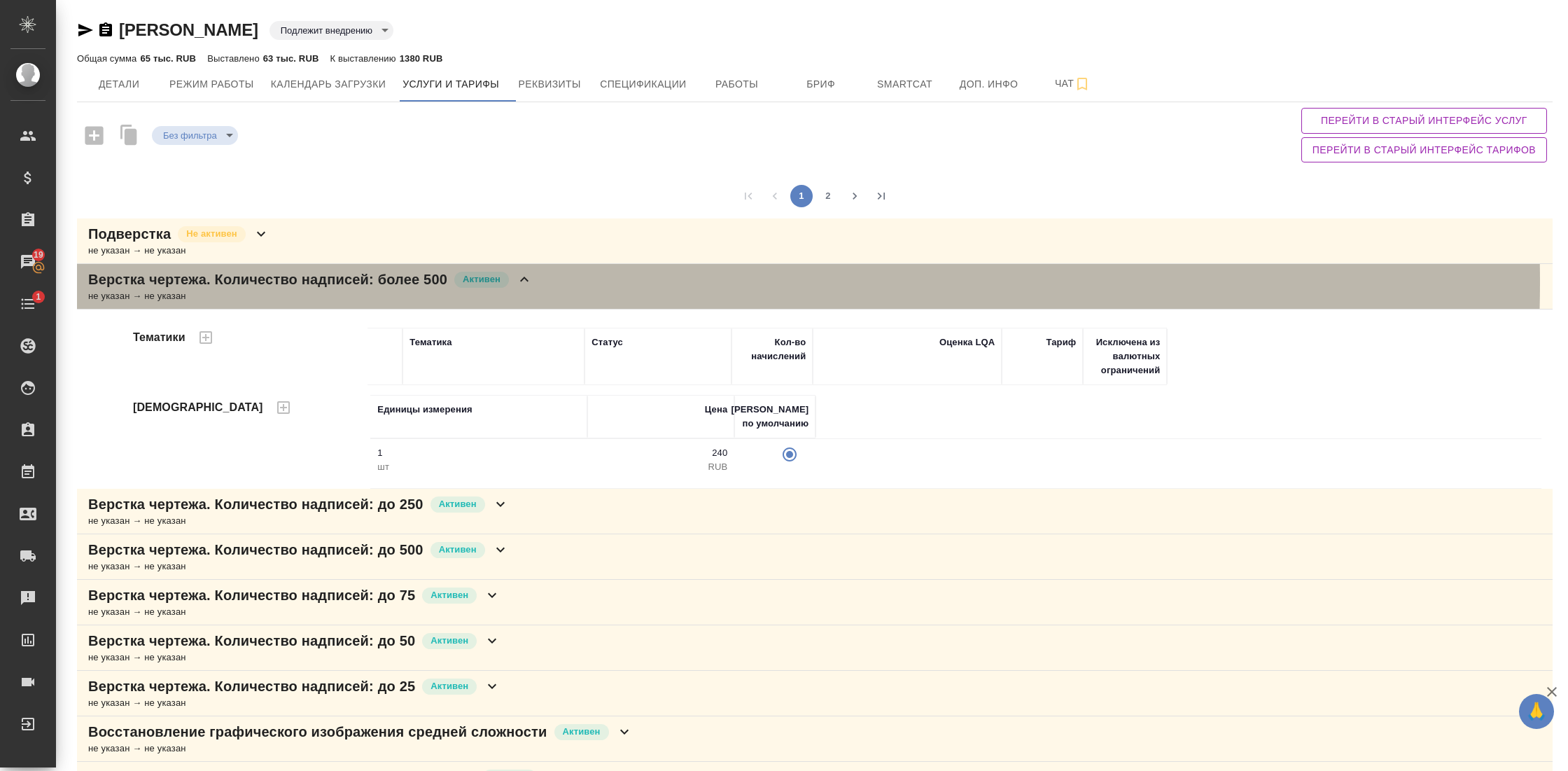
click at [533, 280] on icon at bounding box center [524, 279] width 17 height 17
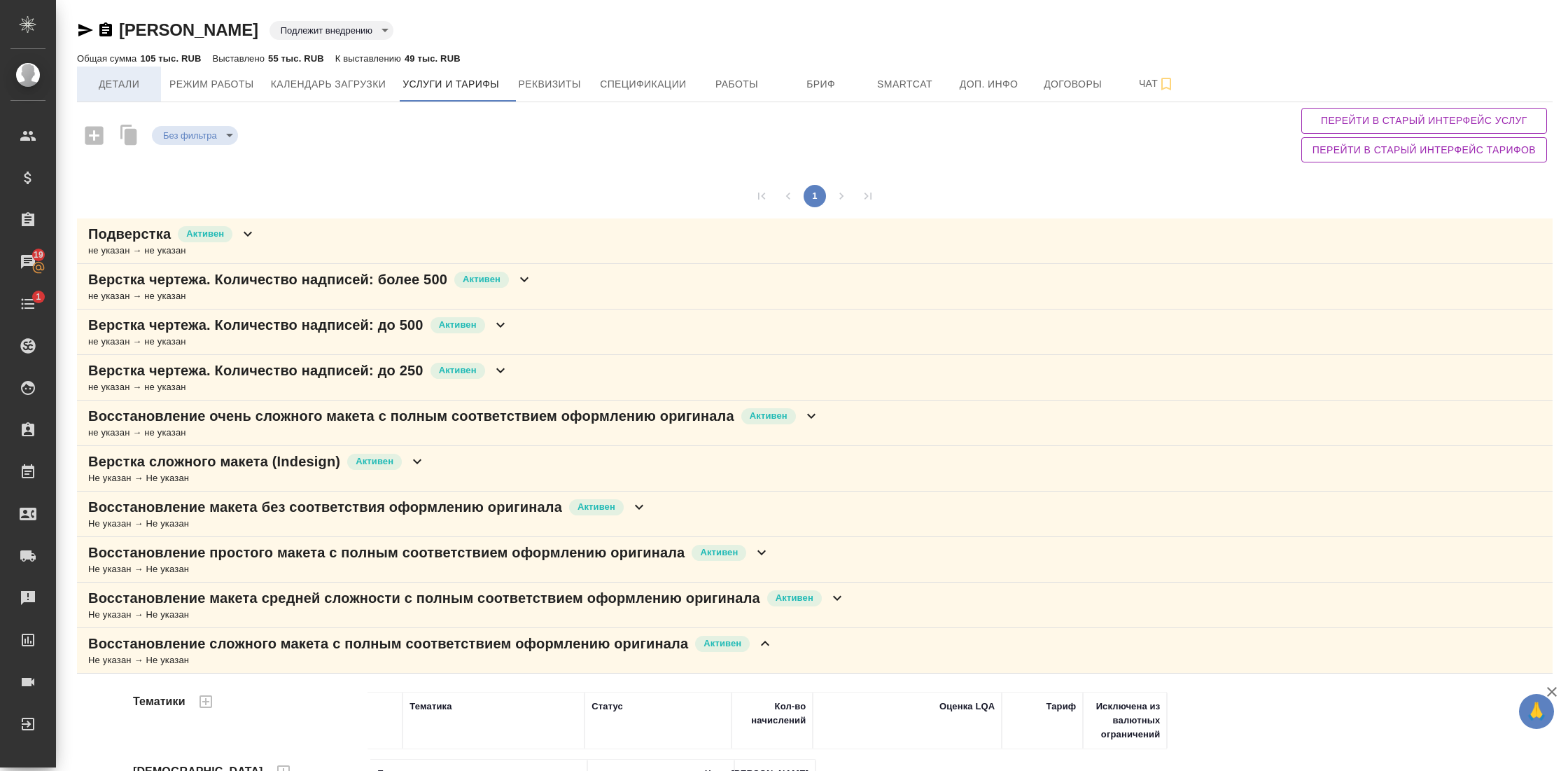
click at [115, 92] on button "Детали" at bounding box center [119, 84] width 84 height 35
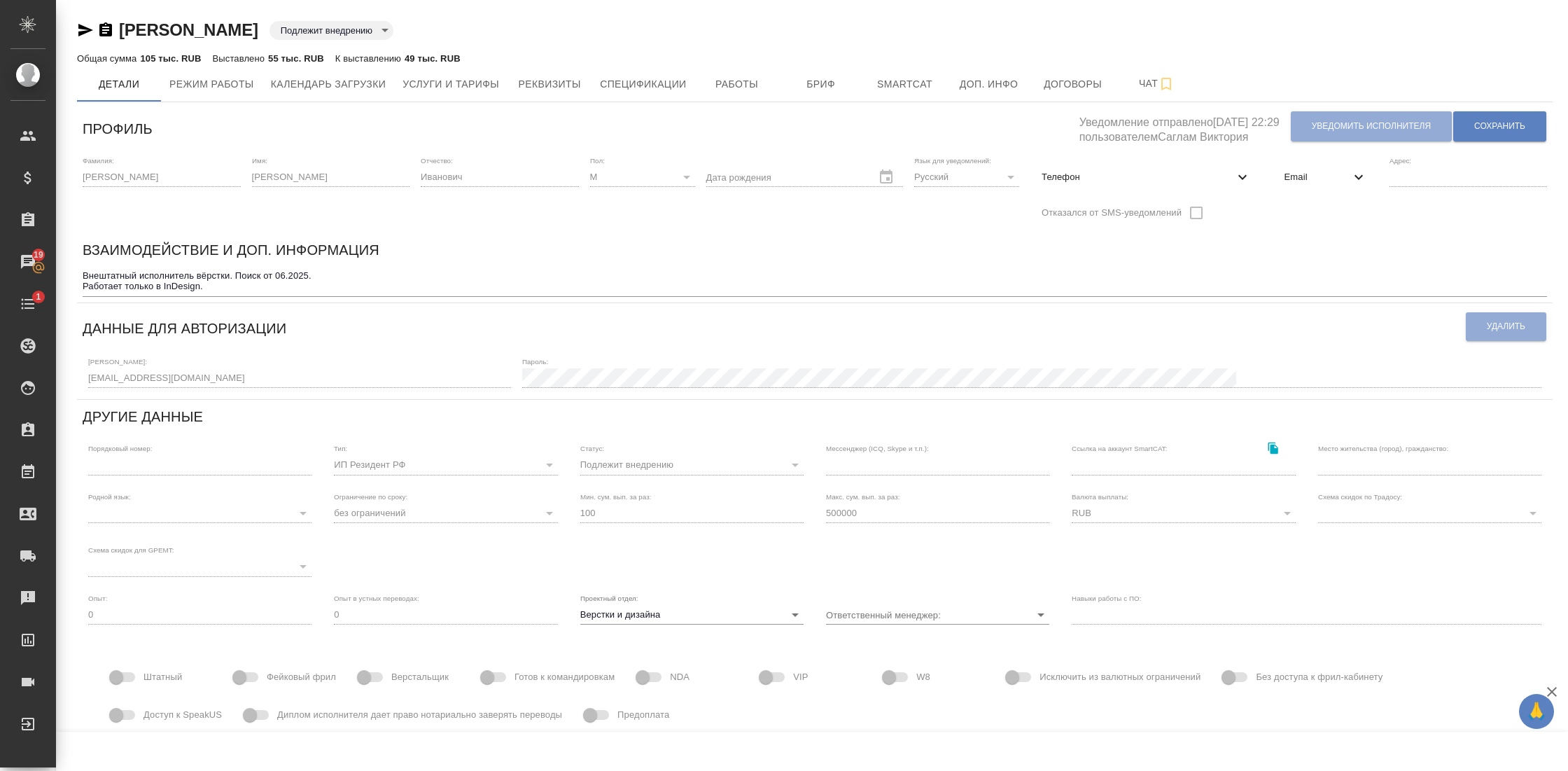
type input "[PERSON_NAME]"
click at [489, 81] on span "Услуги и тарифы" at bounding box center [451, 84] width 96 height 18
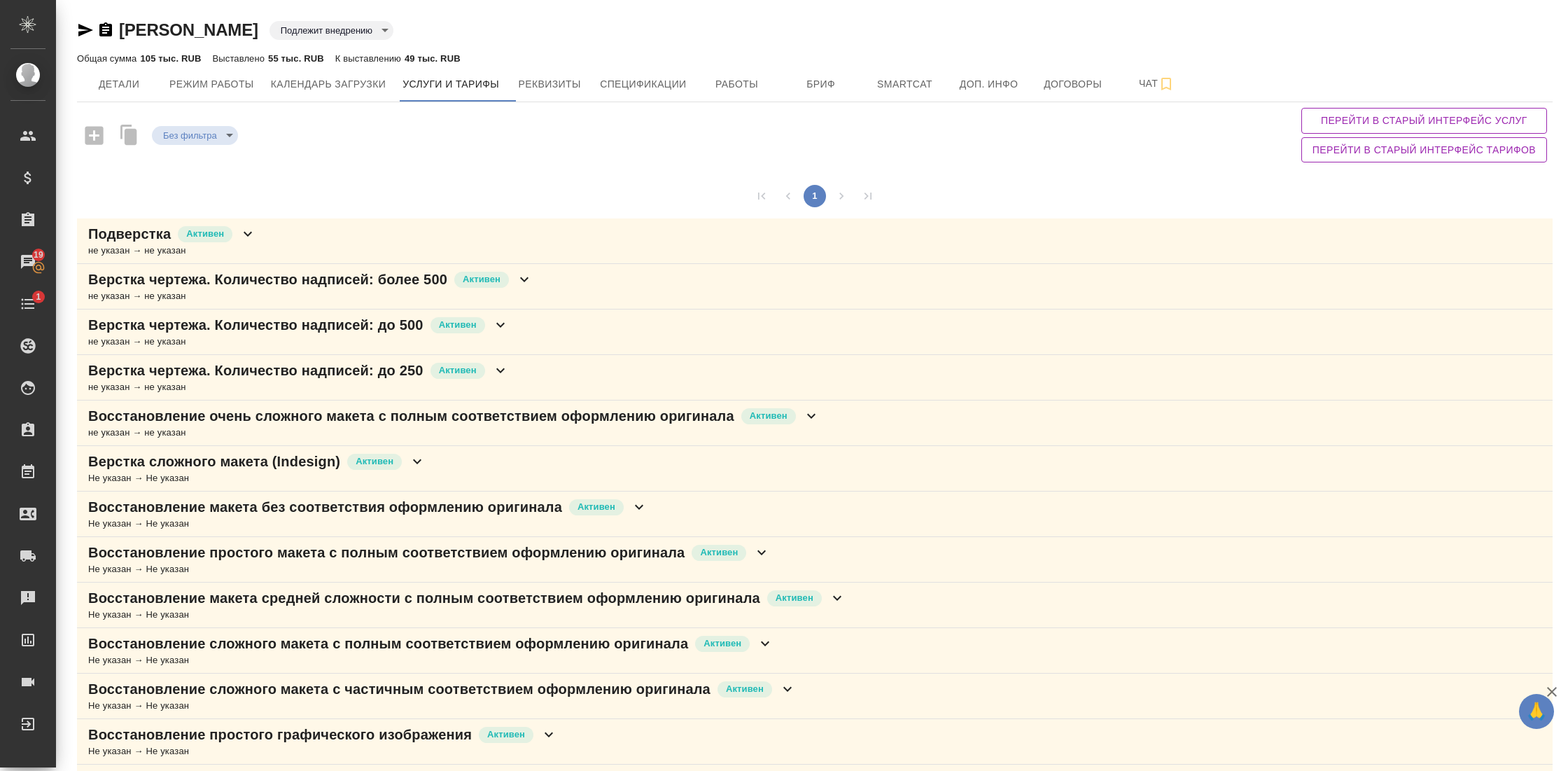
click at [252, 239] on icon at bounding box center [247, 233] width 17 height 17
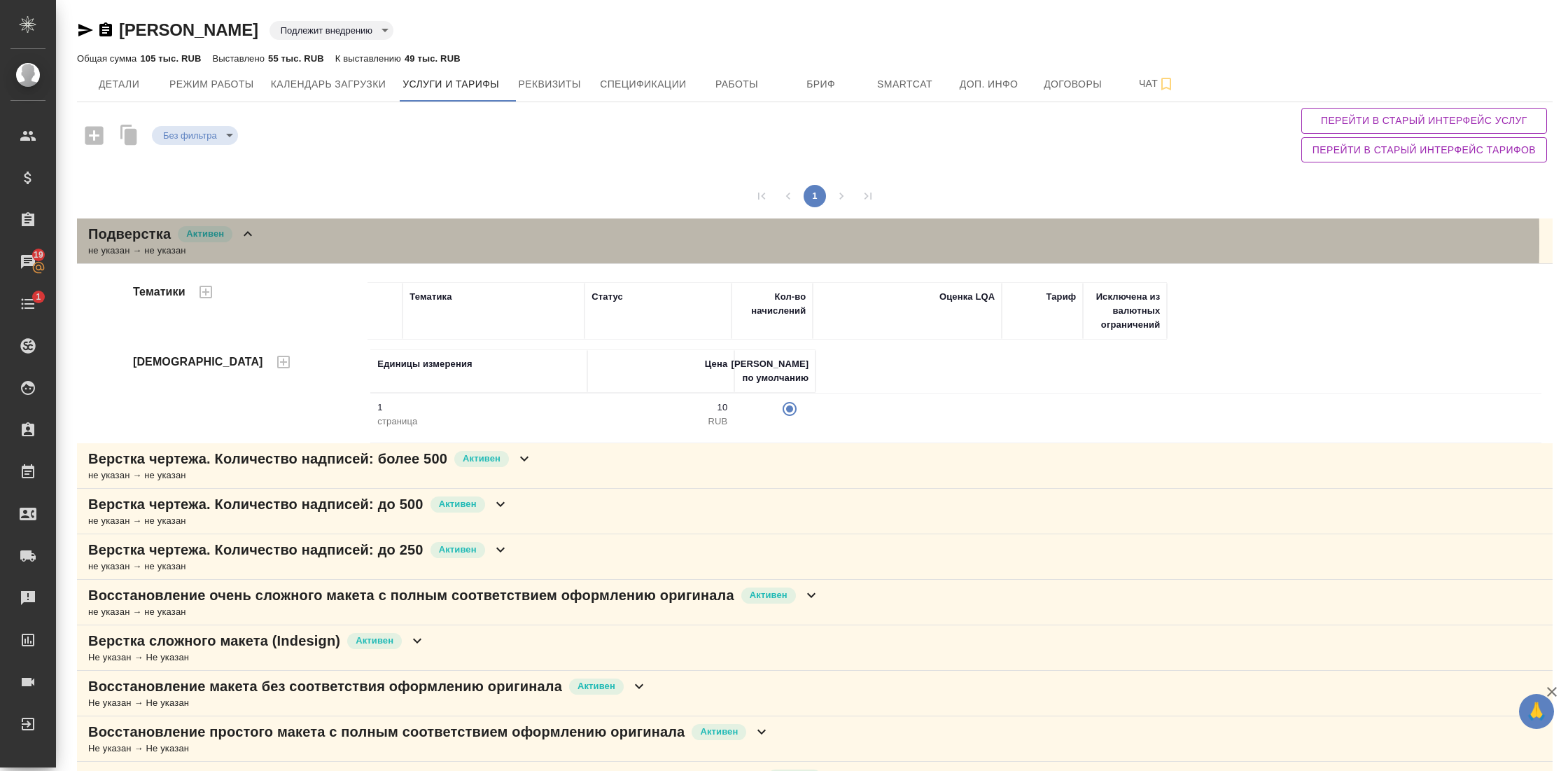
click at [252, 239] on icon at bounding box center [247, 233] width 17 height 17
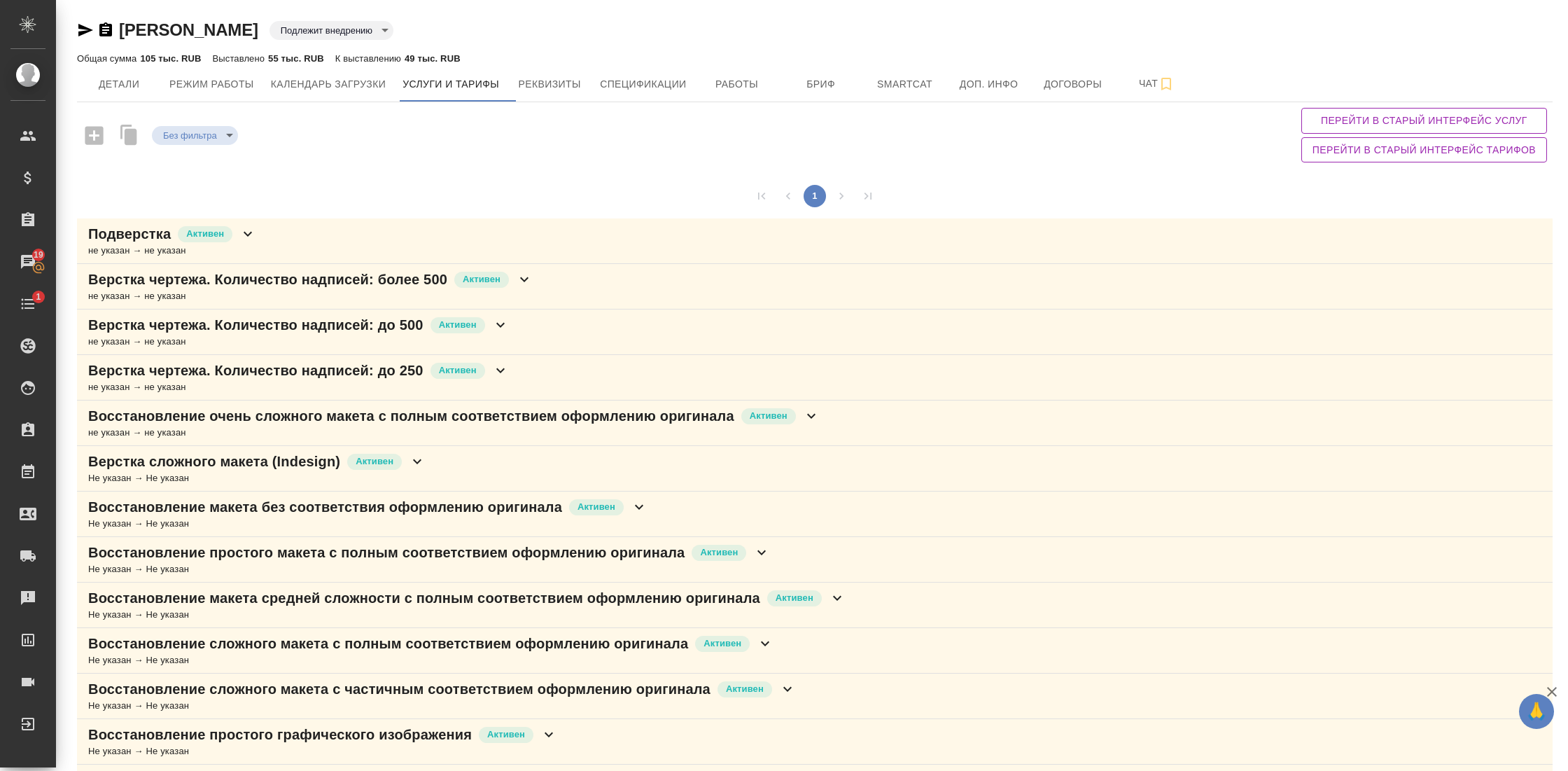
click at [529, 277] on icon at bounding box center [525, 279] width 9 height 5
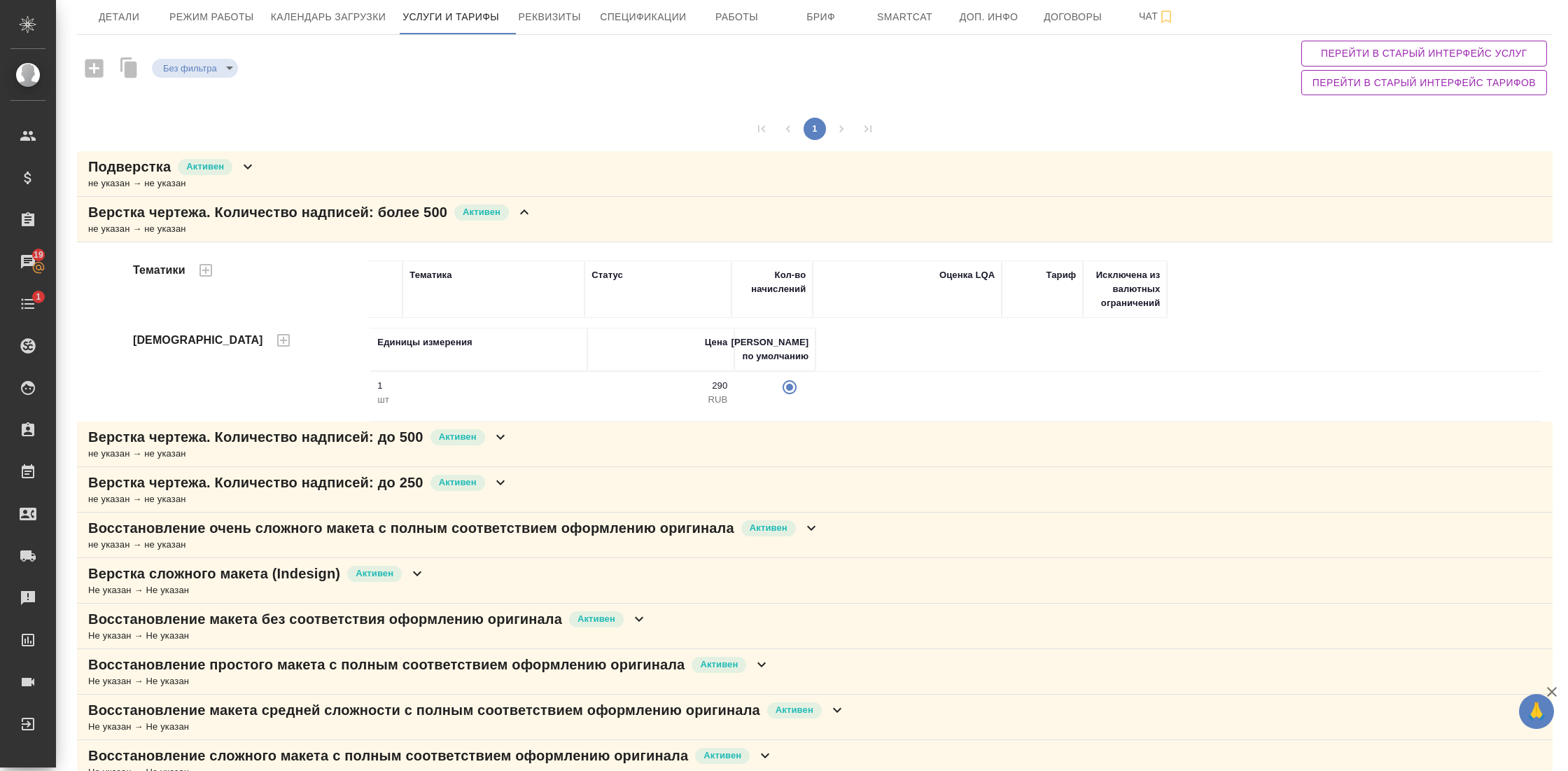
scroll to position [80, 0]
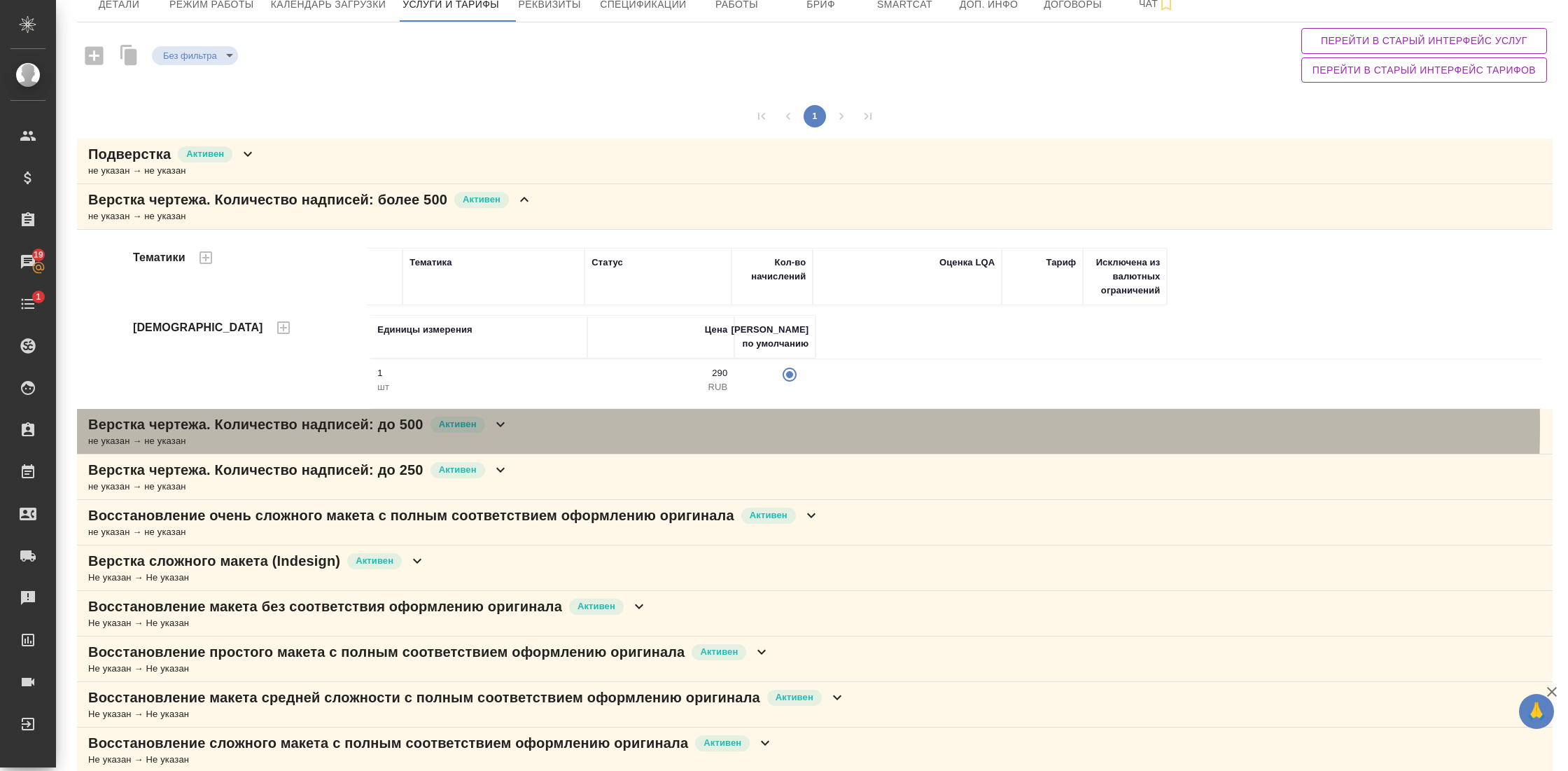
click at [502, 421] on icon at bounding box center [500, 424] width 17 height 17
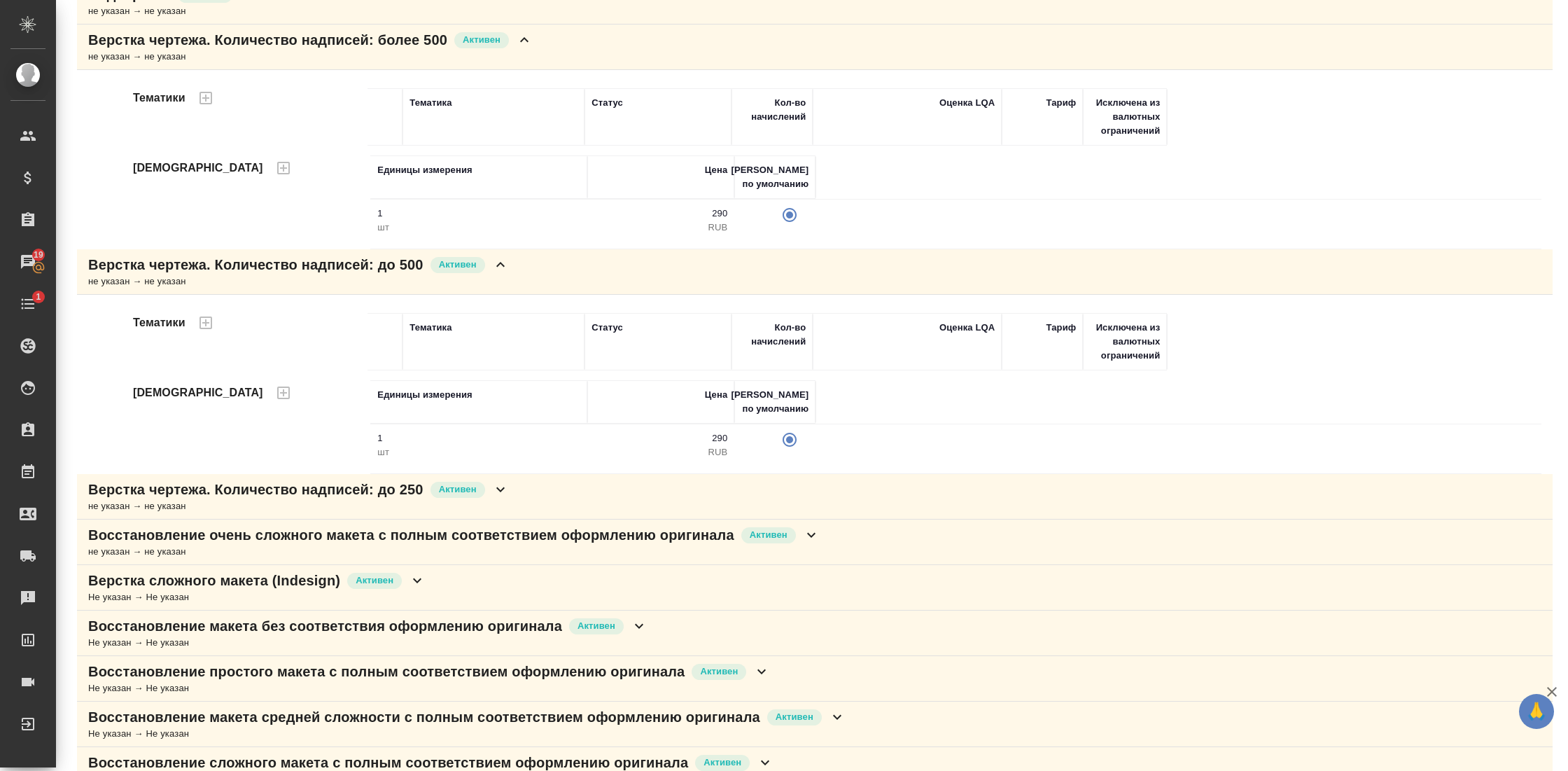
scroll to position [244, 0]
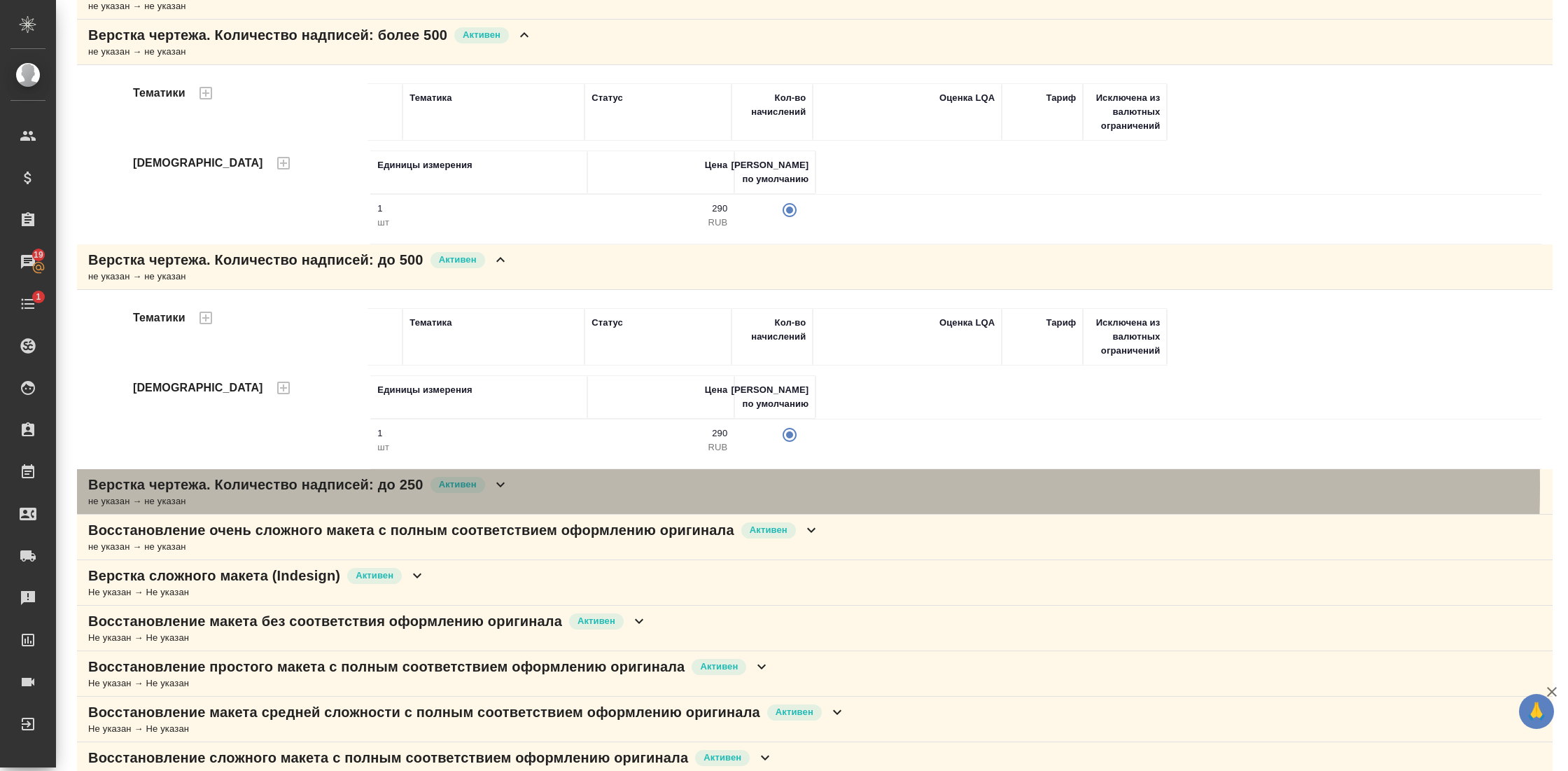
click at [509, 481] on icon at bounding box center [500, 484] width 17 height 17
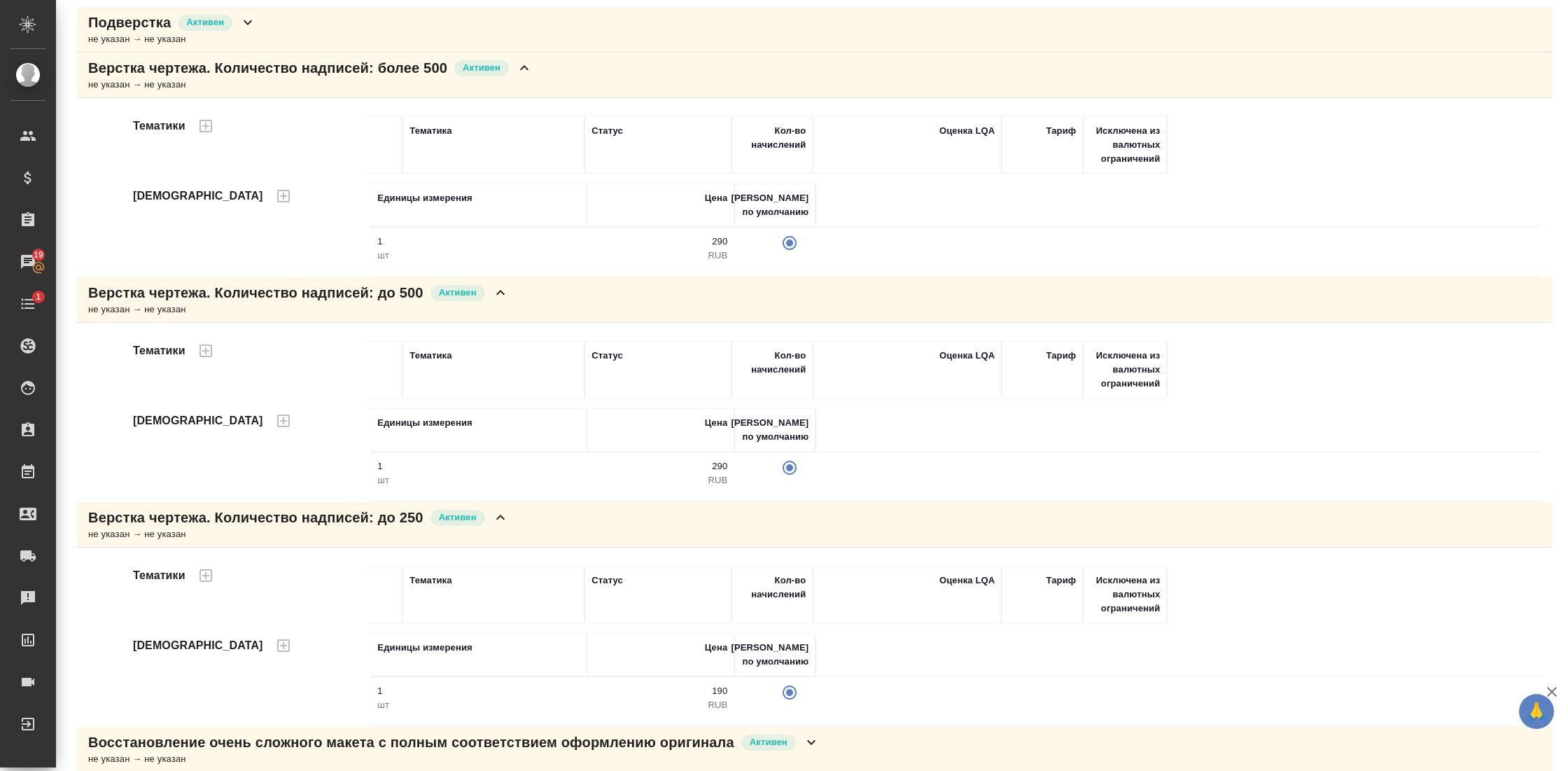
scroll to position [0, 0]
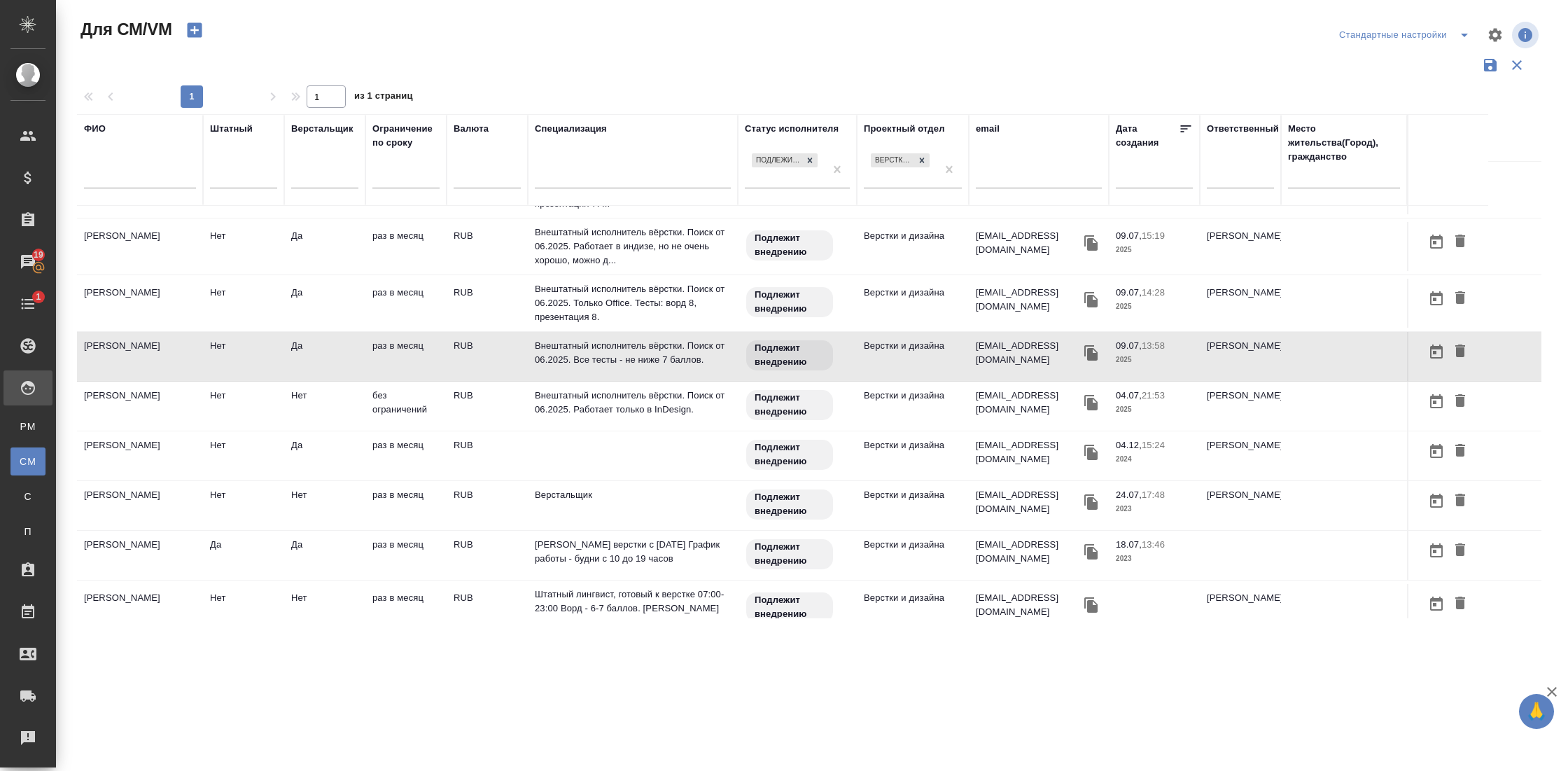
scroll to position [499, 0]
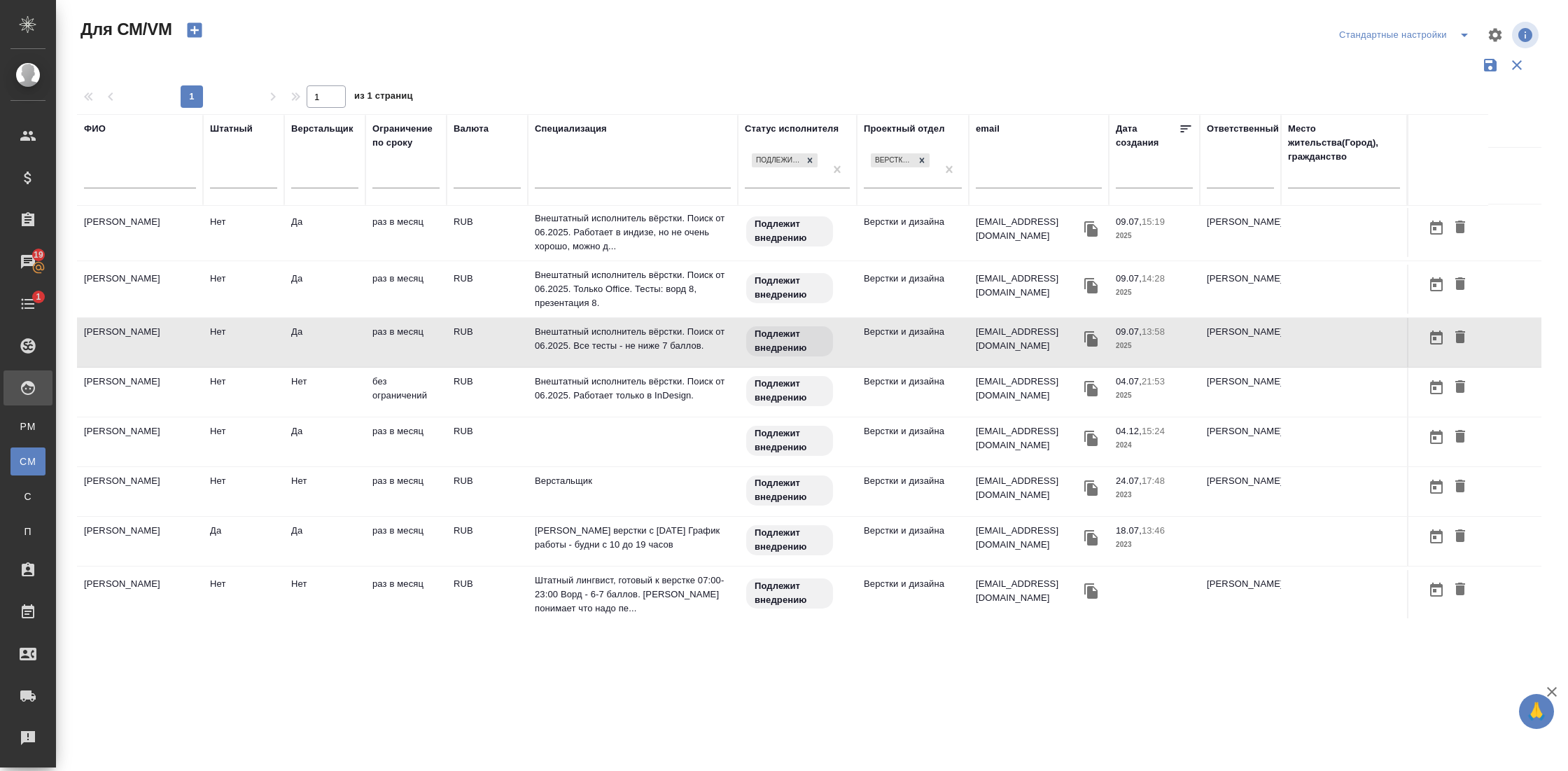
click at [120, 391] on td "Труфанов Владимир Иванович" at bounding box center [140, 392] width 126 height 49
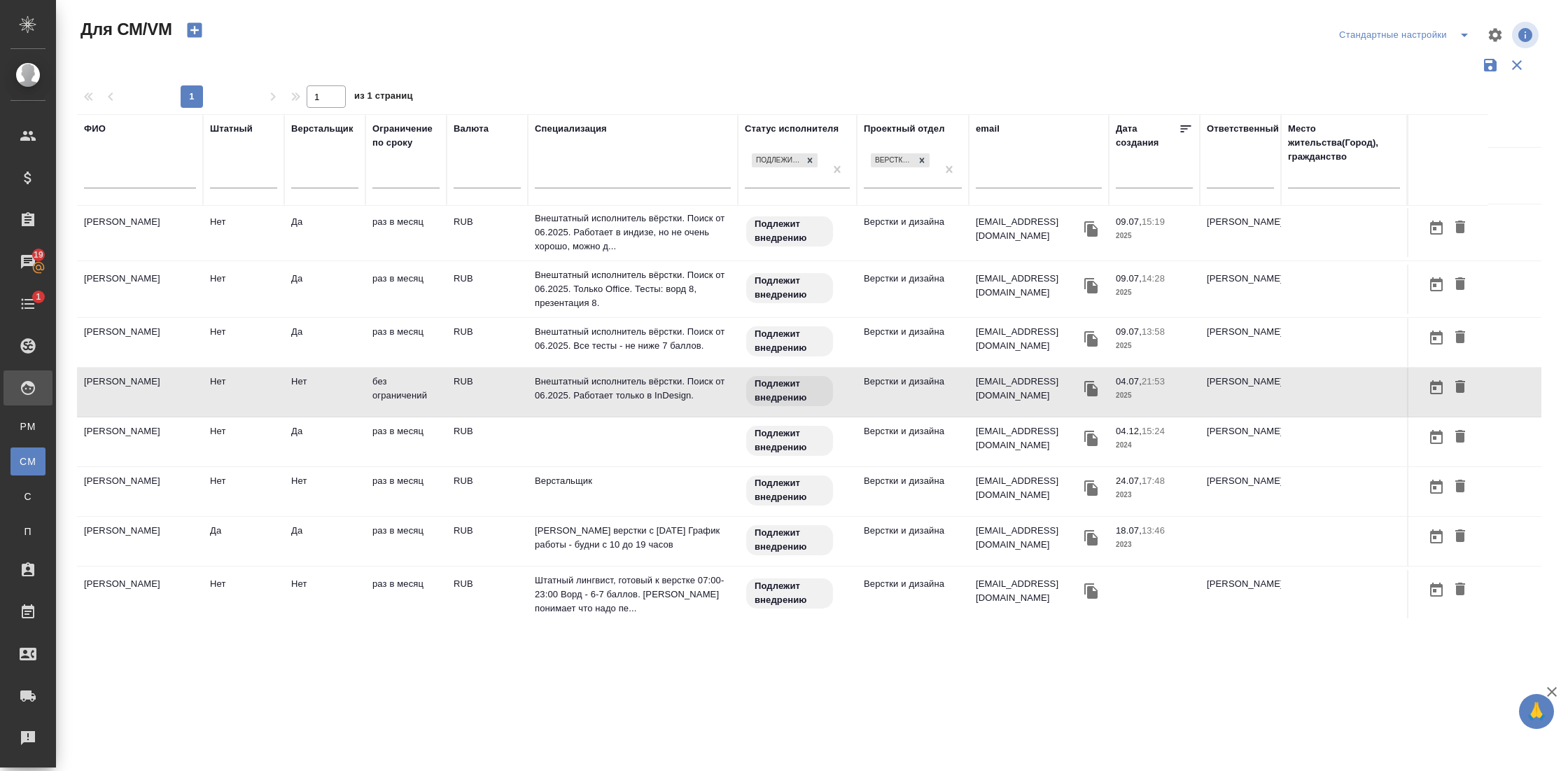
click at [123, 346] on td "Сиднев Руслан" at bounding box center [140, 343] width 126 height 49
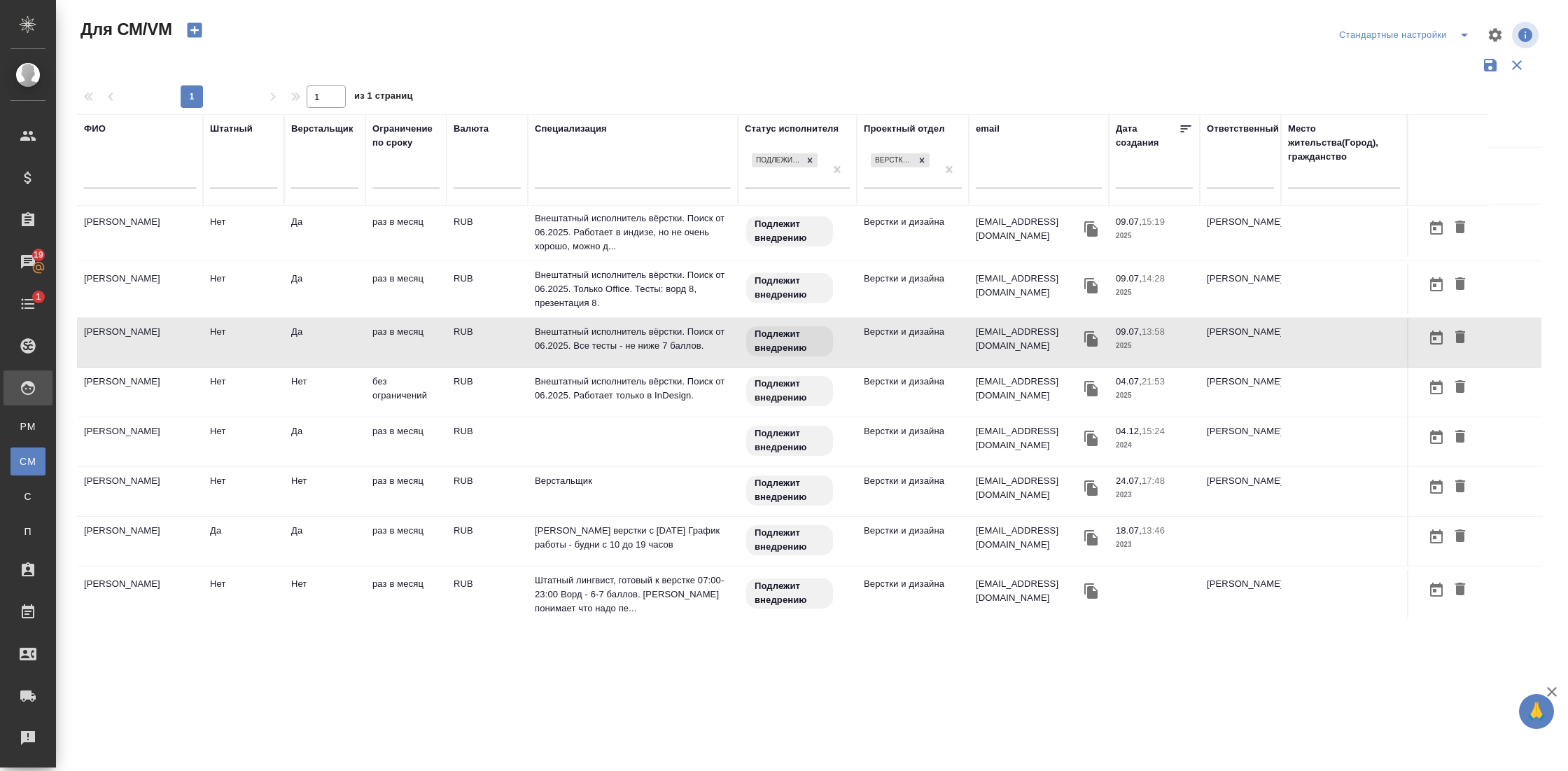
click at [129, 386] on td "Труфанов Владимир Иванович" at bounding box center [140, 392] width 126 height 49
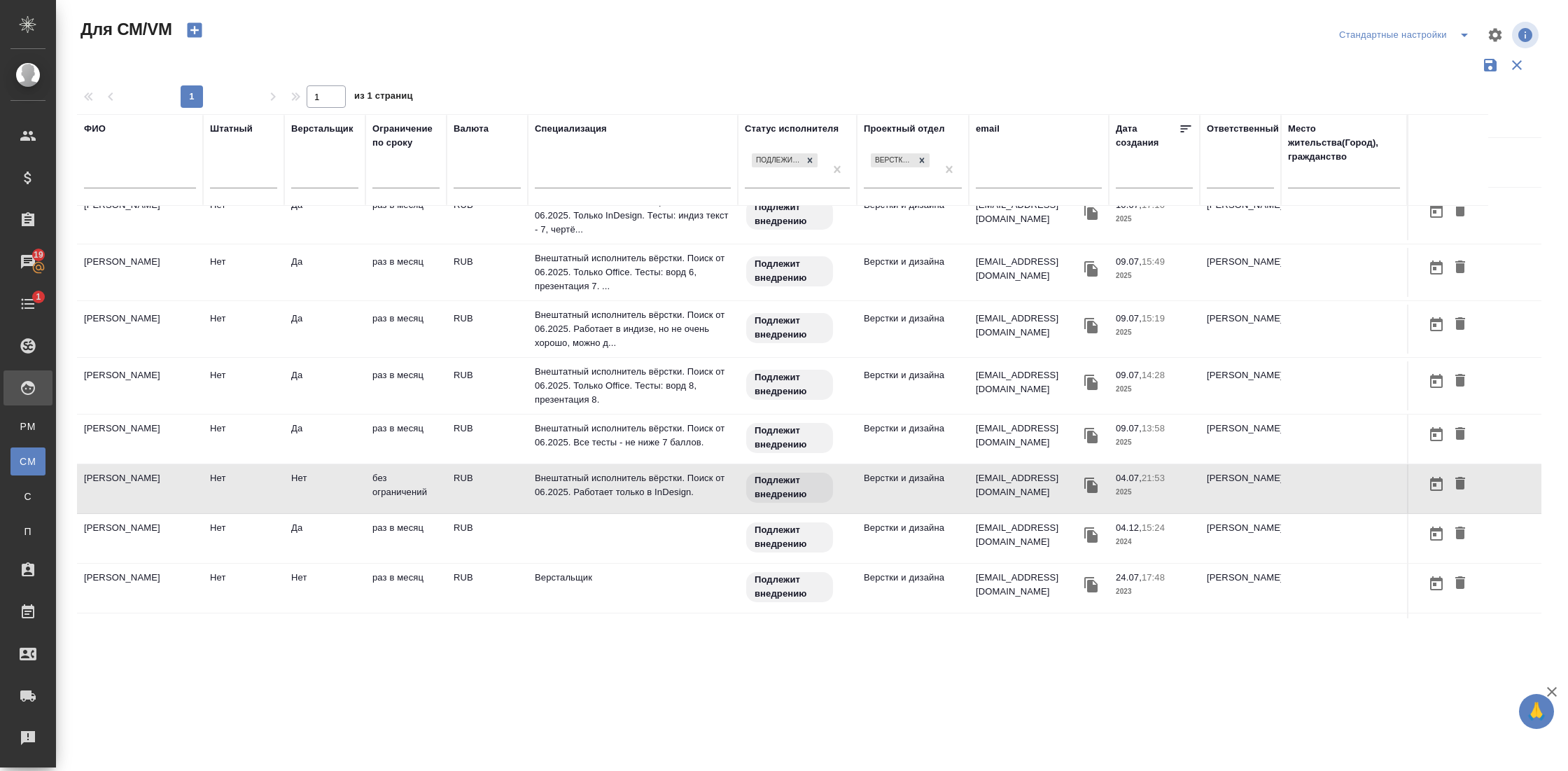
scroll to position [383, 0]
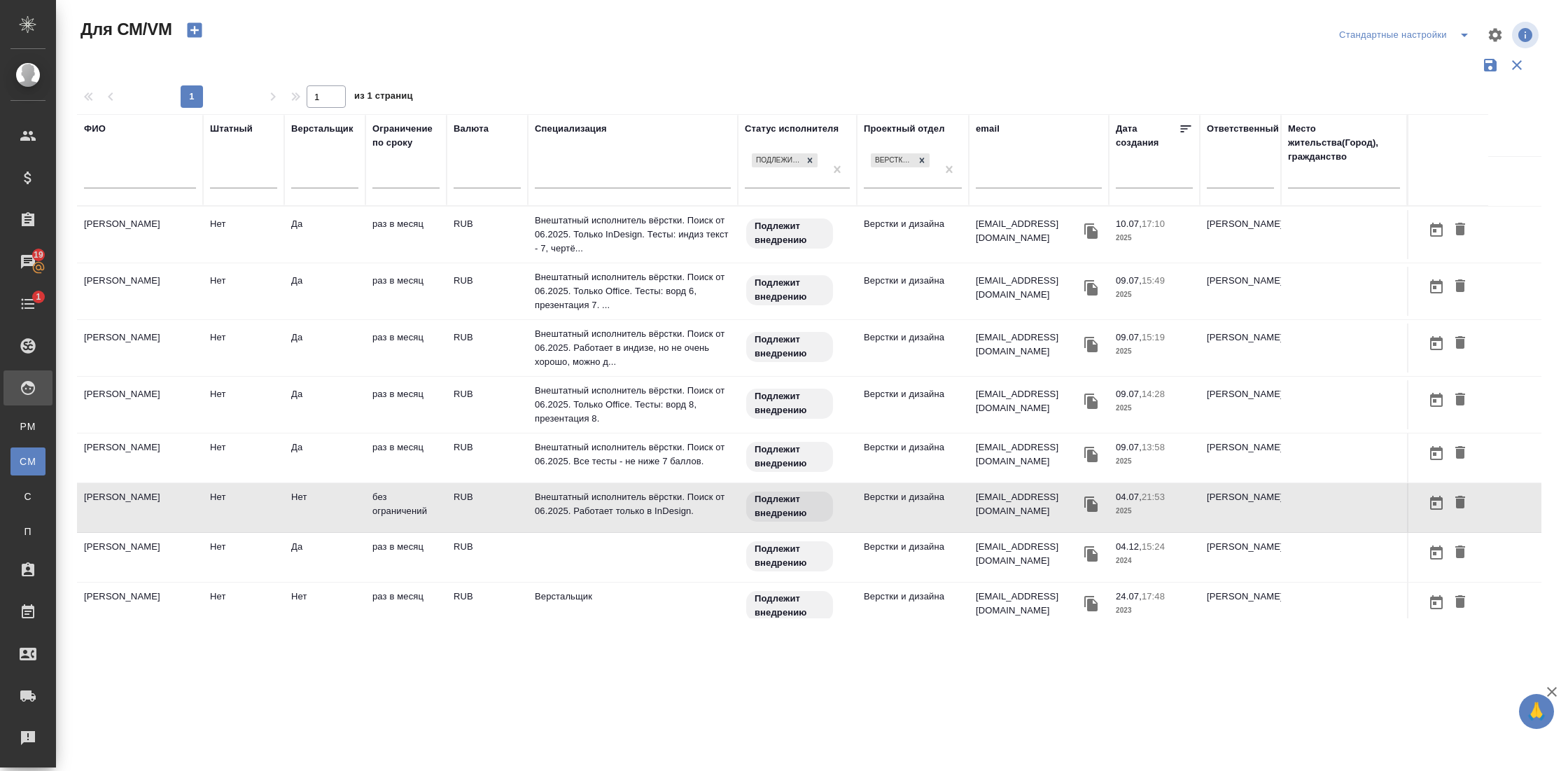
click at [142, 454] on td "Сиднев Руслан" at bounding box center [140, 458] width 126 height 49
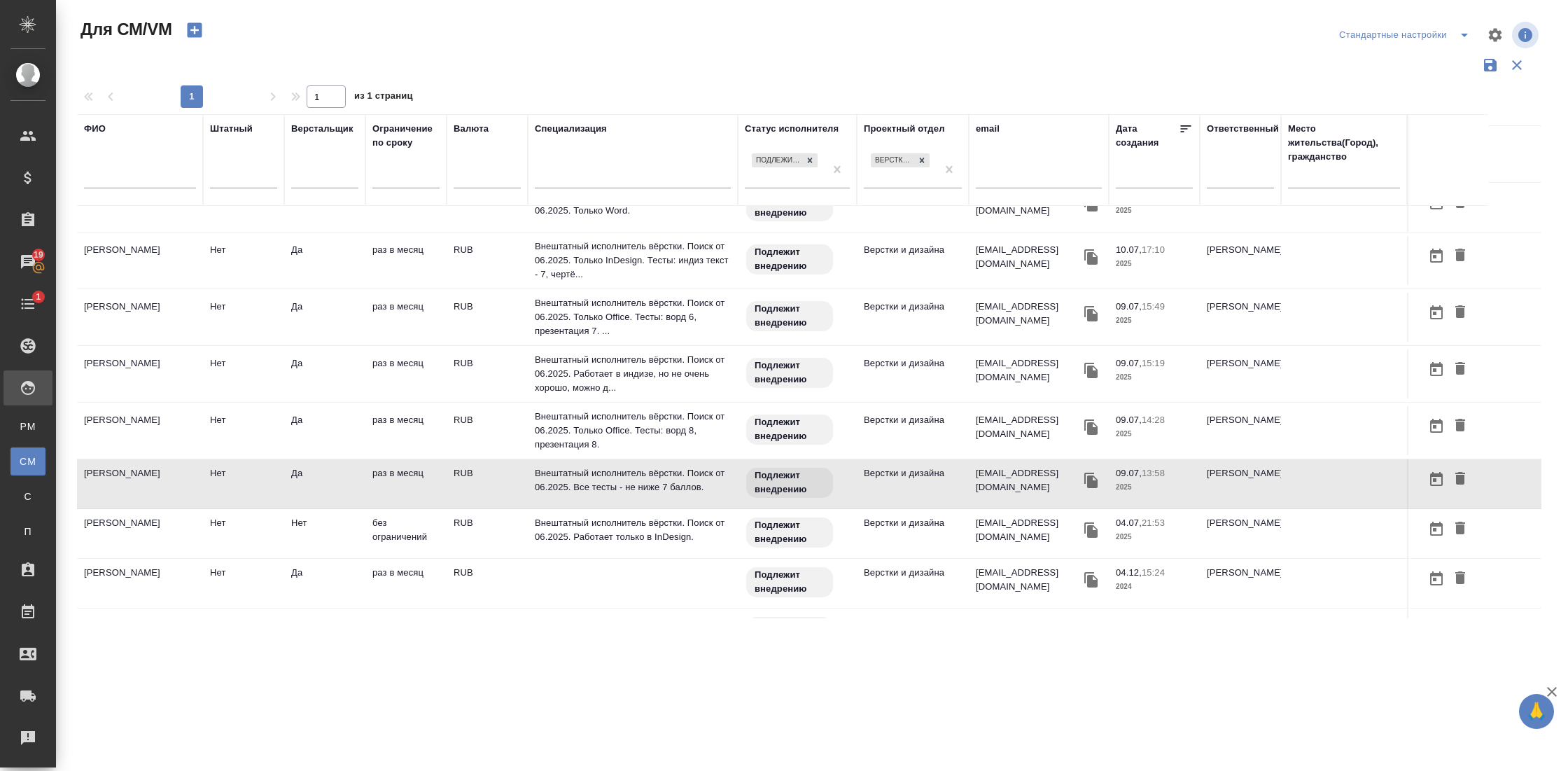
scroll to position [354, 0]
click at [133, 432] on td "[PERSON_NAME]" at bounding box center [140, 434] width 126 height 49
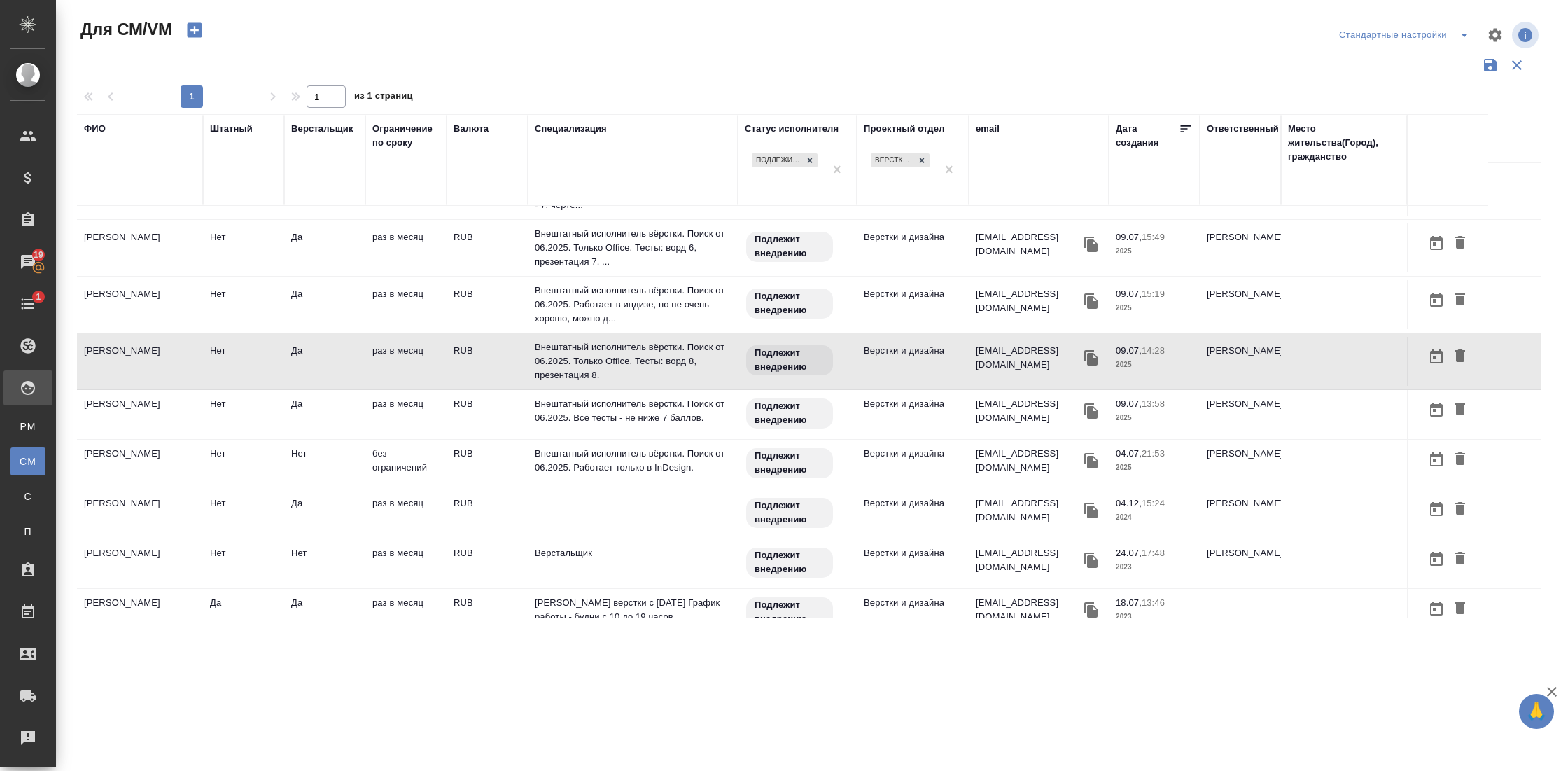
scroll to position [431, 0]
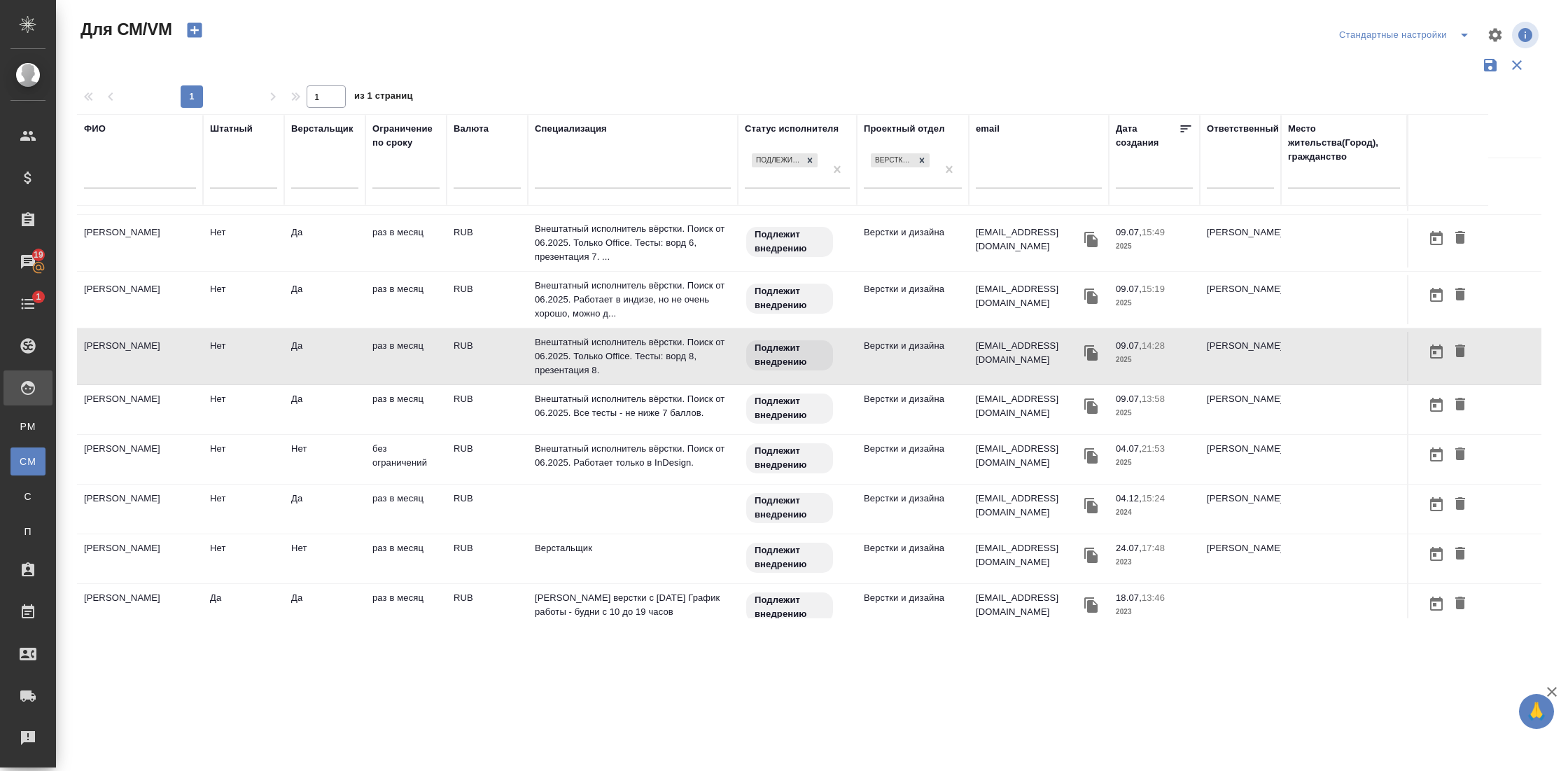
click at [130, 346] on td "[PERSON_NAME]" at bounding box center [140, 357] width 126 height 49
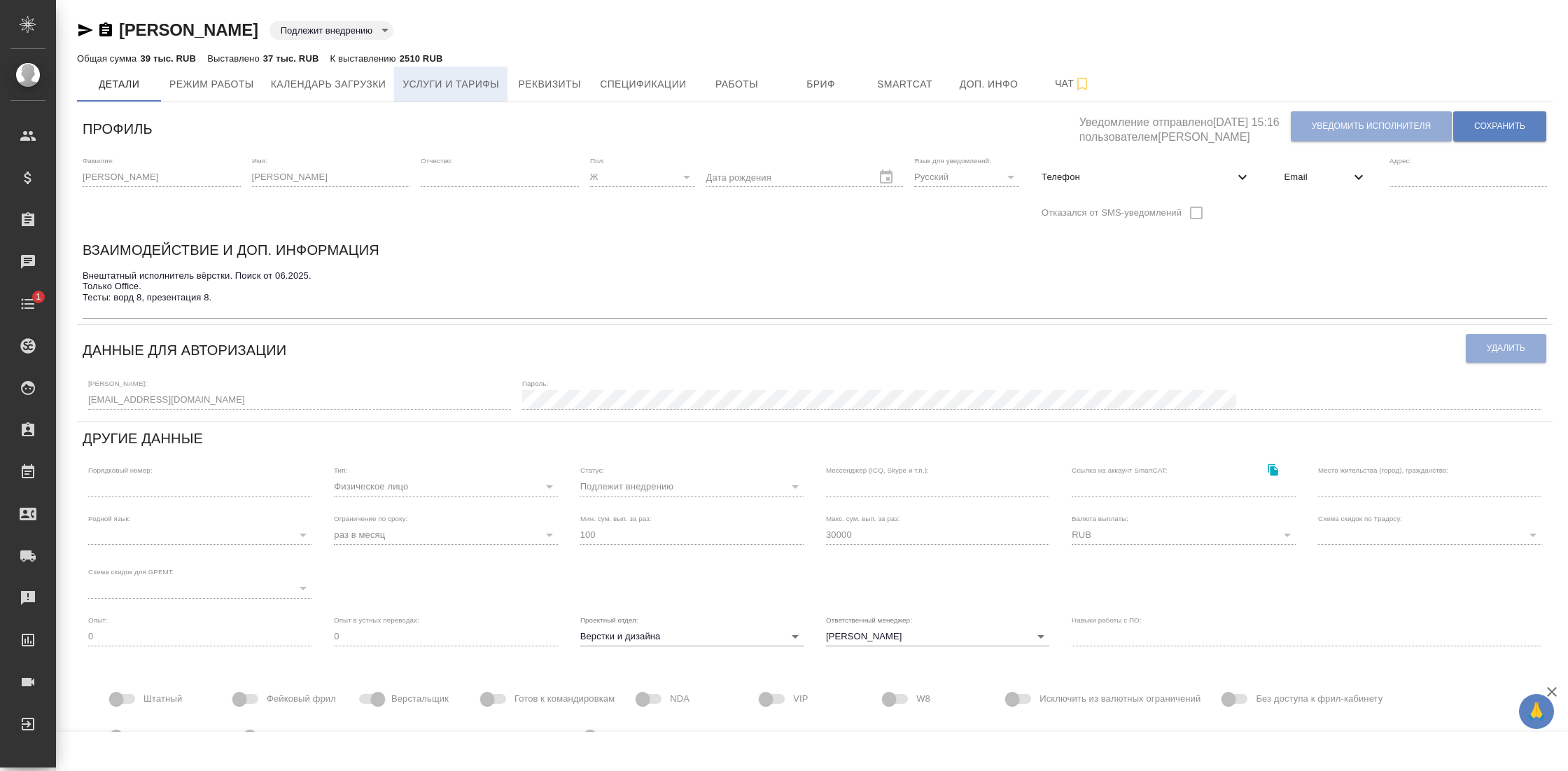
click at [472, 83] on span "Услуги и тарифы" at bounding box center [451, 84] width 96 height 18
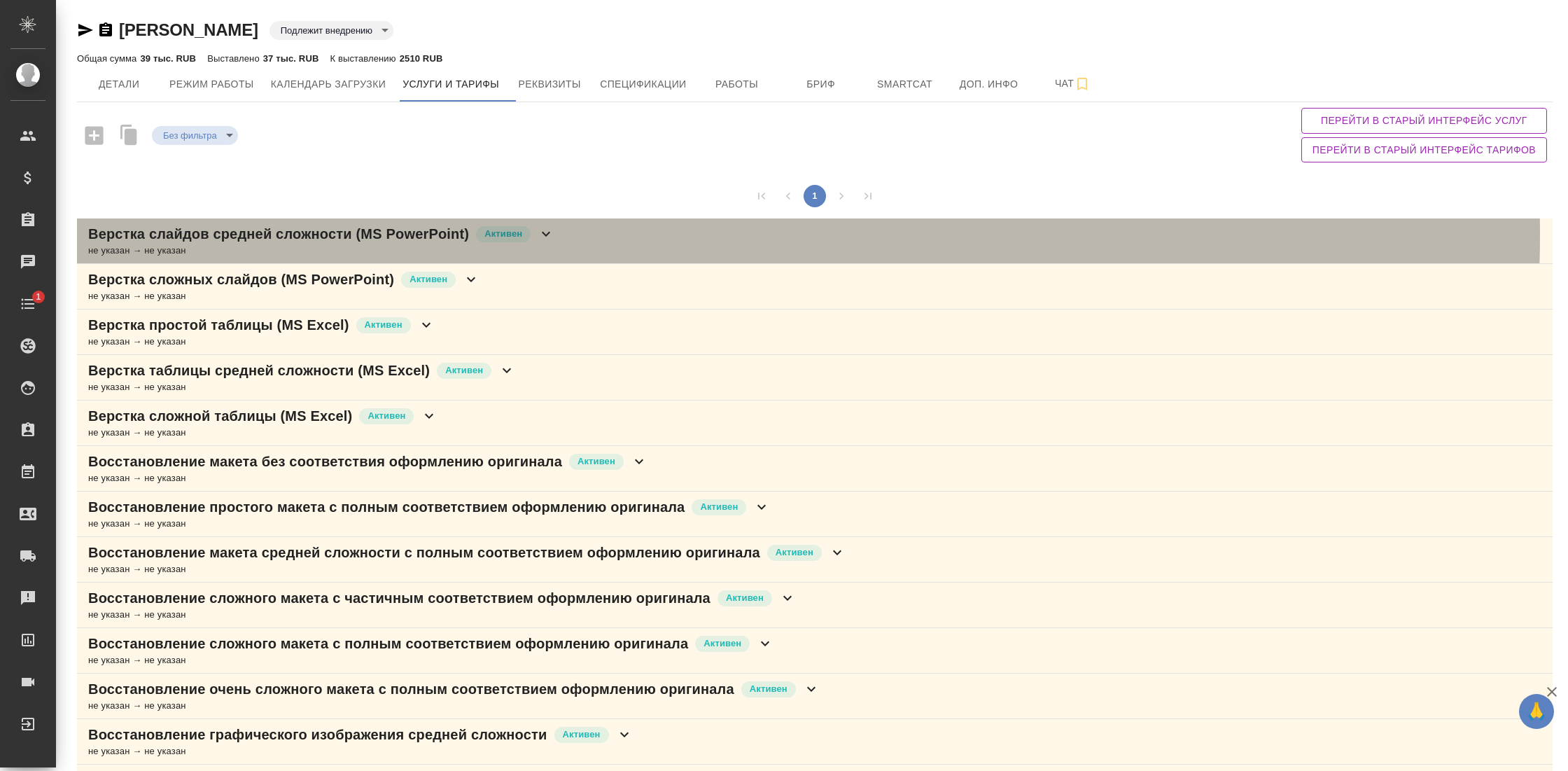
click at [552, 233] on icon at bounding box center [546, 233] width 17 height 17
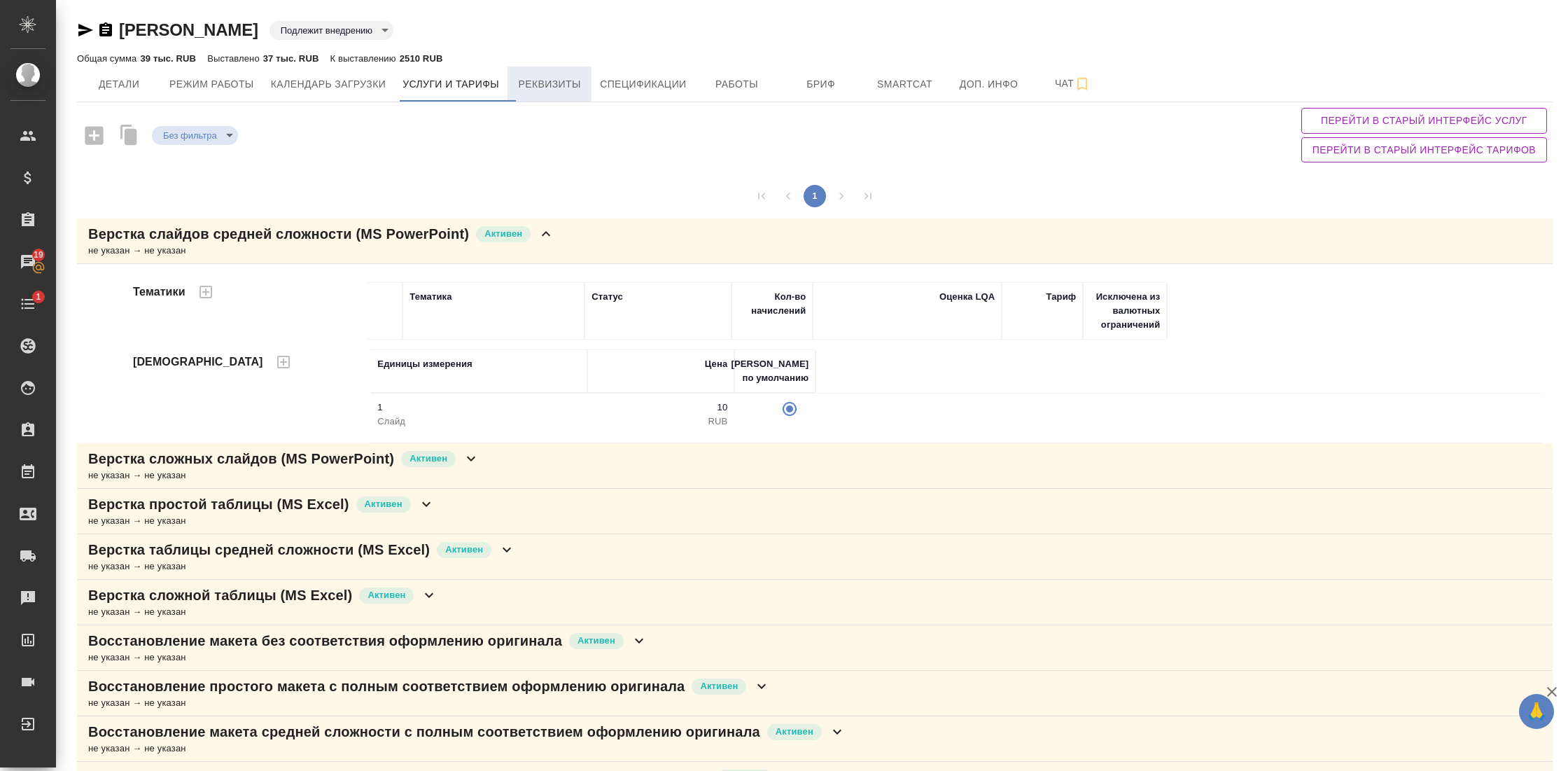
click at [556, 83] on span "Реквизиты" at bounding box center [550, 84] width 67 height 18
select select "10"
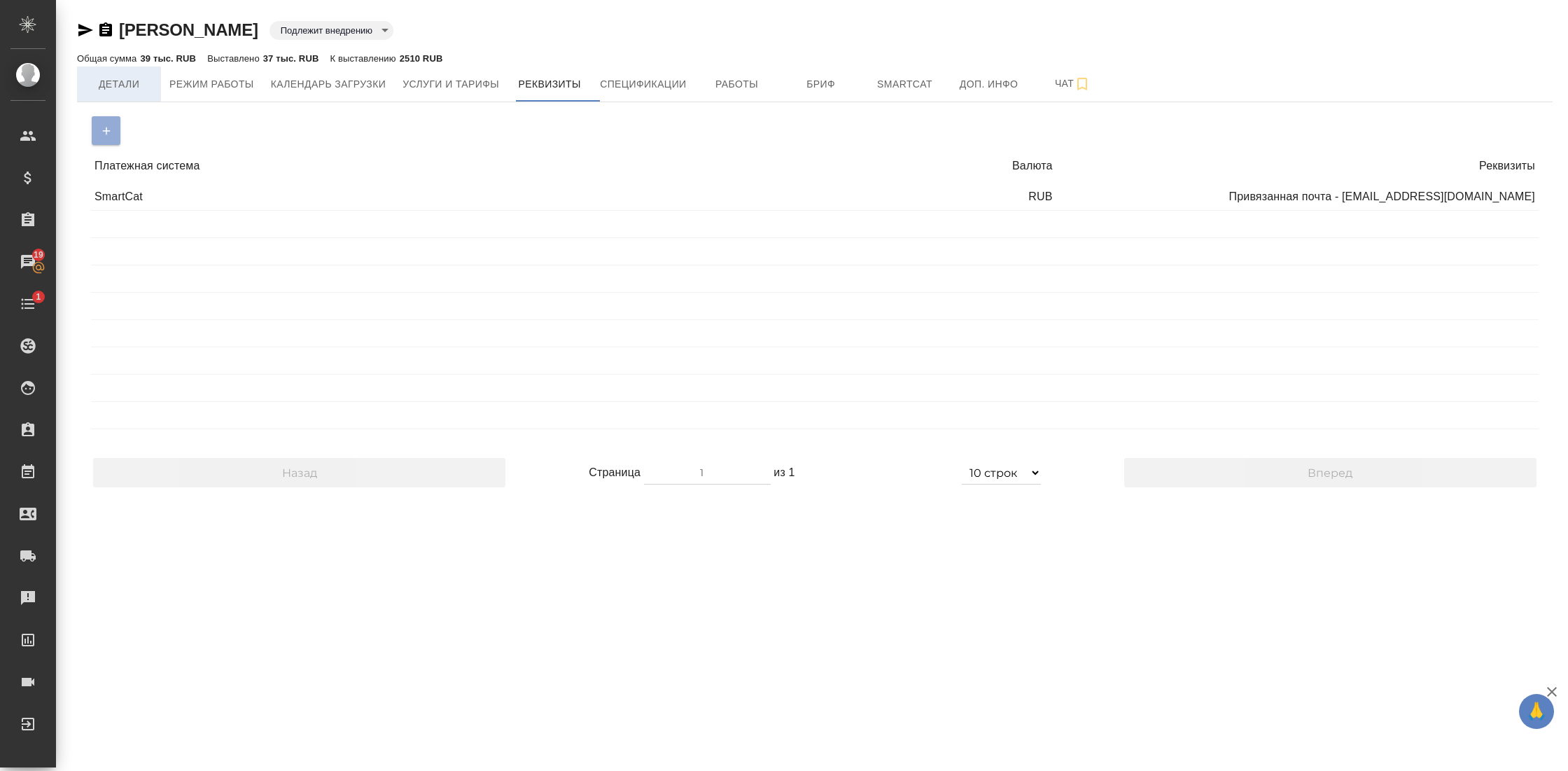
click at [114, 72] on button "Детали" at bounding box center [119, 84] width 84 height 35
